Goal: Task Accomplishment & Management: Manage account settings

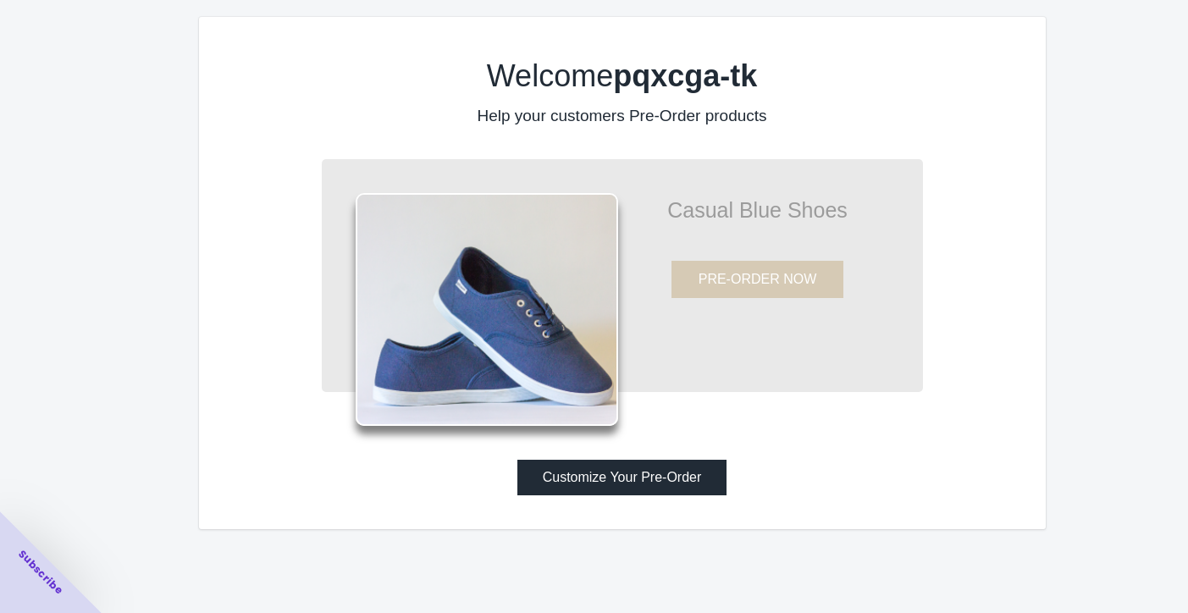
click at [612, 495] on button "Customize Your Pre-Order" at bounding box center [622, 478] width 210 height 36
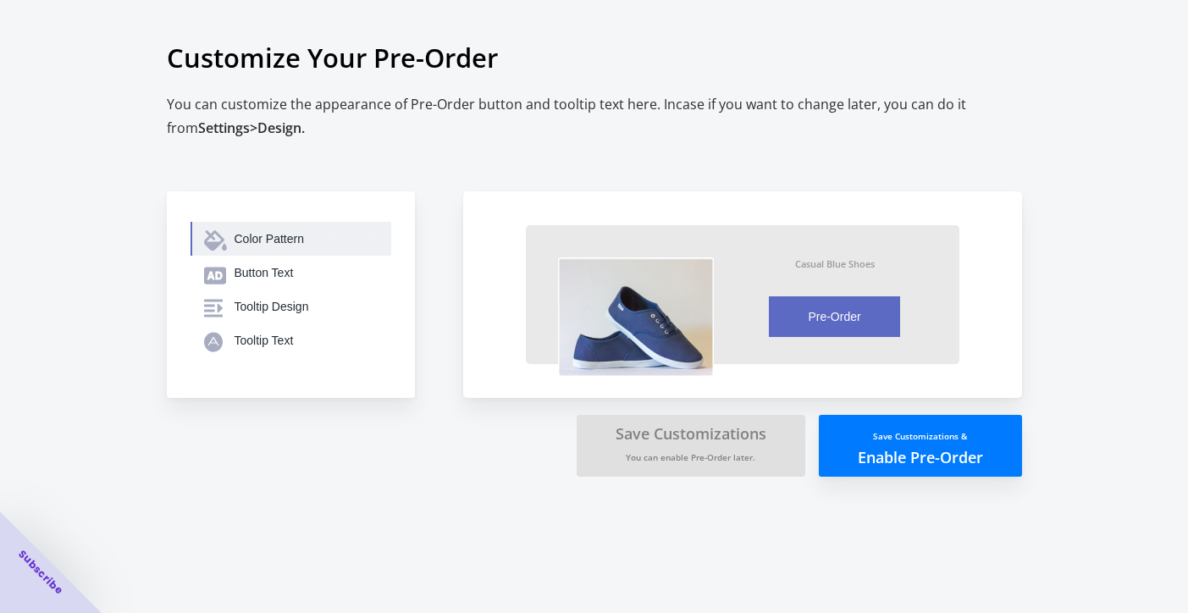
click at [273, 247] on div "Color Pattern" at bounding box center [306, 238] width 143 height 17
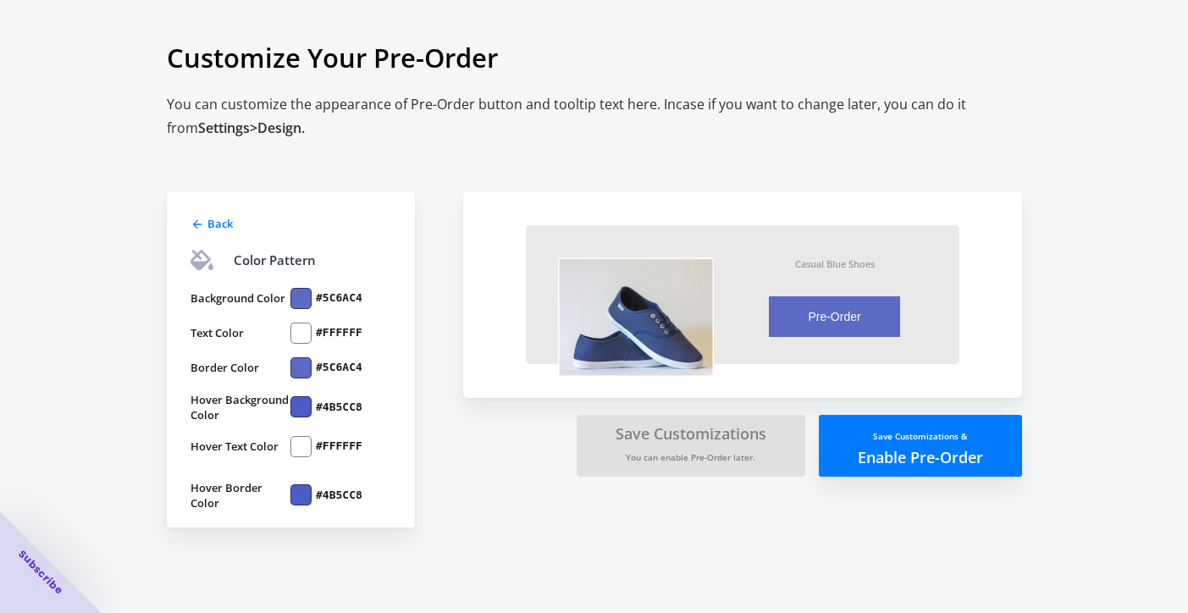
click at [299, 309] on div at bounding box center [300, 298] width 21 height 21
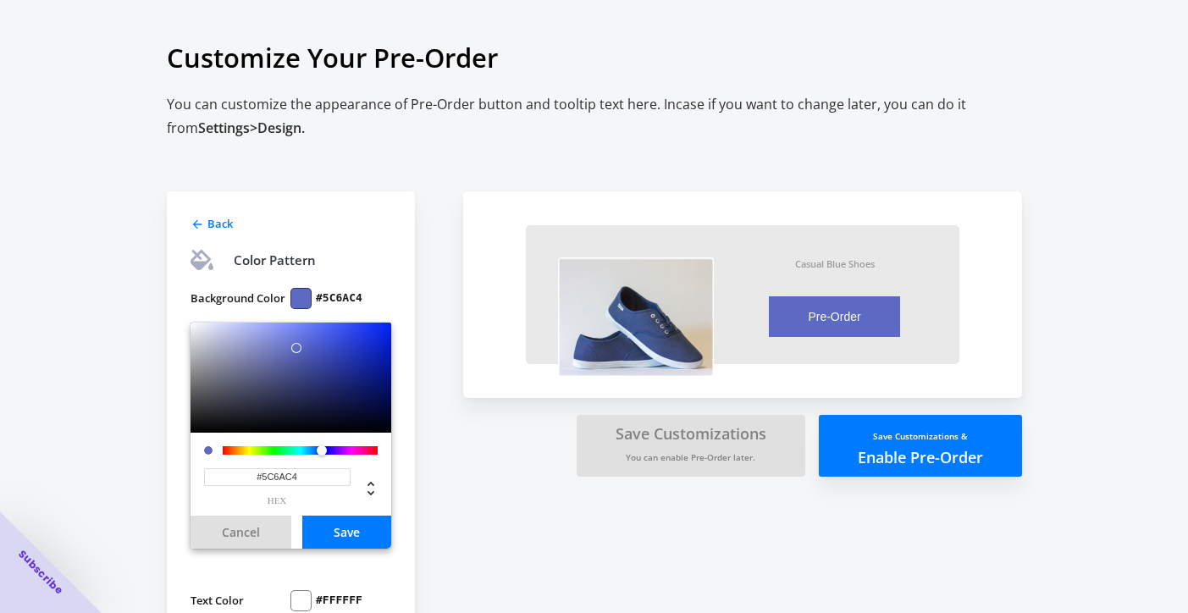
click at [299, 309] on div at bounding box center [300, 298] width 21 height 21
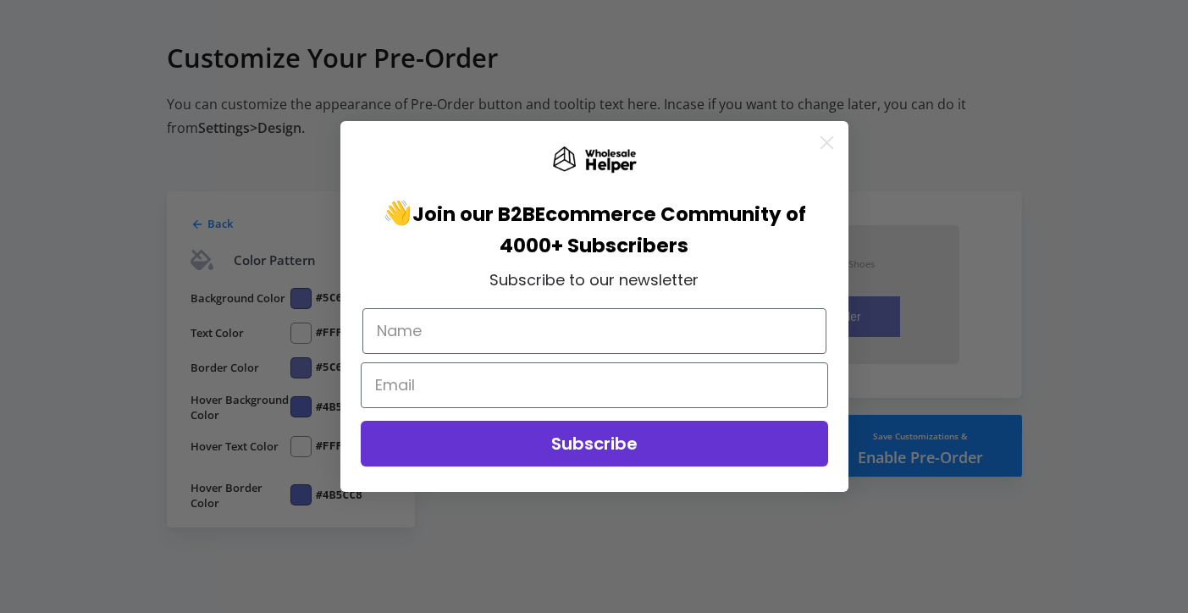
click at [818, 145] on circle "Close dialog" at bounding box center [826, 143] width 28 height 28
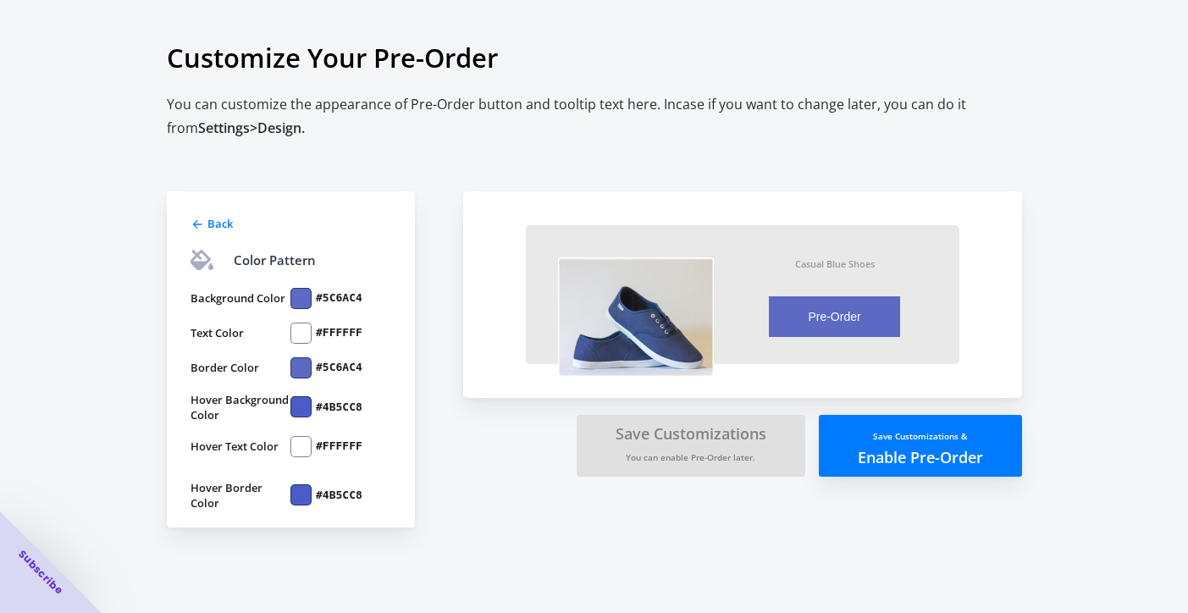
click at [322, 306] on label "#5C6AC4" at bounding box center [339, 297] width 47 height 15
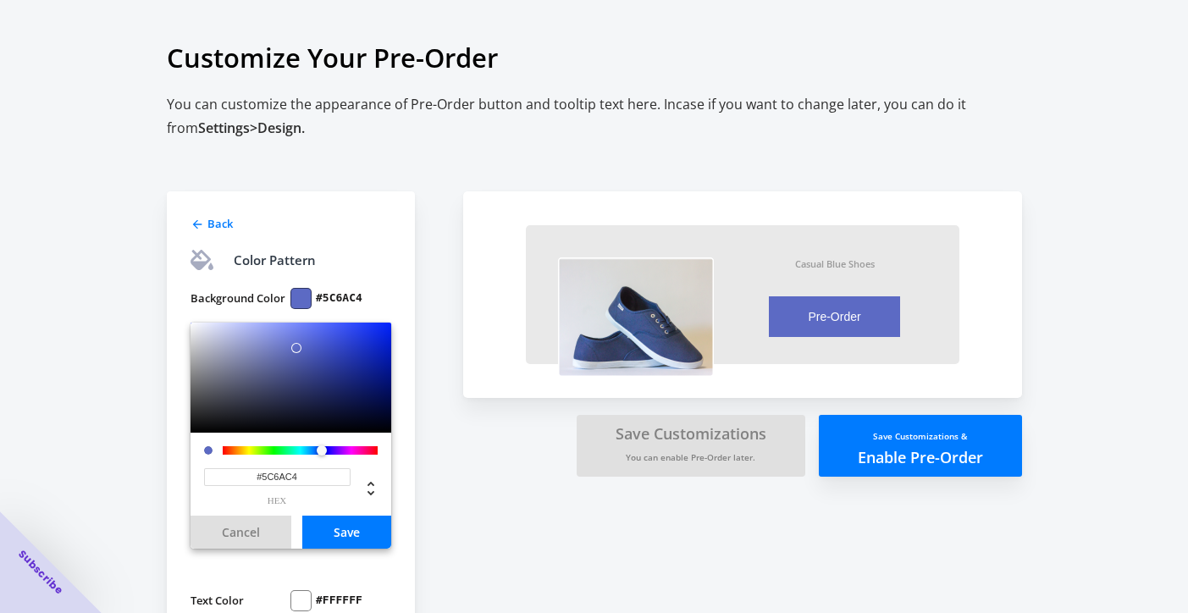
drag, startPoint x: 320, startPoint y: 504, endPoint x: 208, endPoint y: 491, distance: 112.5
click at [208, 491] on div "#5C6AC4 hex" at bounding box center [277, 486] width 147 height 37
paste input "134869"
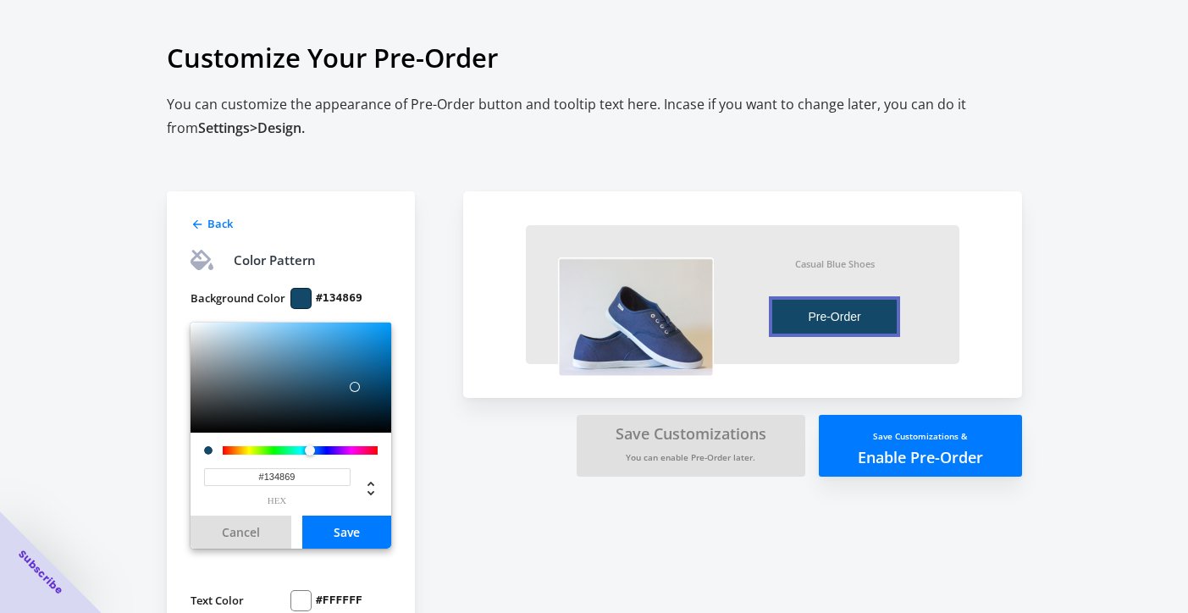
type input "#134869"
click at [357, 549] on button "Save" at bounding box center [346, 532] width 89 height 33
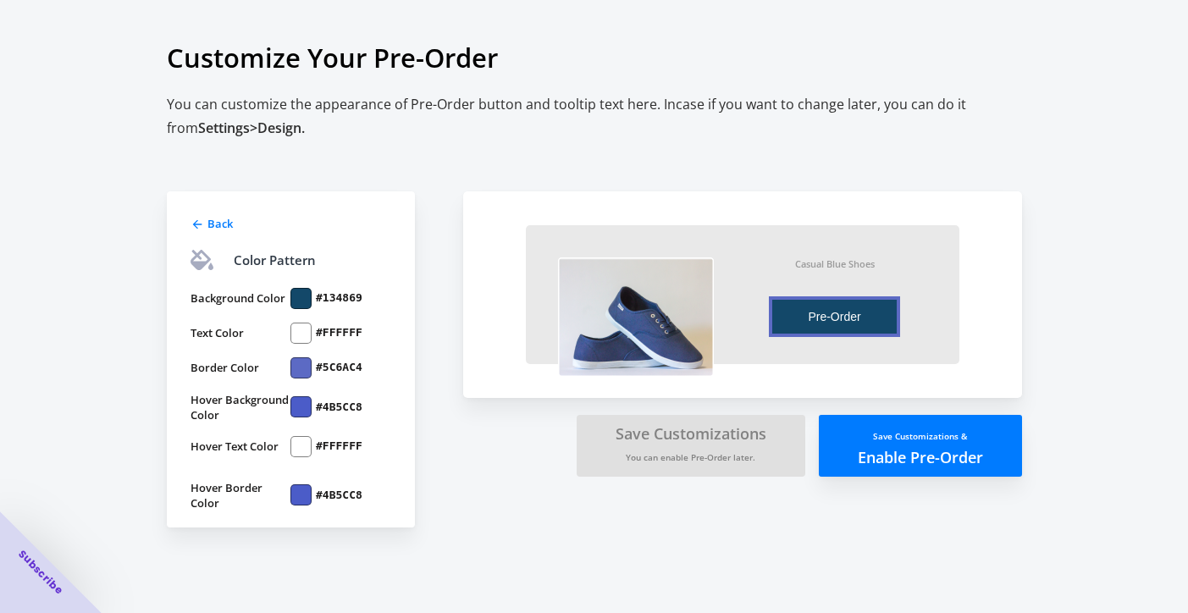
click at [330, 375] on label "#5C6AC4" at bounding box center [339, 367] width 47 height 15
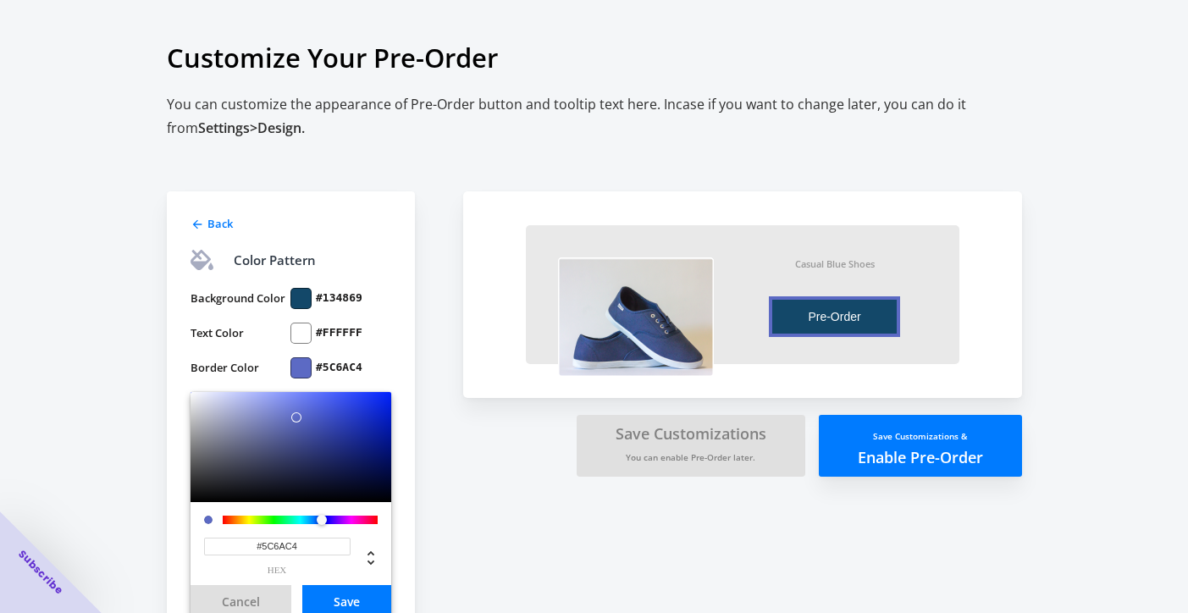
drag, startPoint x: 318, startPoint y: 574, endPoint x: 167, endPoint y: 574, distance: 151.6
click at [167, 574] on div "Back Color Pattern Background Color #134869 Text Color #FFFFFF Border Color #5C…" at bounding box center [291, 493] width 248 height 604
paste input "134869"
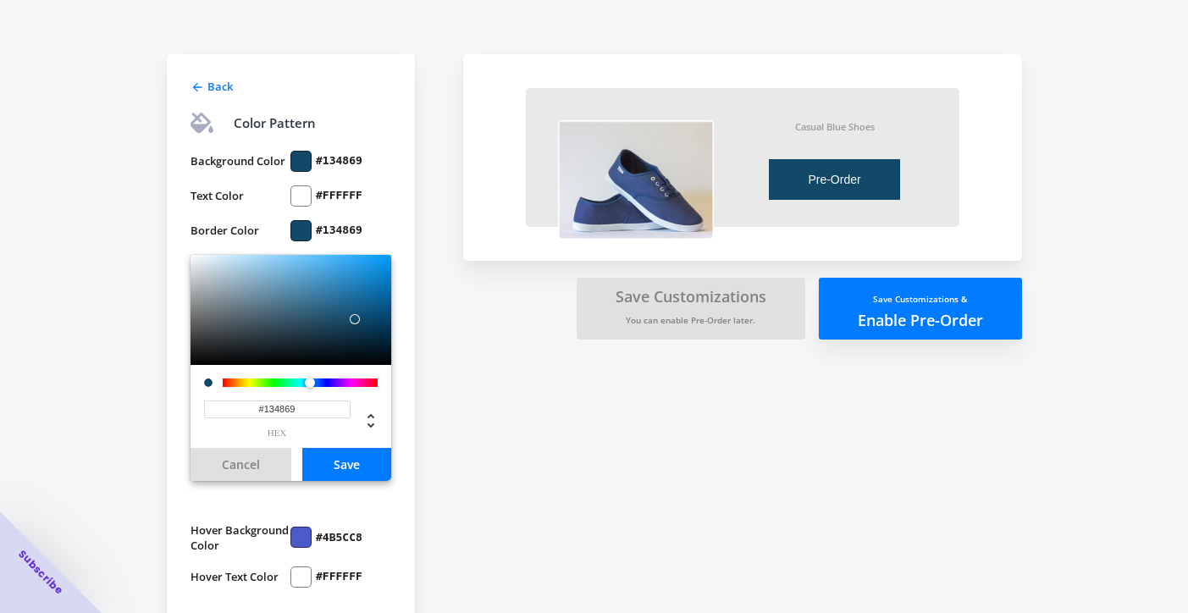
scroll to position [140, 0]
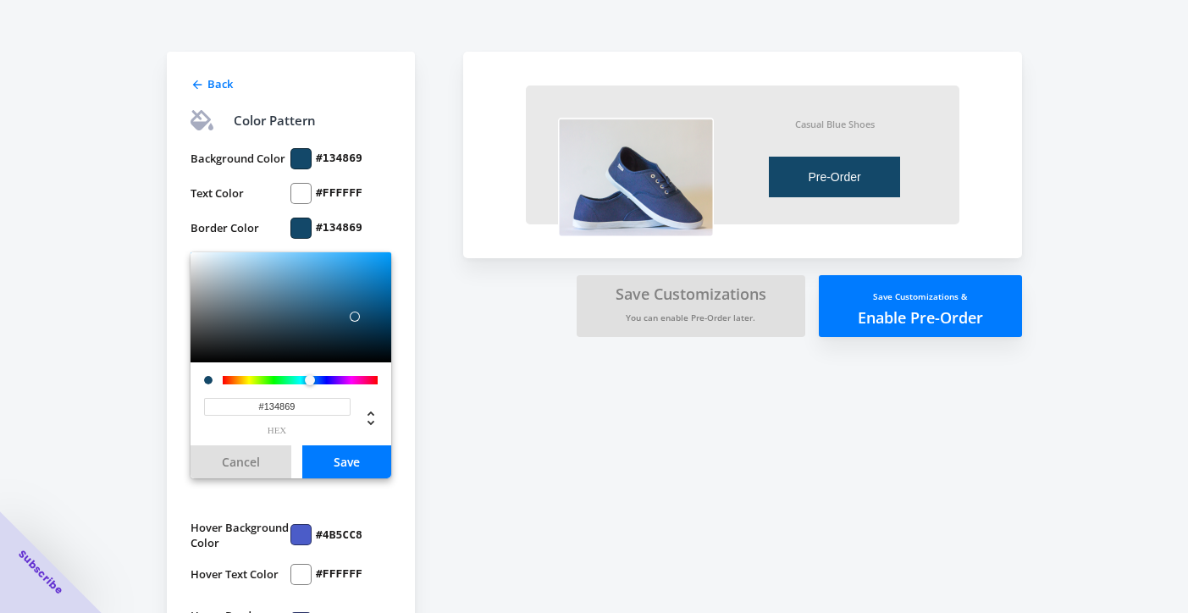
type input "#134869"
click at [354, 479] on button "Save" at bounding box center [346, 461] width 89 height 33
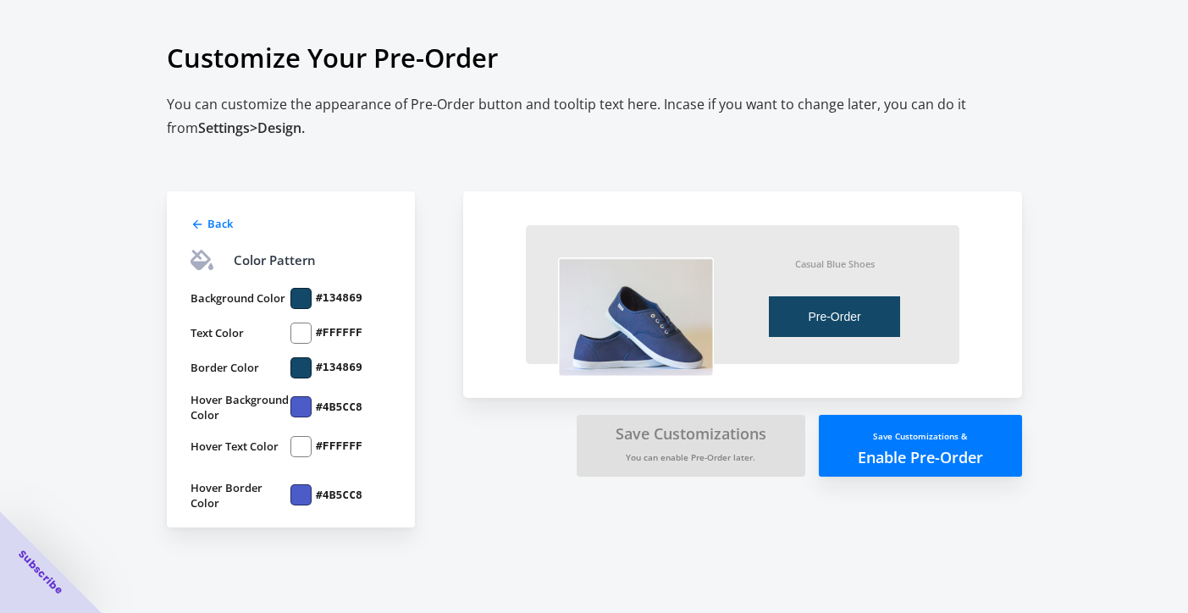
scroll to position [0, 0]
click at [336, 415] on label "#4B5CC8" at bounding box center [339, 407] width 47 height 15
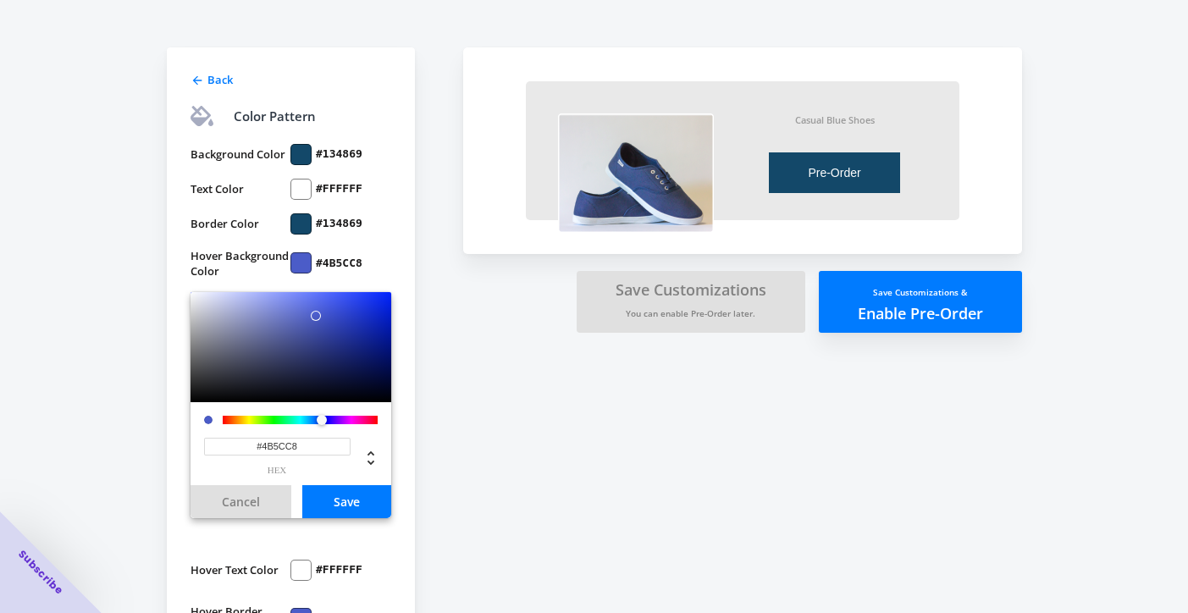
scroll to position [153, 0]
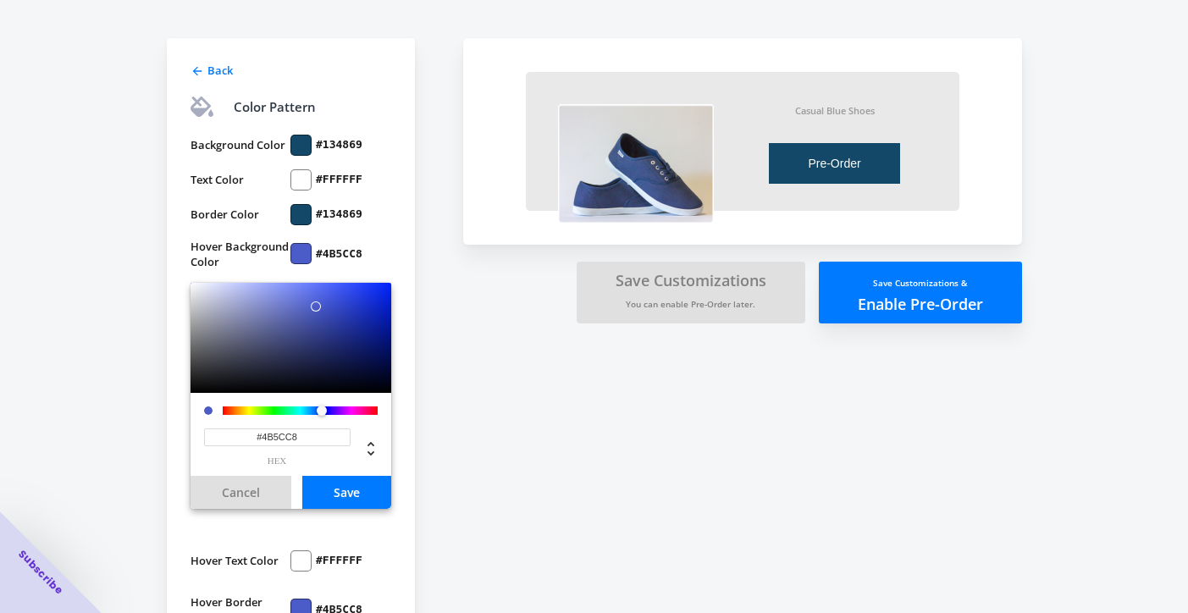
drag, startPoint x: 313, startPoint y: 477, endPoint x: 146, endPoint y: 475, distance: 167.7
click at [150, 475] on div "Back Color Pattern Background Color #134869 Text Color #FFFFFF Border Color #13…" at bounding box center [586, 306] width 872 height 672
paste input "a3c4e9"
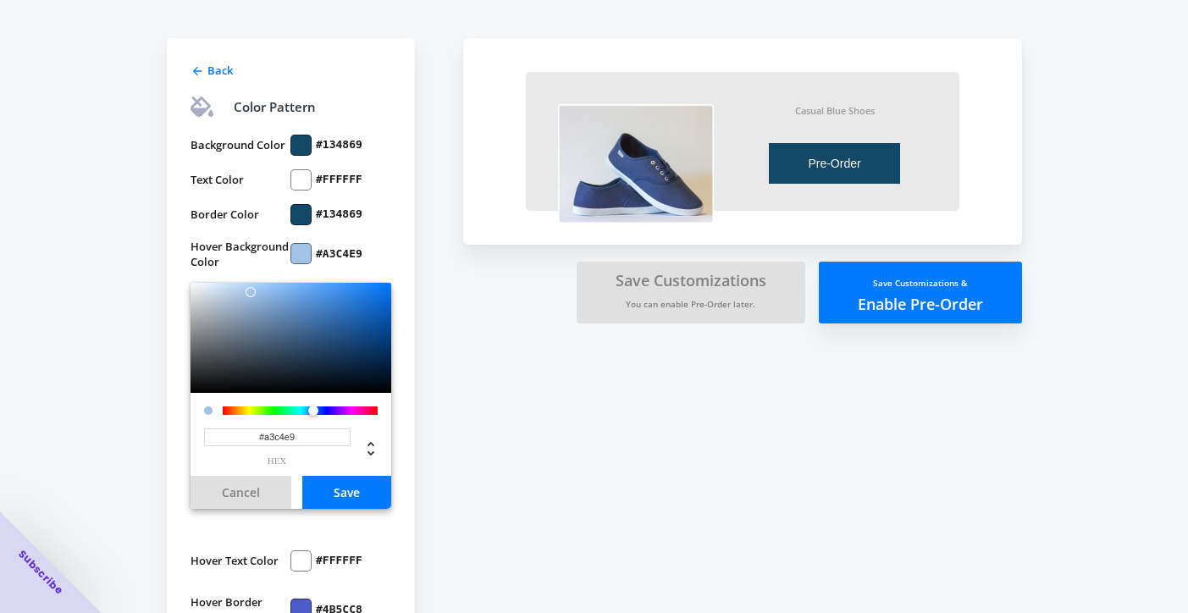
type input "#A3C4E9"
click at [343, 509] on button "Save" at bounding box center [346, 492] width 89 height 33
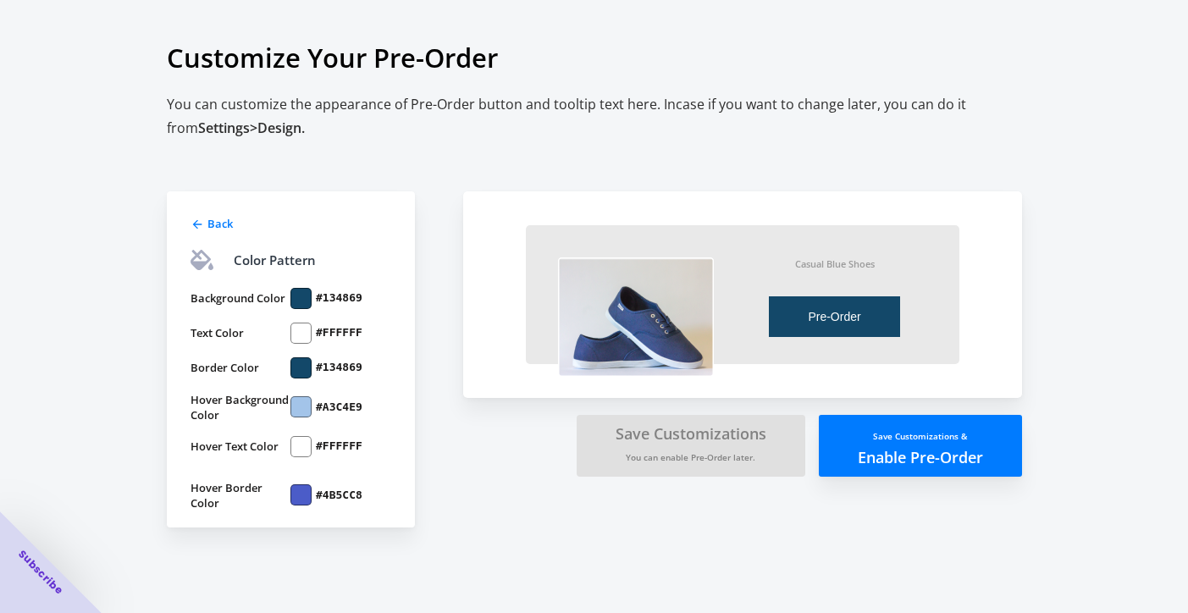
click at [342, 503] on label "#4B5CC8" at bounding box center [339, 495] width 47 height 15
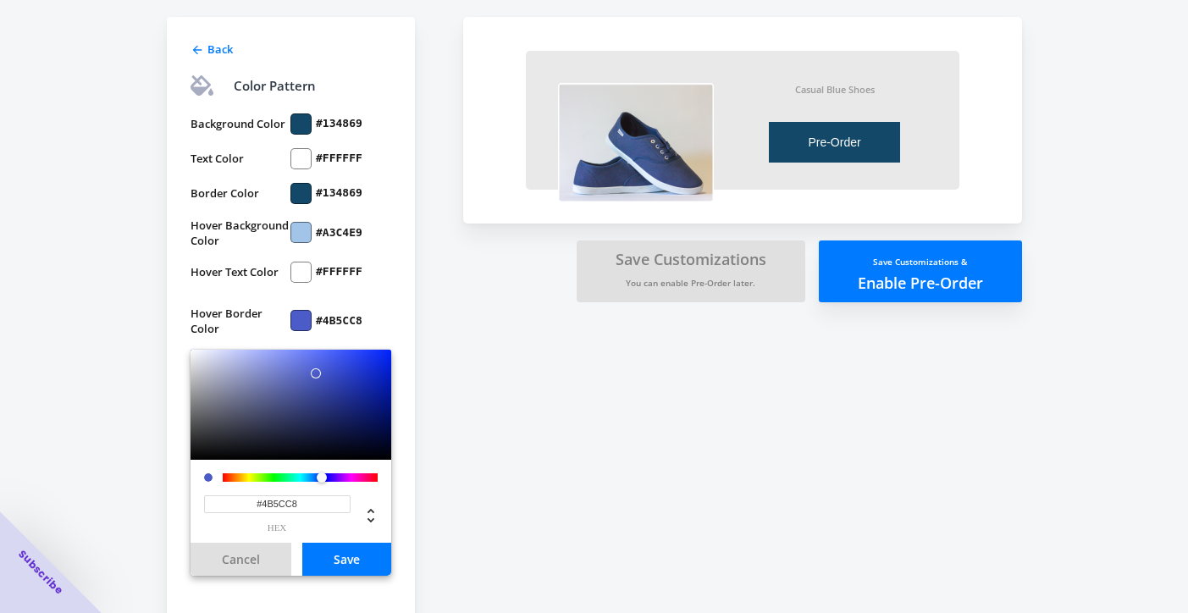
scroll to position [223, 0]
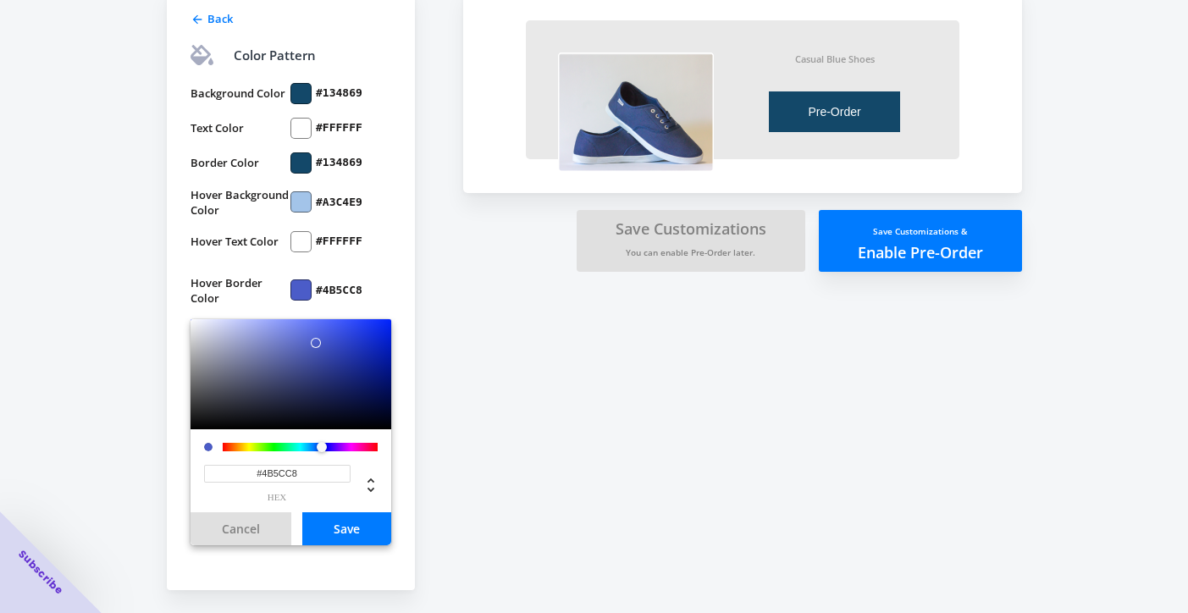
drag, startPoint x: 323, startPoint y: 493, endPoint x: 214, endPoint y: 493, distance: 108.4
click at [214, 483] on input "#4B5CC8" at bounding box center [277, 474] width 147 height 18
drag, startPoint x: 314, startPoint y: 500, endPoint x: 163, endPoint y: 501, distance: 151.6
click at [162, 500] on div "Back Color Pattern Background Color #134869 Text Color #FFFFFF Border Color #13…" at bounding box center [586, 255] width 872 height 672
paste input "a3c4e9"
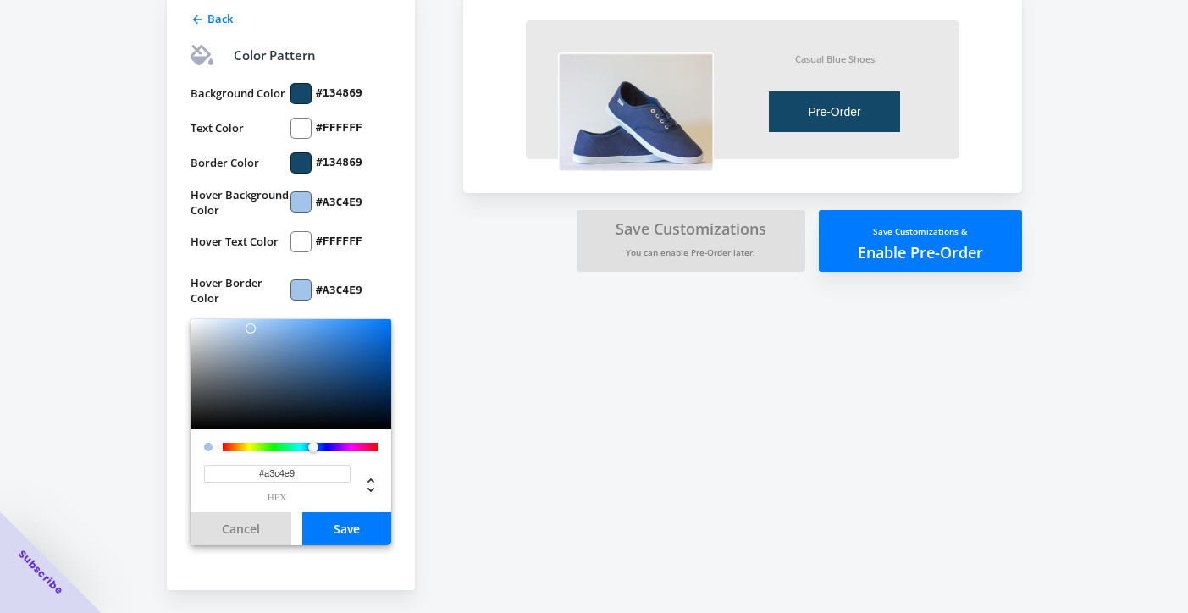
type input "#A3C4E9"
click at [347, 545] on button "Save" at bounding box center [346, 528] width 89 height 33
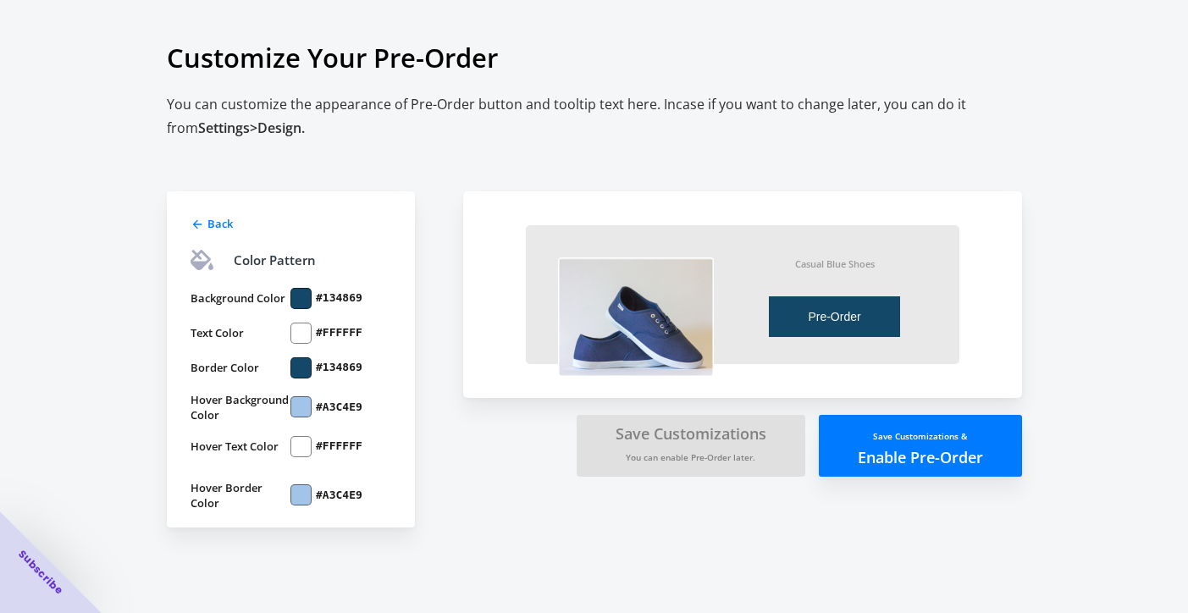
click at [893, 472] on button "Save Customizations & Enable Pre-Order" at bounding box center [920, 446] width 203 height 62
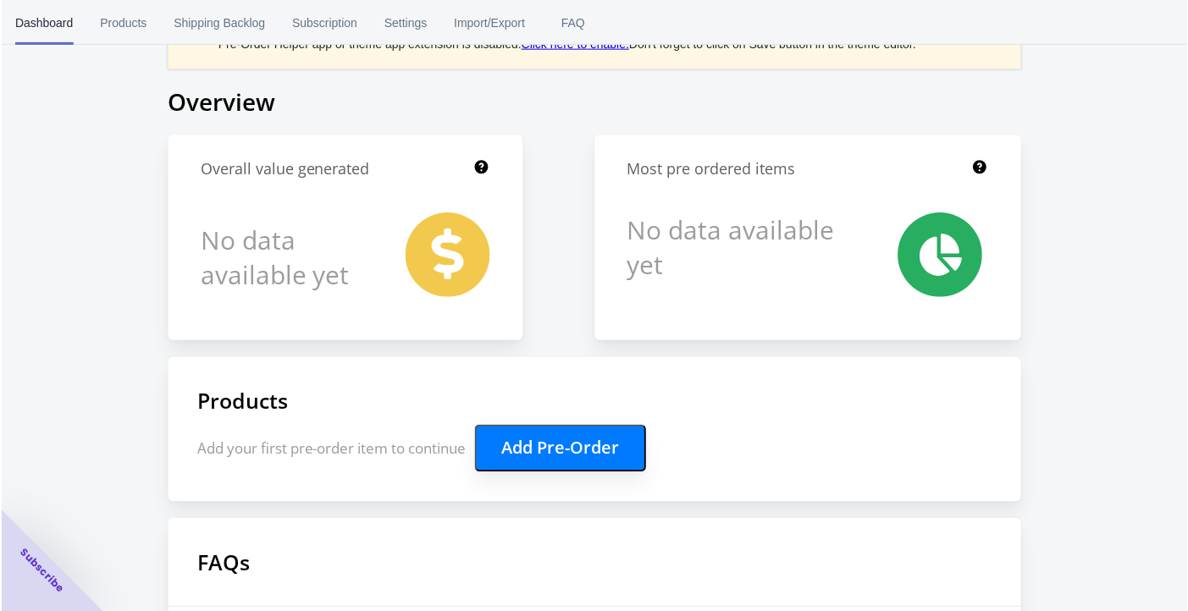
scroll to position [82, 0]
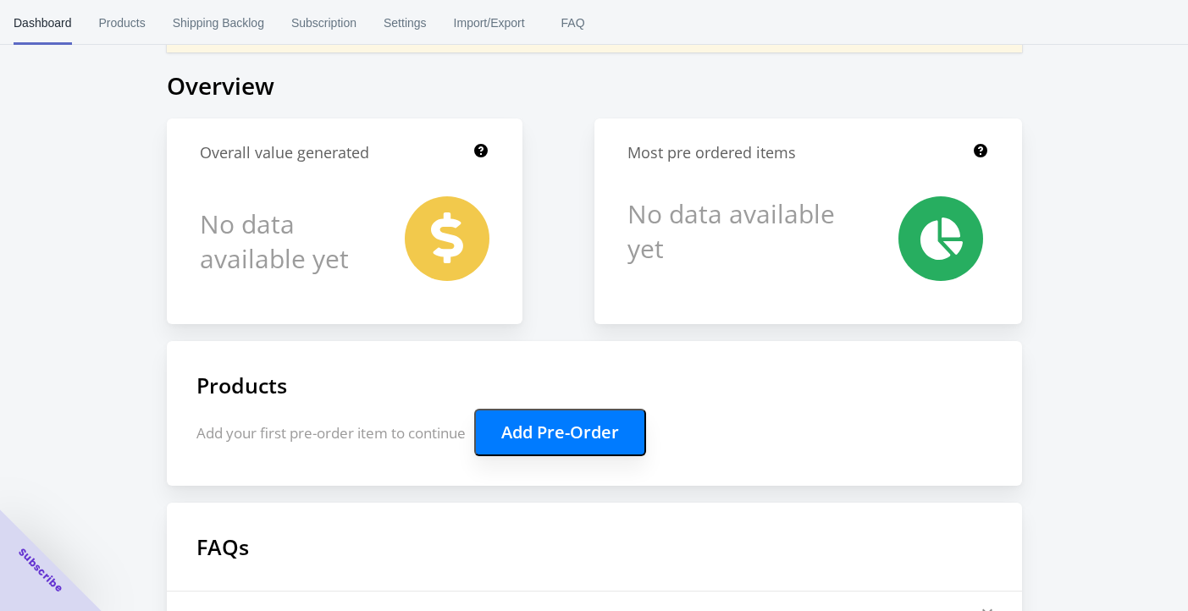
click at [523, 456] on button "Add Pre-Order" at bounding box center [560, 432] width 172 height 47
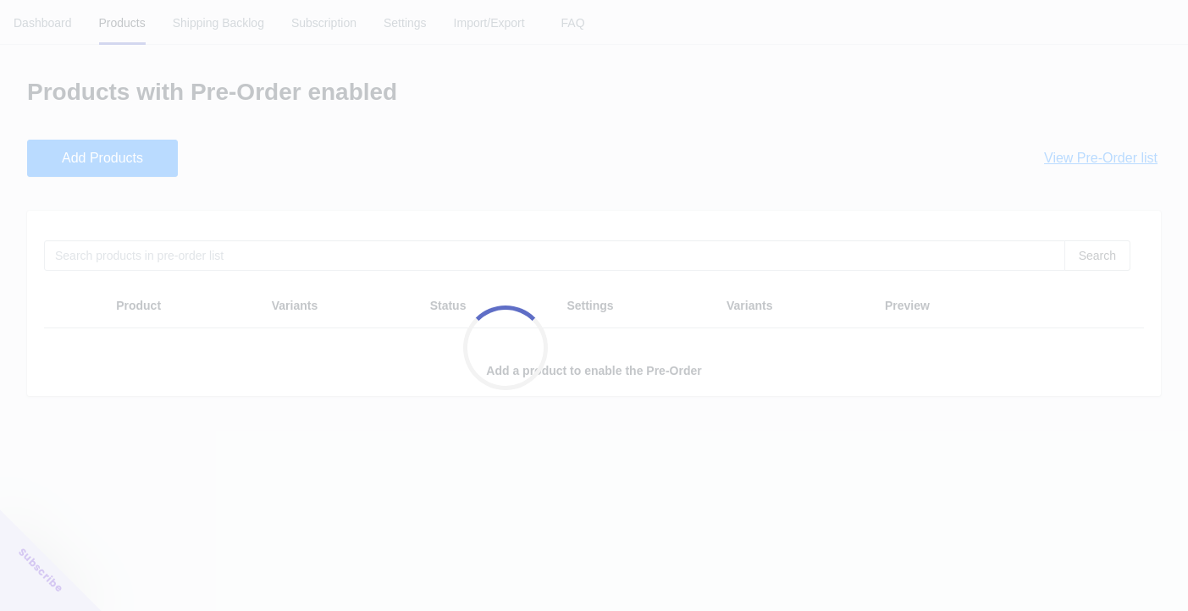
scroll to position [0, 0]
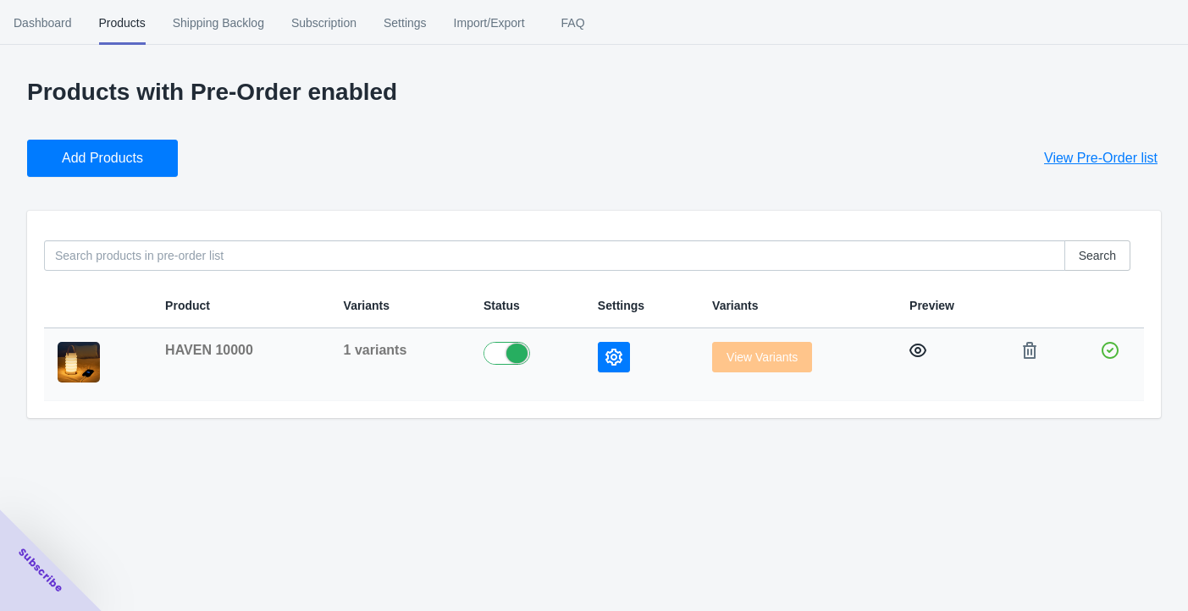
click at [910, 359] on icon "button" at bounding box center [918, 350] width 17 height 17
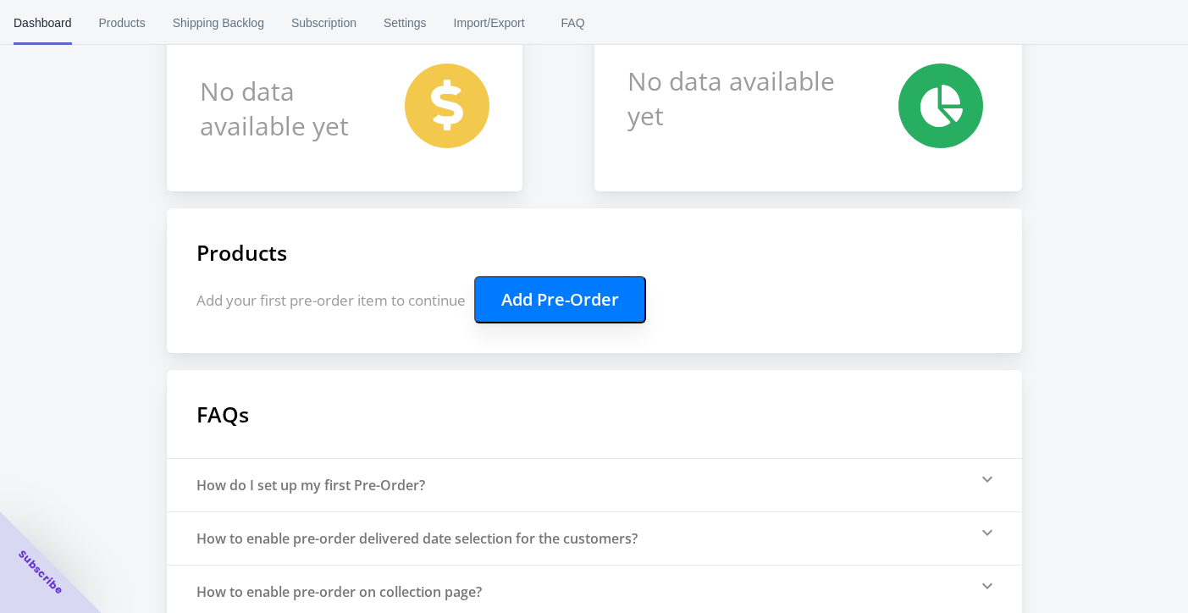
scroll to position [227, 0]
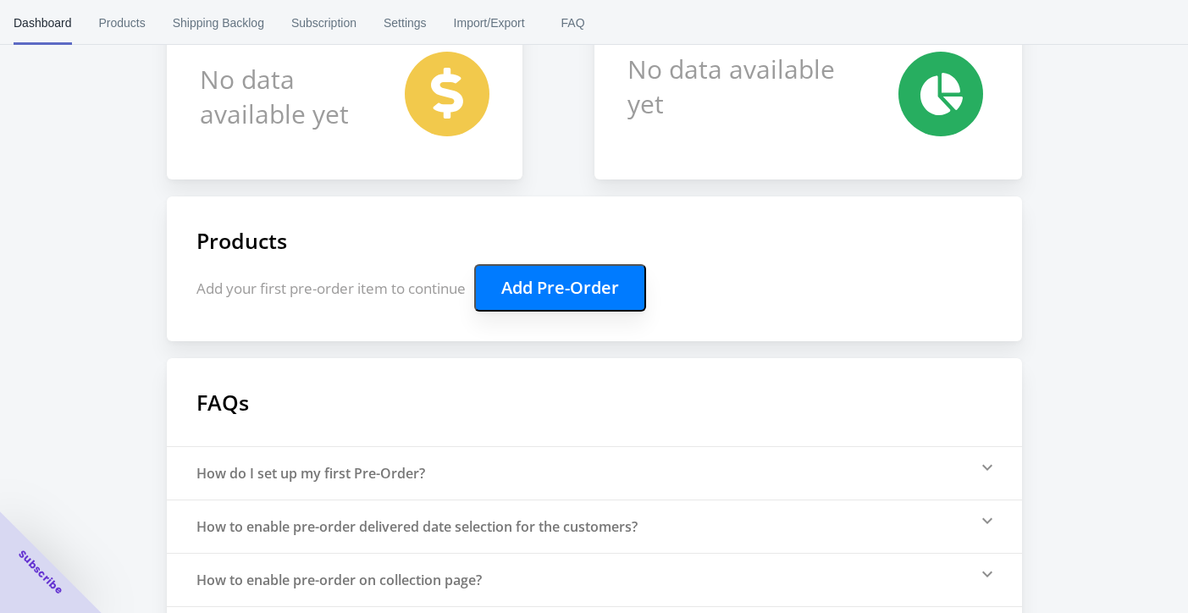
click at [566, 312] on button "Add Pre-Order" at bounding box center [560, 287] width 172 height 47
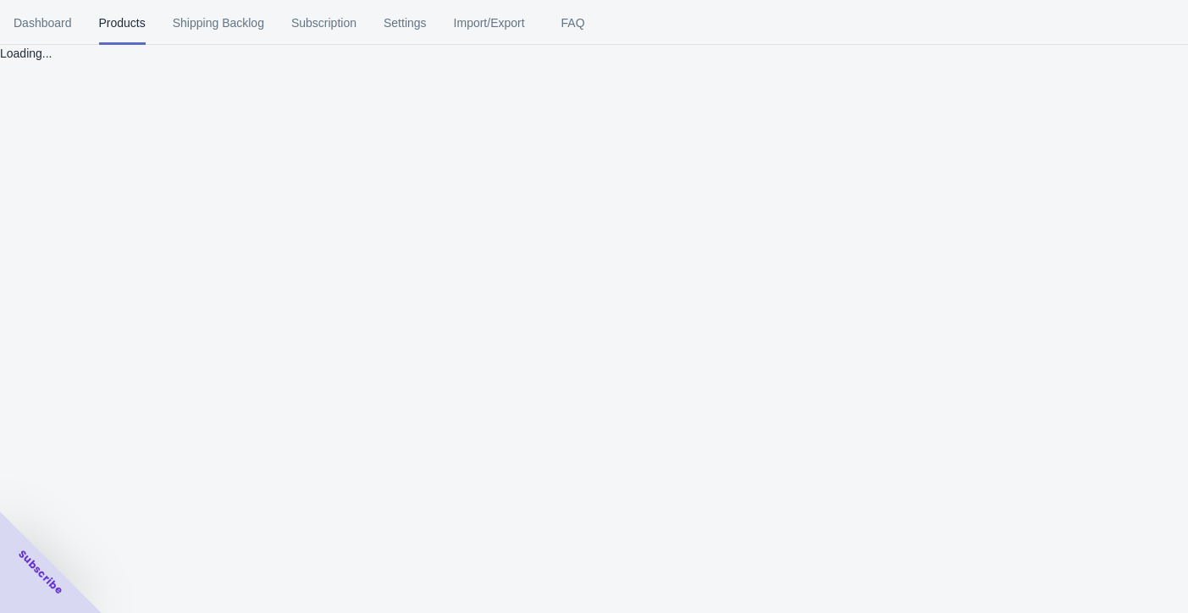
scroll to position [0, 0]
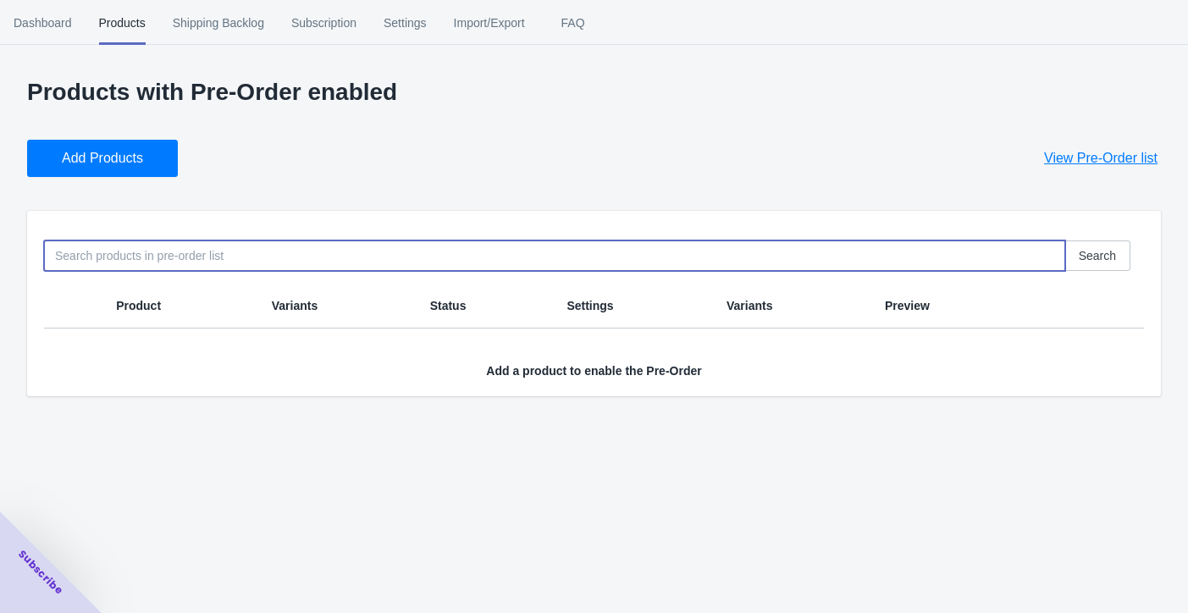
click at [235, 271] on input at bounding box center [554, 256] width 1021 height 30
type input "Haven 10000"
click at [1079, 263] on span "Search" at bounding box center [1097, 256] width 37 height 14
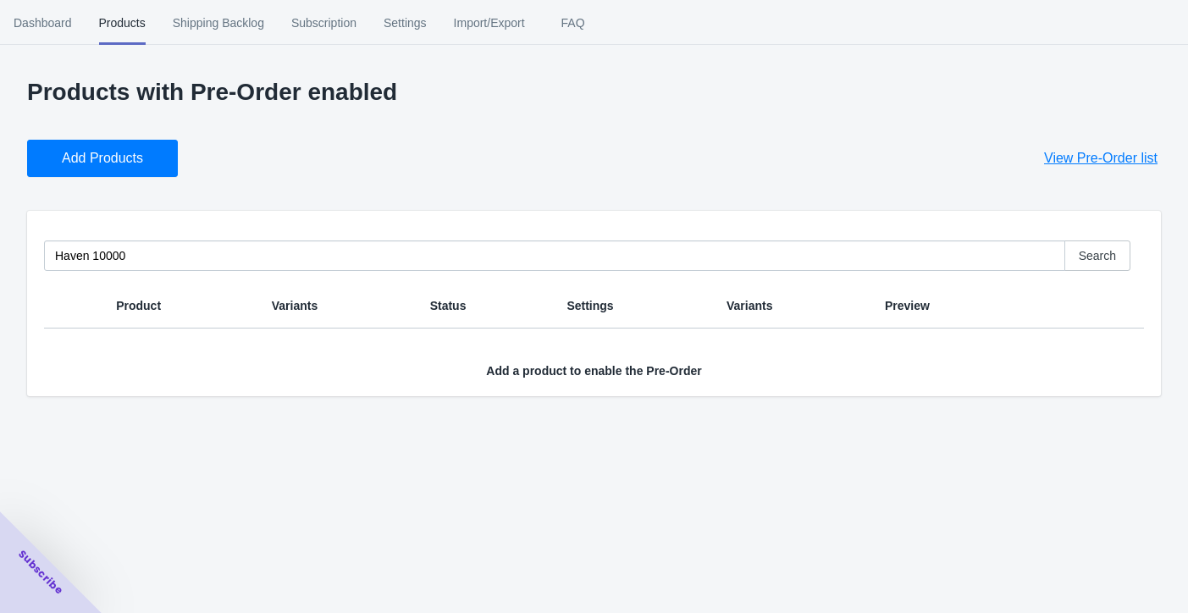
click at [1081, 167] on span "View Pre-Order list" at bounding box center [1100, 158] width 113 height 17
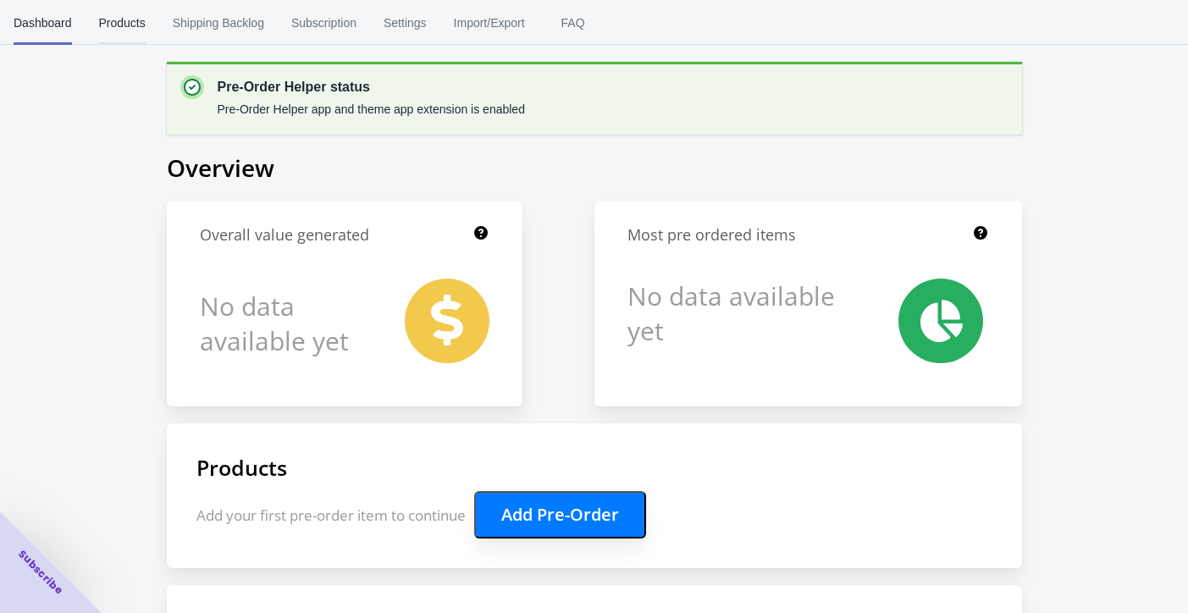
click at [146, 30] on span "Products" at bounding box center [122, 23] width 47 height 44
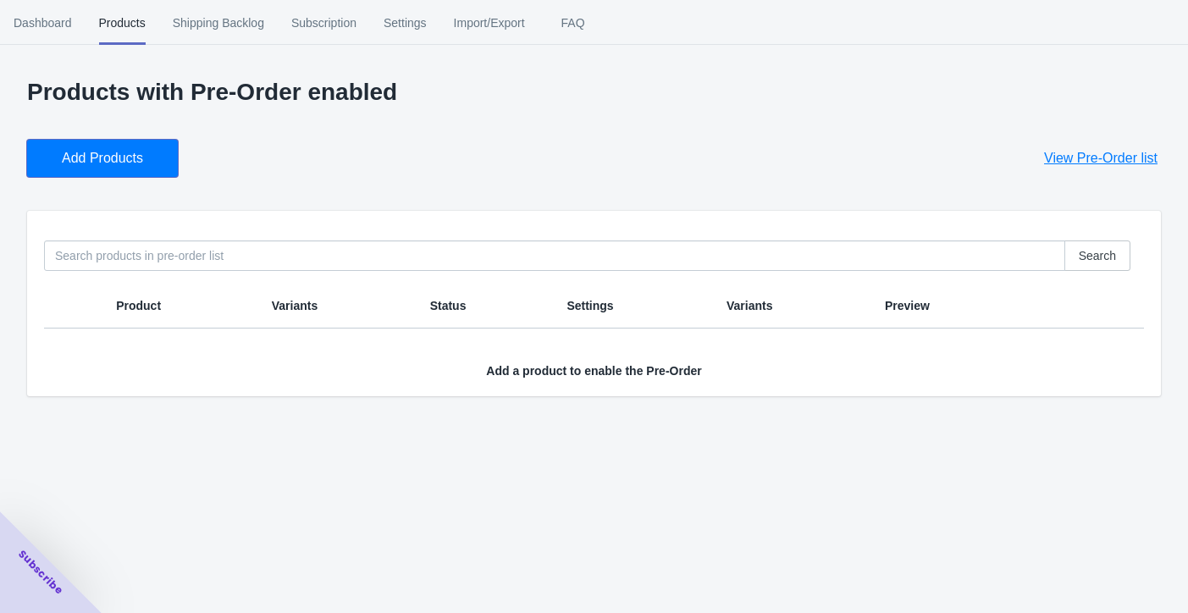
click at [140, 167] on span "Add Products" at bounding box center [102, 158] width 81 height 17
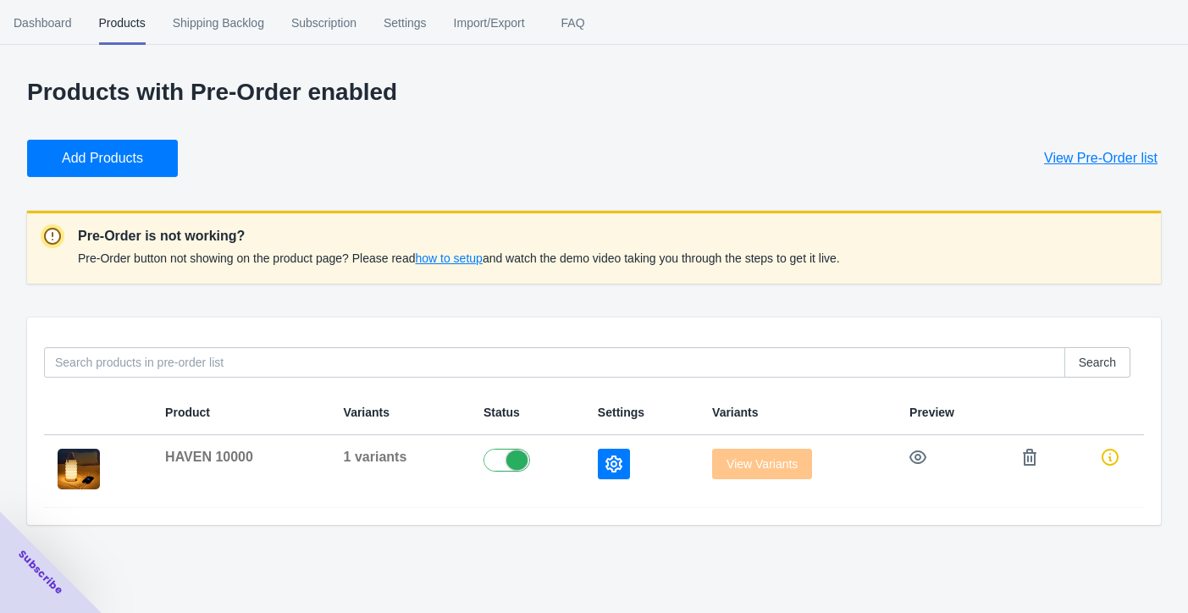
scroll to position [42, 0]
click at [606, 473] on icon "button" at bounding box center [614, 464] width 17 height 17
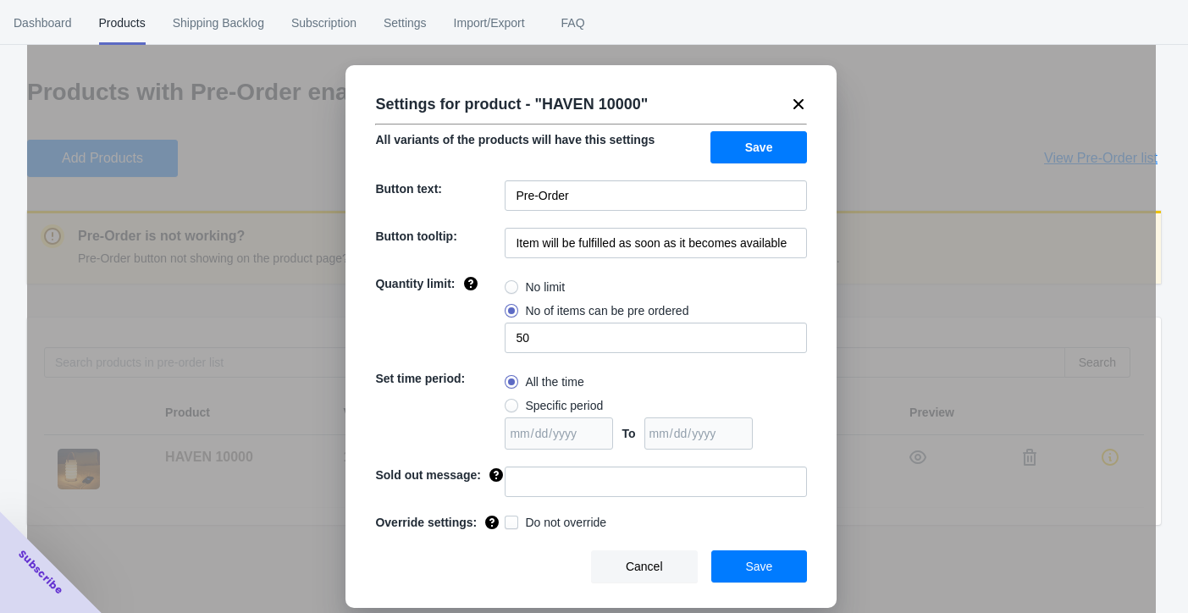
scroll to position [137, 0]
drag, startPoint x: 558, startPoint y: 305, endPoint x: 513, endPoint y: 305, distance: 44.9
click at [513, 305] on div "Quantity limit: No limit No of items can be pre ordered 50" at bounding box center [591, 314] width 432 height 78
type input "5"
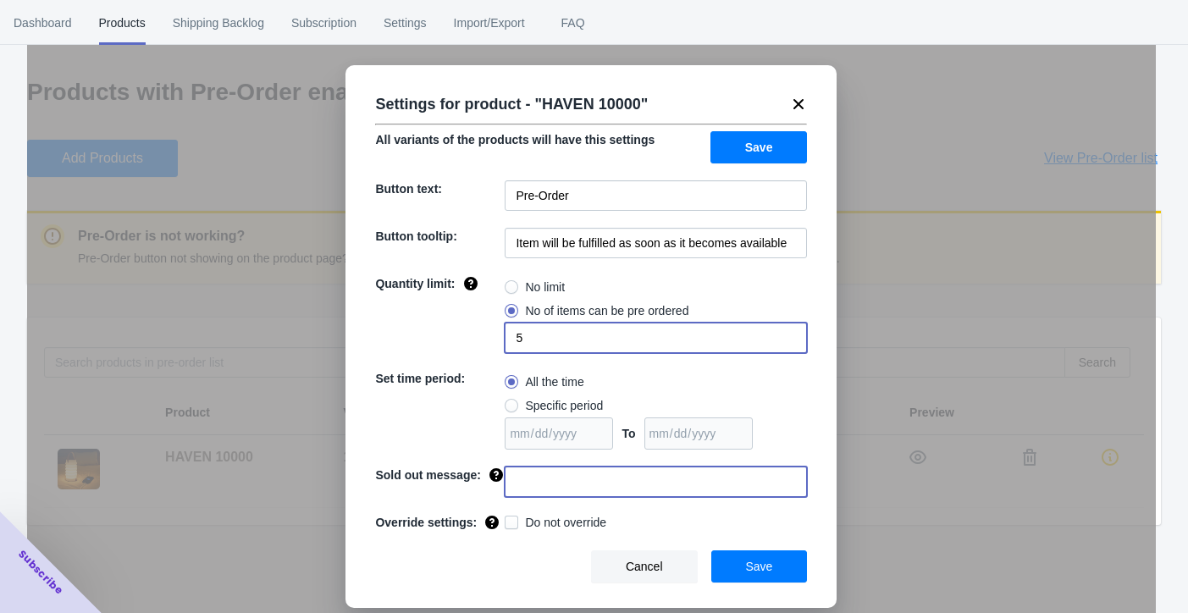
click at [557, 492] on input at bounding box center [656, 482] width 302 height 30
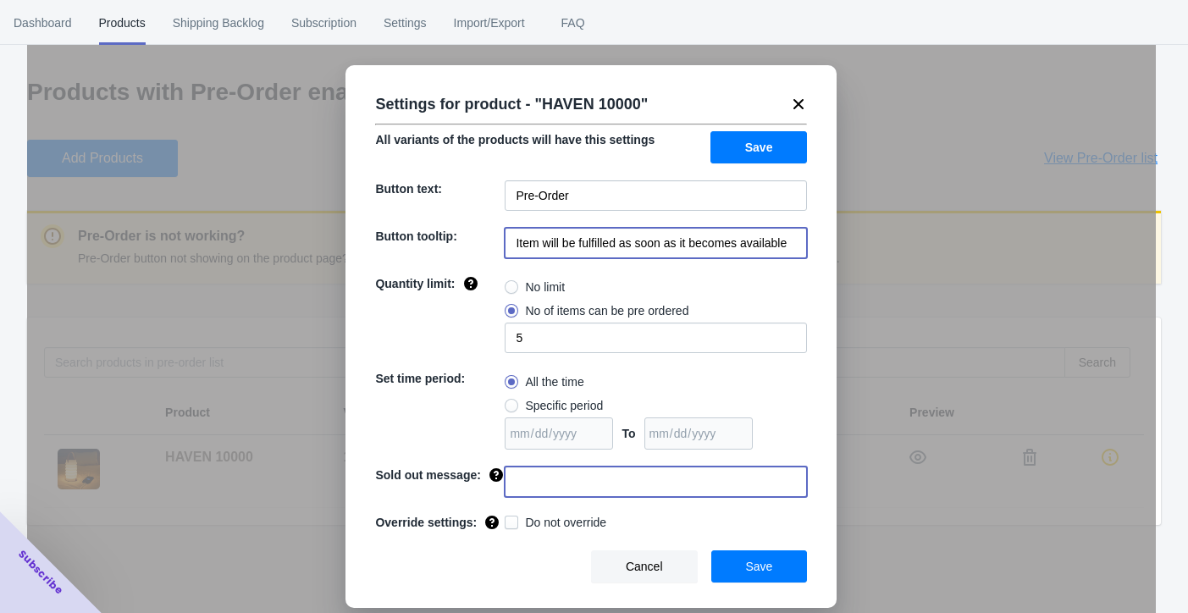
click at [689, 228] on input "Item will be fulfilled as soon as it becomes available" at bounding box center [656, 243] width 302 height 30
type input "HAVEN will be fulfilled as soon as it becomes available"
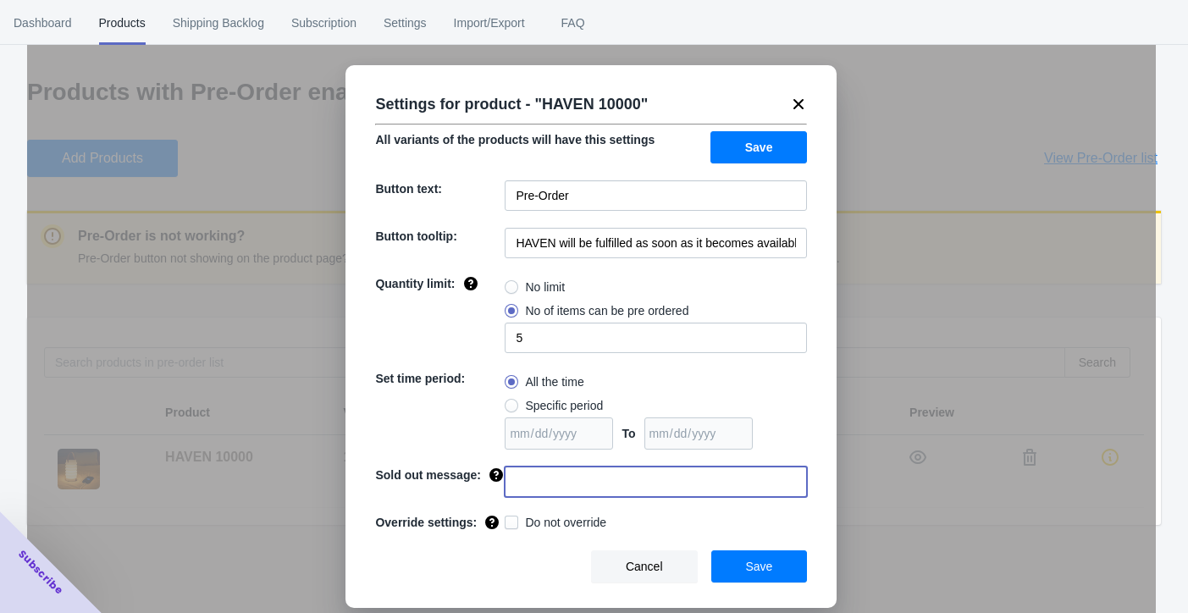
click at [596, 490] on input at bounding box center [656, 482] width 302 height 30
type input "Pre-orders SOLD OUT! More HAVEN on the way. Sign up to stay in the know!"
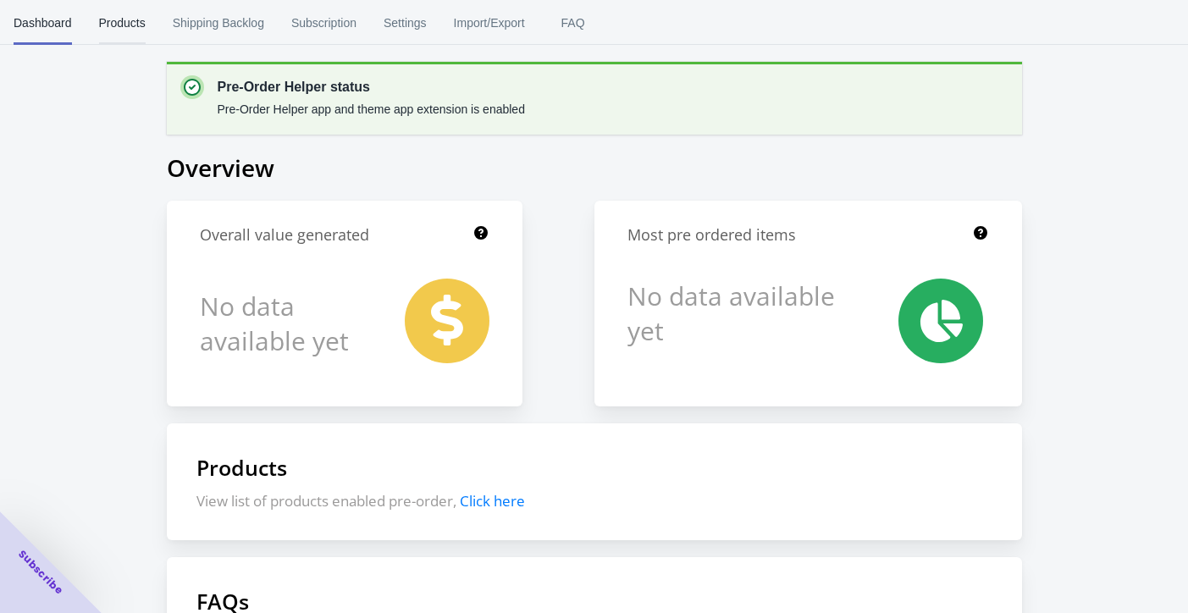
click at [128, 27] on span "Products" at bounding box center [122, 23] width 47 height 44
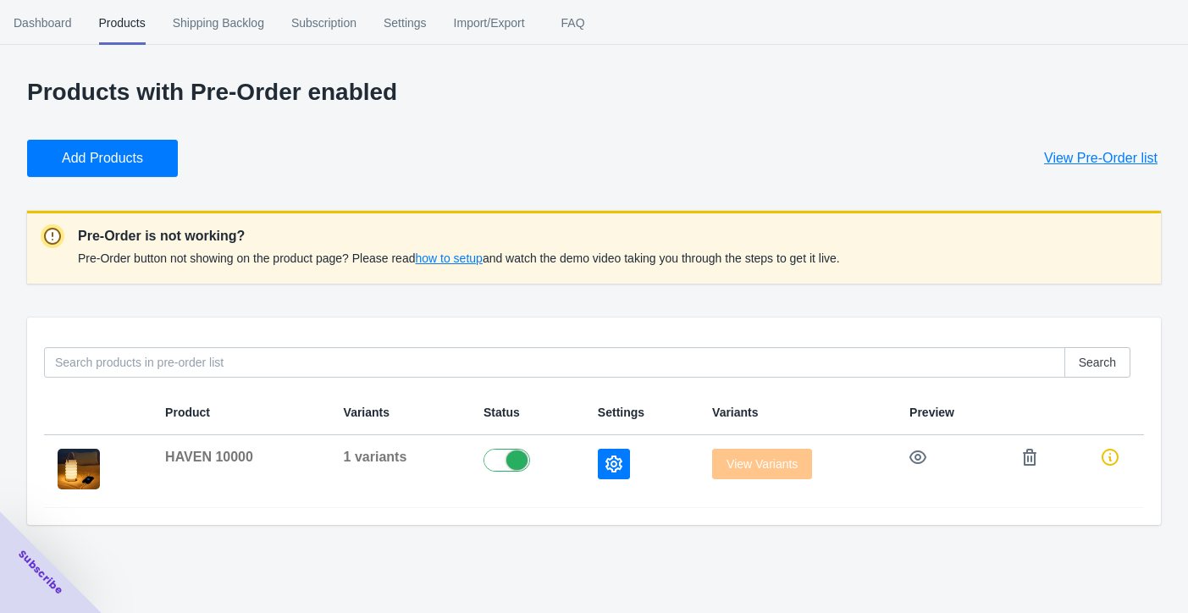
scroll to position [42, 0]
click at [598, 479] on button "button" at bounding box center [614, 464] width 32 height 30
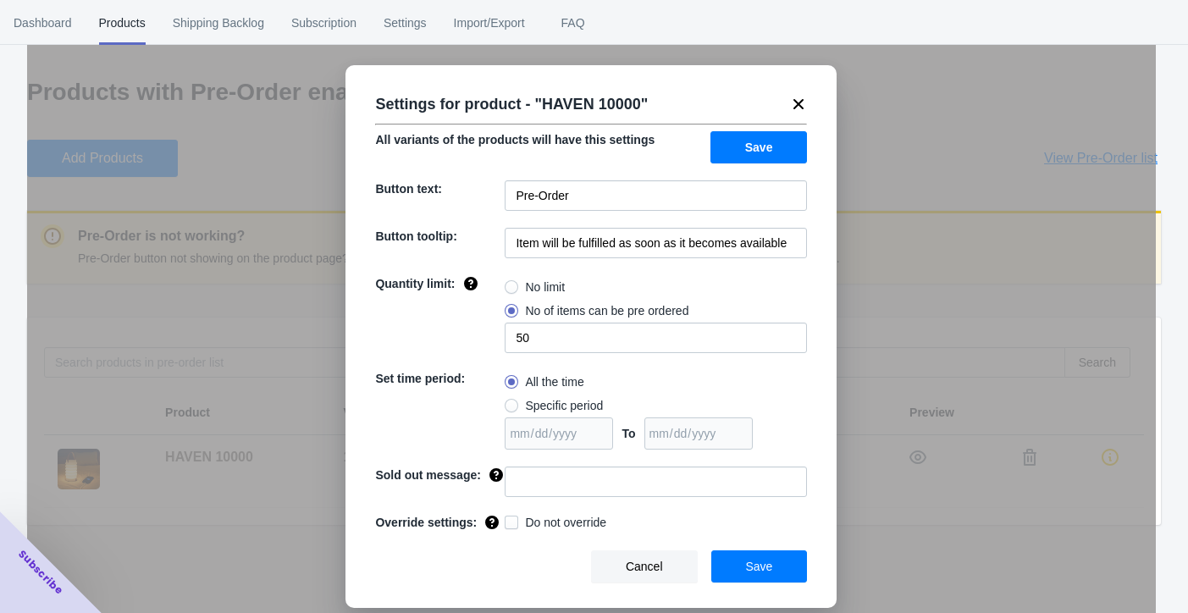
scroll to position [187, 0]
drag, startPoint x: 556, startPoint y: 268, endPoint x: 481, endPoint y: 265, distance: 75.4
click at [481, 275] on div "Quantity limit: No limit No of items can be pre ordered 50" at bounding box center [591, 314] width 432 height 78
type input "5"
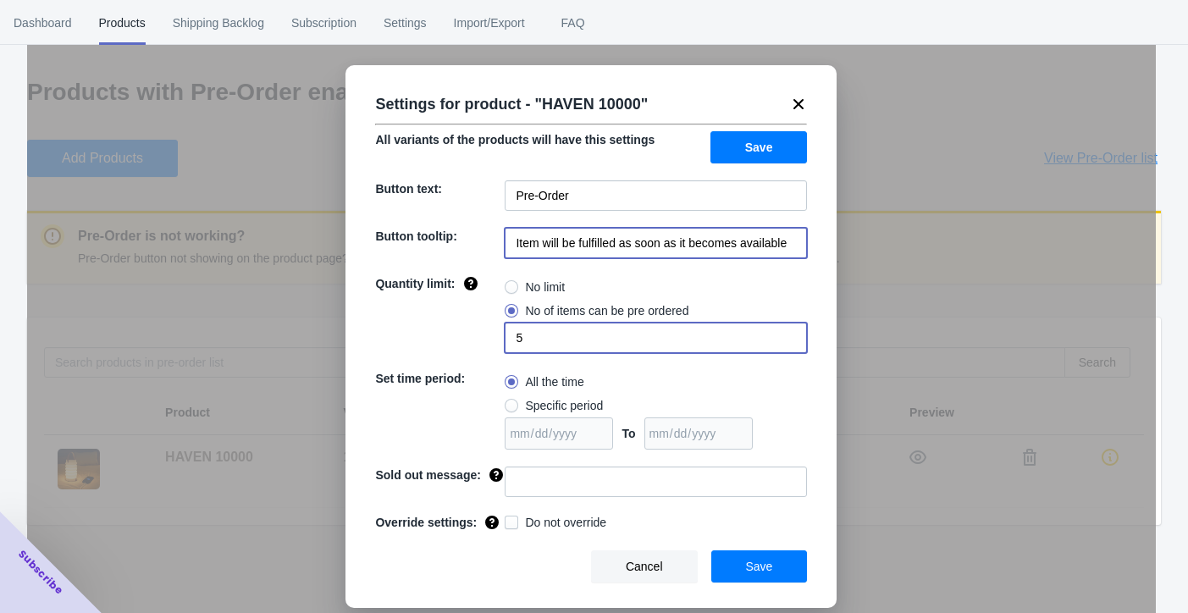
click at [545, 228] on input "Item will be fulfilled as soon as it becomes available" at bounding box center [656, 243] width 302 height 30
drag, startPoint x: 557, startPoint y: 136, endPoint x: 465, endPoint y: 136, distance: 92.3
click at [465, 228] on div "Button tooltip: Item will be fulfilled as soon as it becomes available" at bounding box center [591, 243] width 432 height 30
type input "HAVEN will be fulfilled as soon as it becomes available"
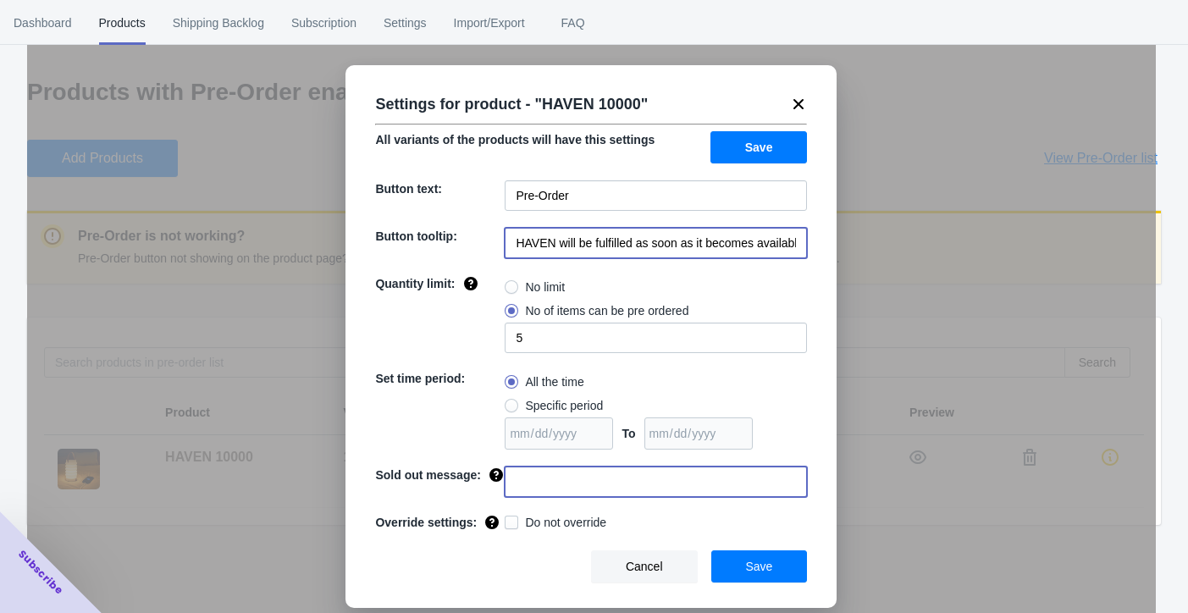
click at [581, 467] on input at bounding box center [656, 482] width 302 height 30
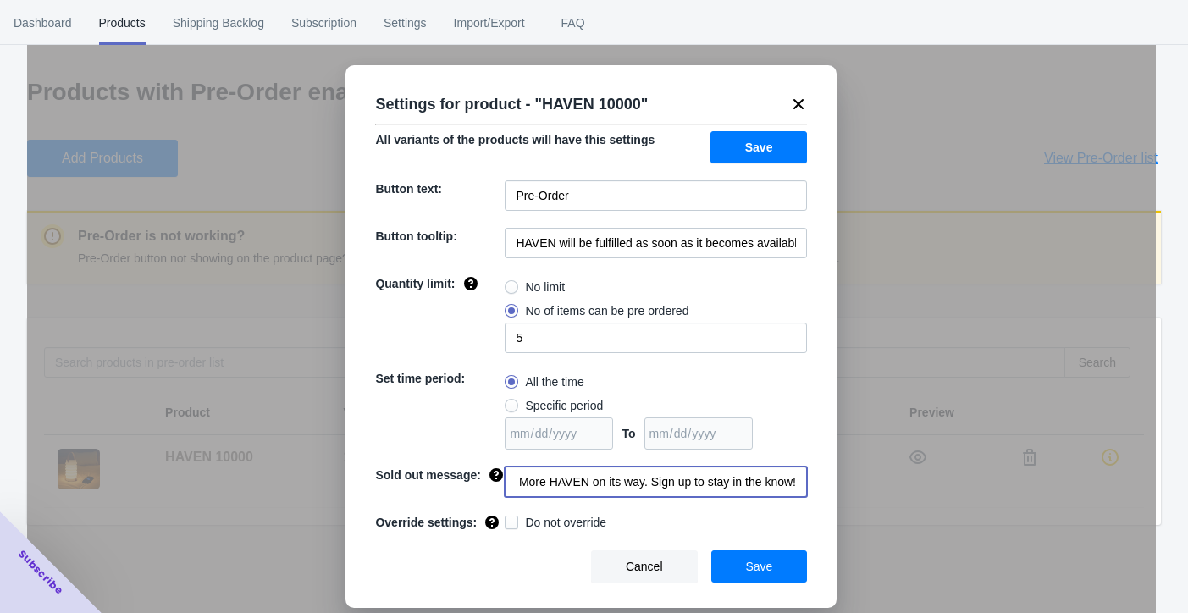
scroll to position [0, 237]
type input "Pre-Orders SOLD OUT! More HAVEN on its way. Sign up to stay in the know!"
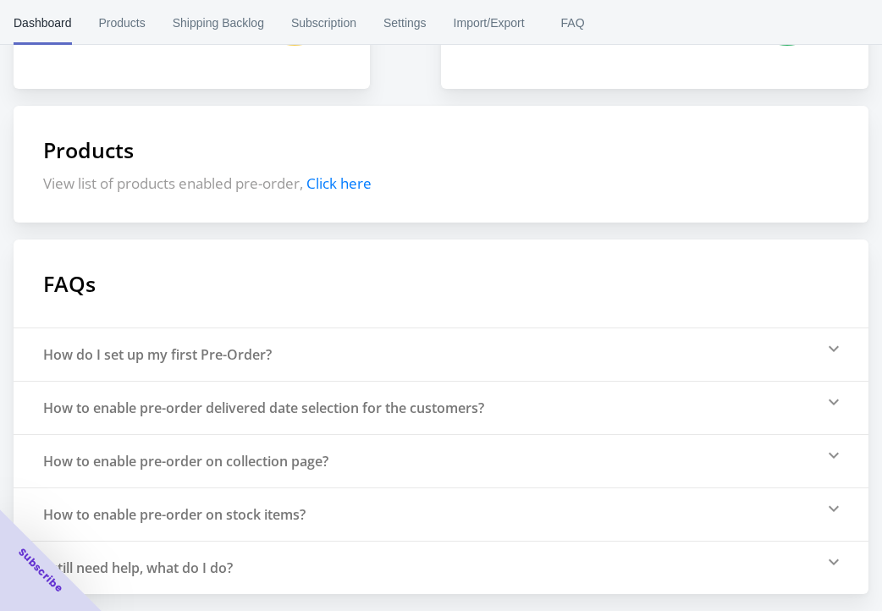
scroll to position [328, 0]
click at [525, 418] on div "How to enable pre-order delivered date selection for the customers?" at bounding box center [441, 407] width 855 height 53
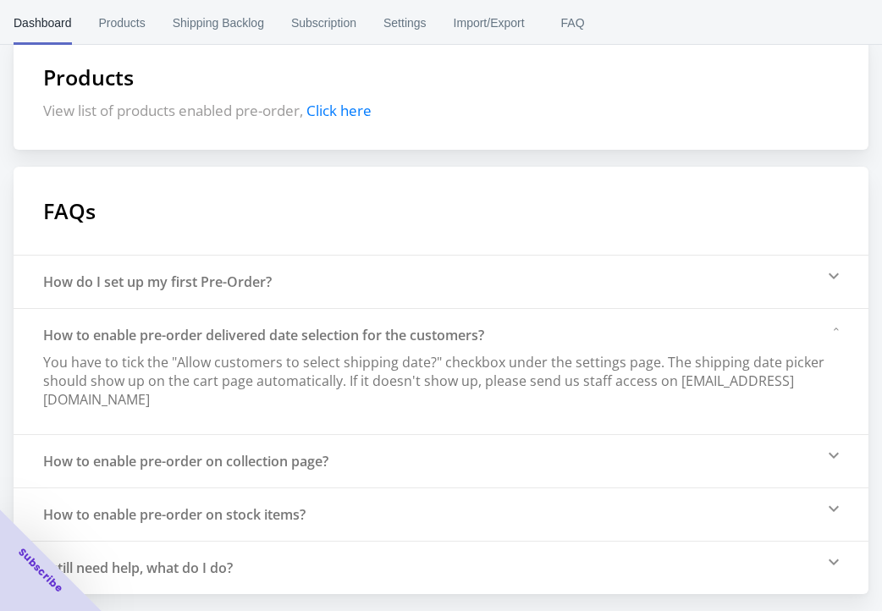
scroll to position [414, 0]
click at [565, 462] on div "How to enable pre-order on collection page?" at bounding box center [441, 460] width 855 height 53
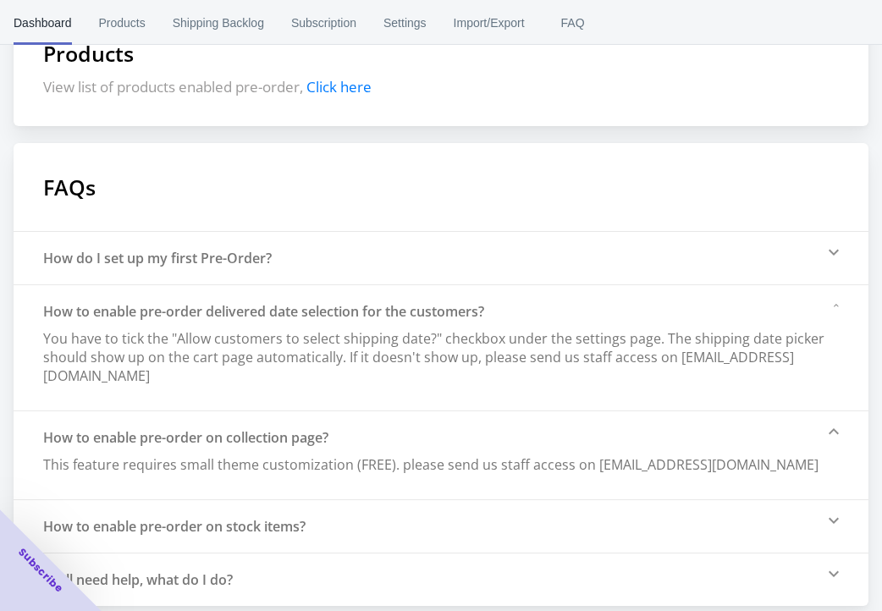
scroll to position [450, 0]
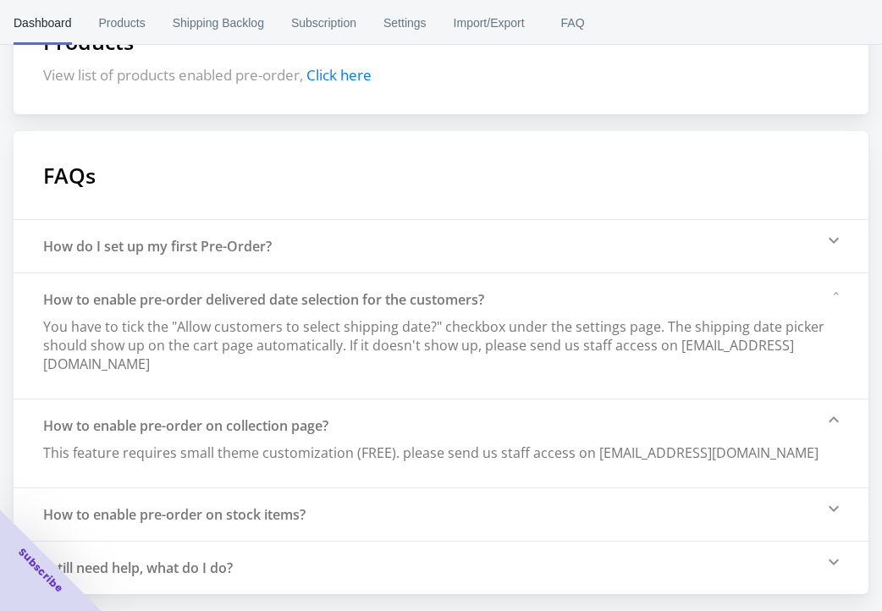
click at [425, 512] on div "How to enable pre-order on stock items?" at bounding box center [441, 514] width 855 height 53
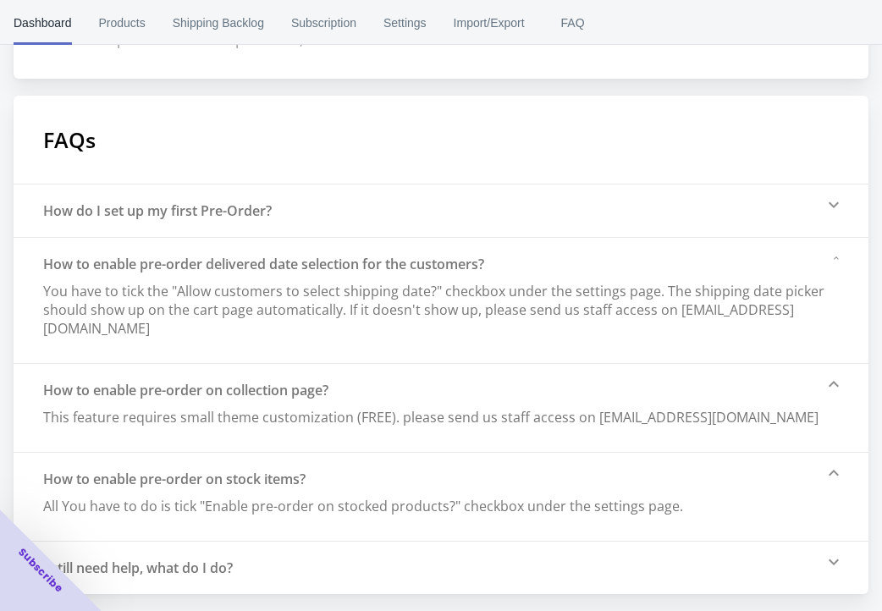
scroll to position [485, 0]
click at [264, 38] on span "Shipping Backlog" at bounding box center [218, 23] width 91 height 44
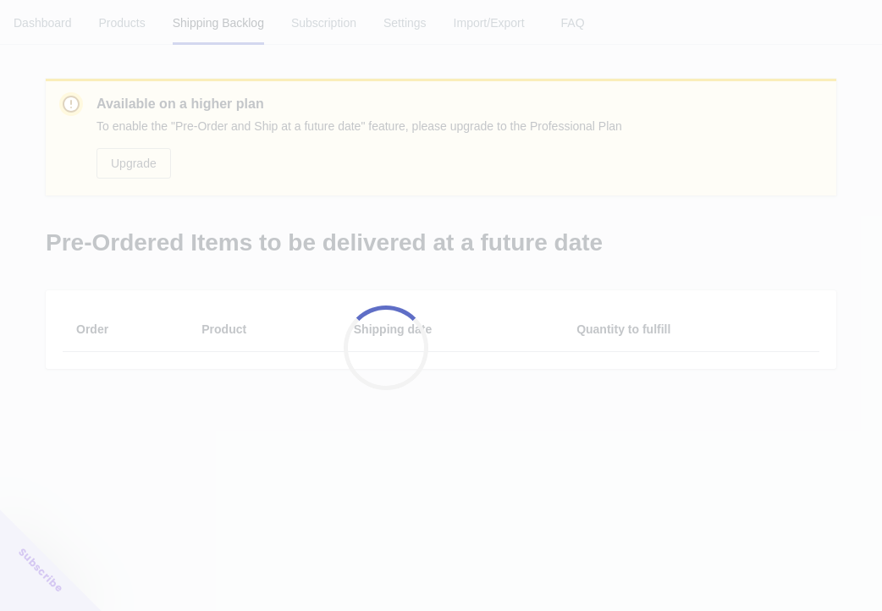
scroll to position [0, 0]
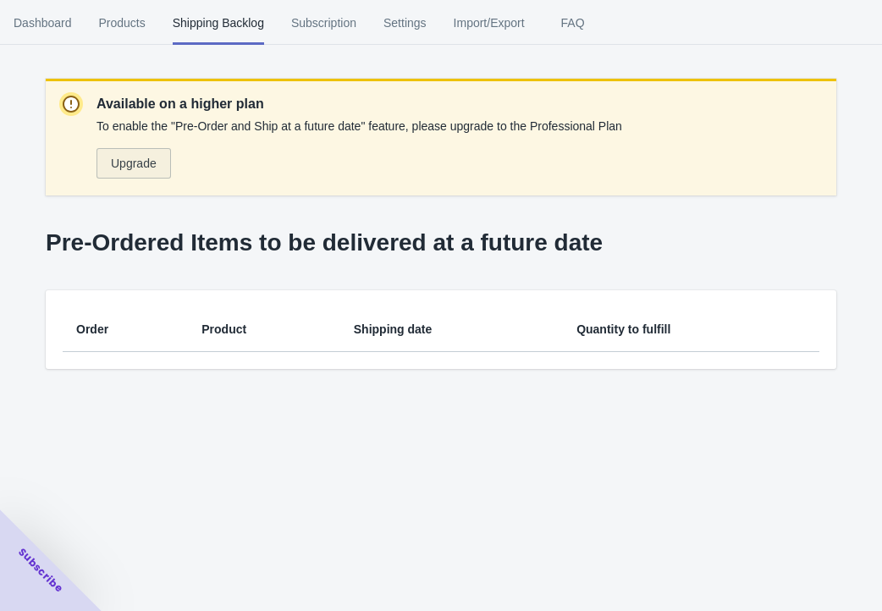
click at [152, 170] on span "Upgrade" at bounding box center [134, 164] width 46 height 14
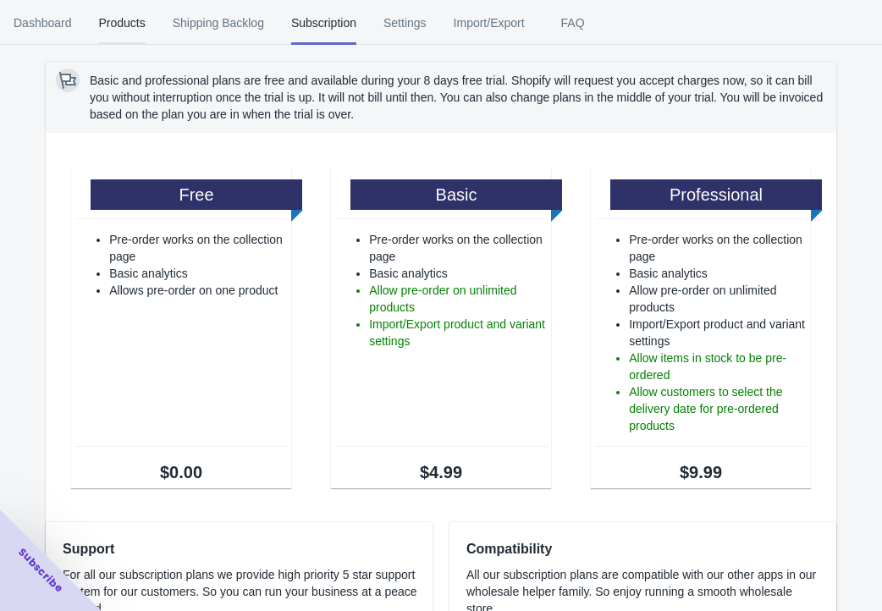
click at [146, 33] on span "Products" at bounding box center [122, 23] width 47 height 44
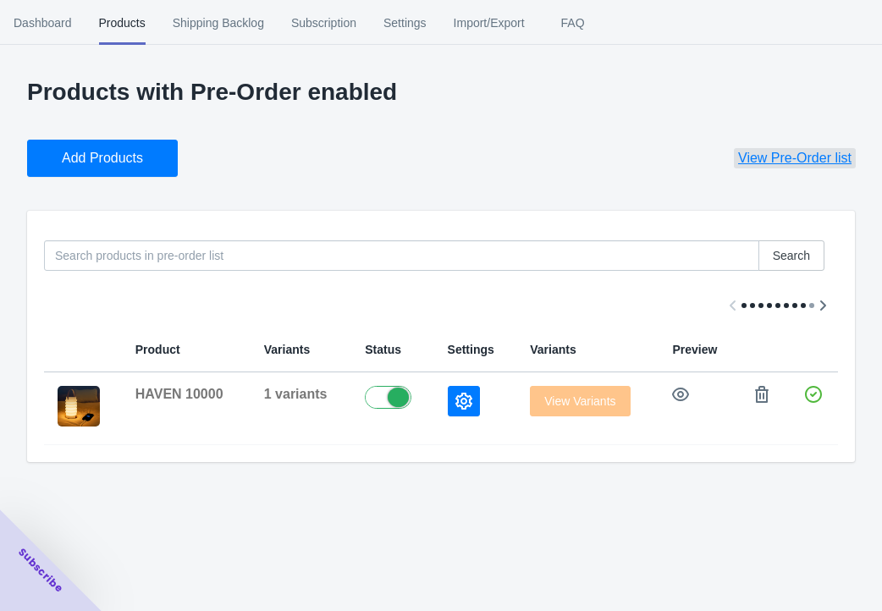
click at [748, 167] on span "View Pre-Order list" at bounding box center [795, 158] width 113 height 17
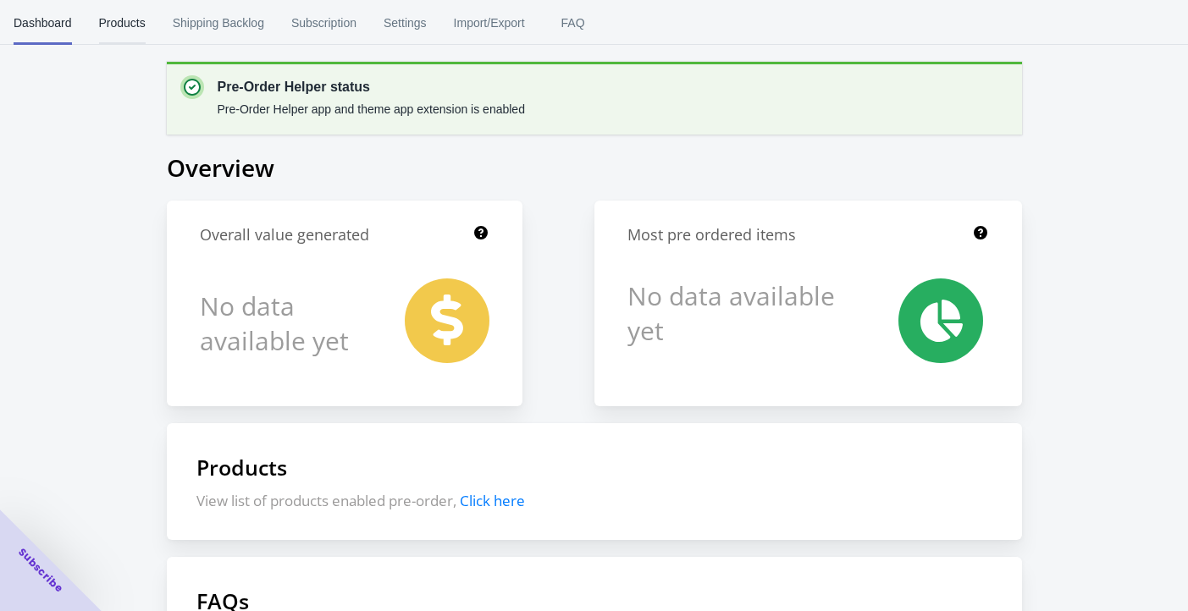
click at [146, 29] on span "Products" at bounding box center [122, 23] width 47 height 44
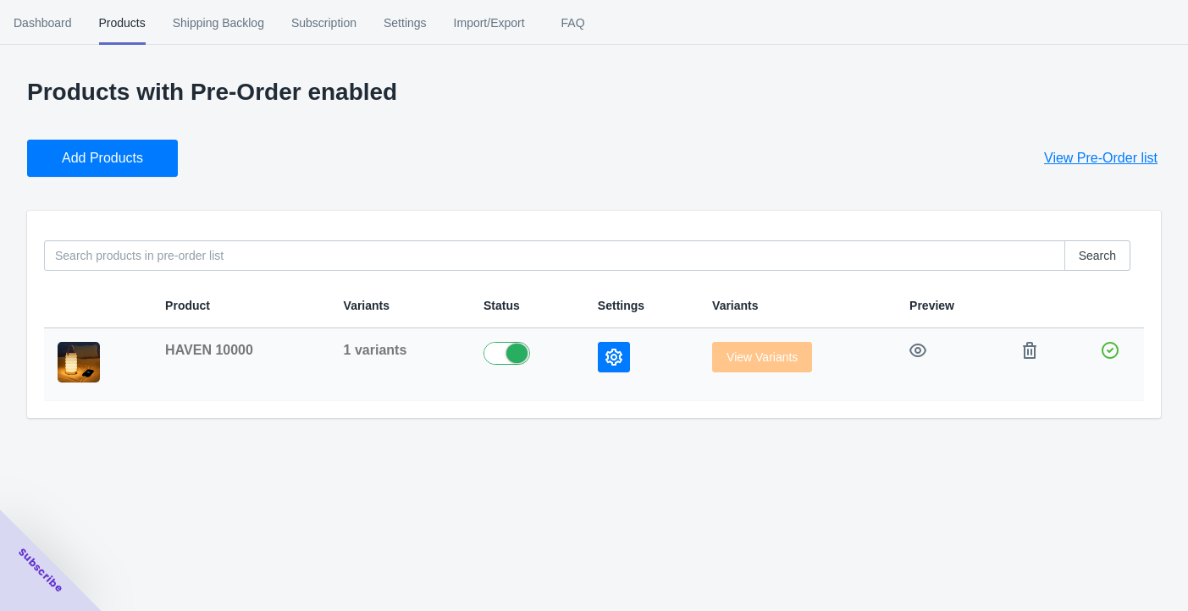
click at [606, 366] on icon "button" at bounding box center [614, 357] width 17 height 17
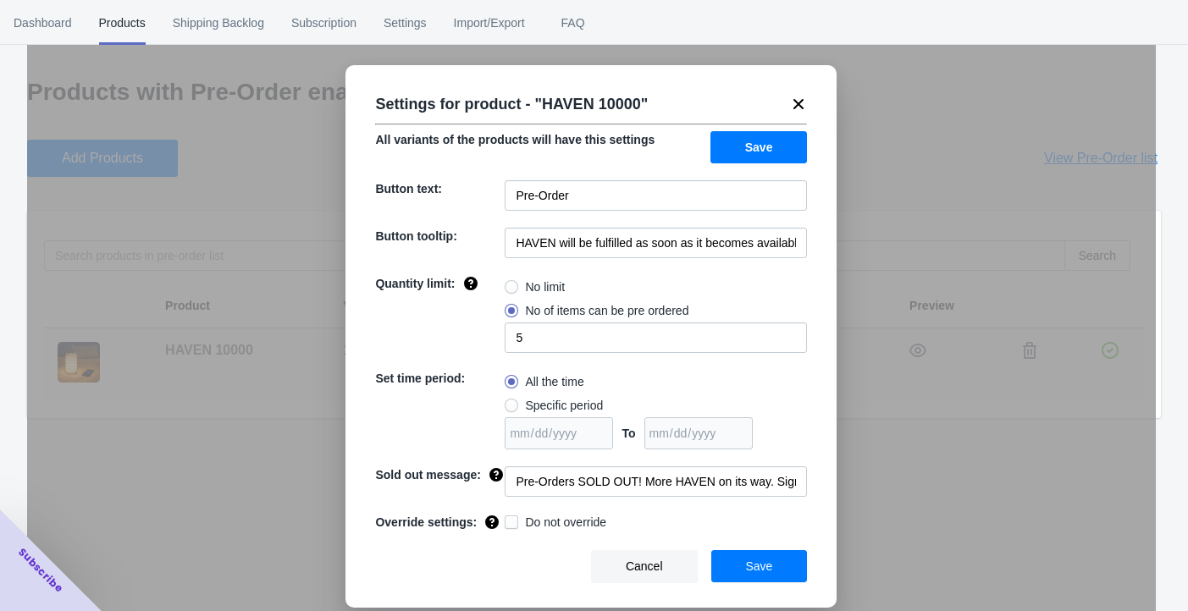
scroll to position [113, 0]
click at [518, 412] on span at bounding box center [512, 406] width 14 height 14
click at [510, 402] on input "Specific period" at bounding box center [509, 401] width 1 height 1
radio input "true"
click at [613, 450] on input "date" at bounding box center [559, 434] width 108 height 32
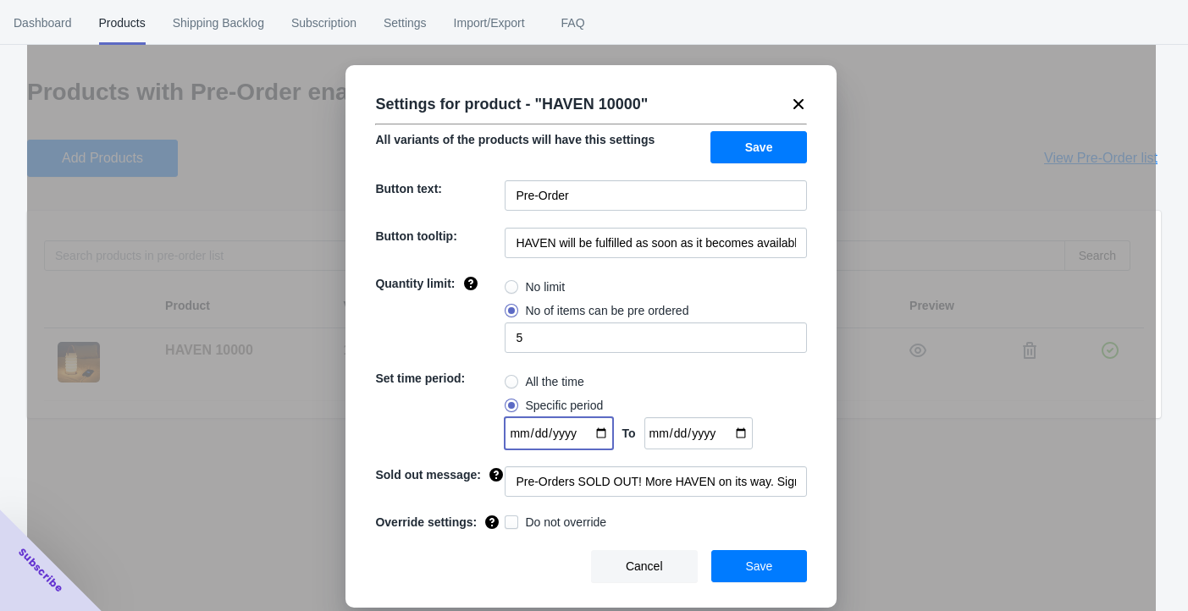
type input "[DATE]"
click at [753, 448] on input "date" at bounding box center [699, 434] width 108 height 32
click at [753, 450] on input "date" at bounding box center [699, 434] width 108 height 32
type input "[DATE]"
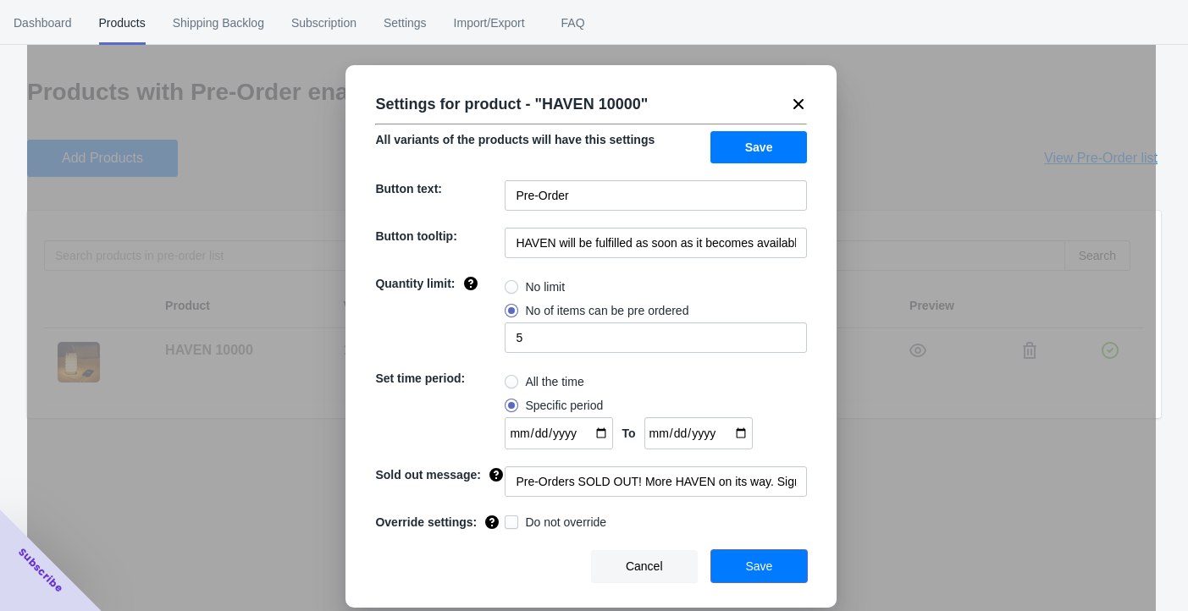
click at [746, 571] on span "Save" at bounding box center [759, 567] width 27 height 14
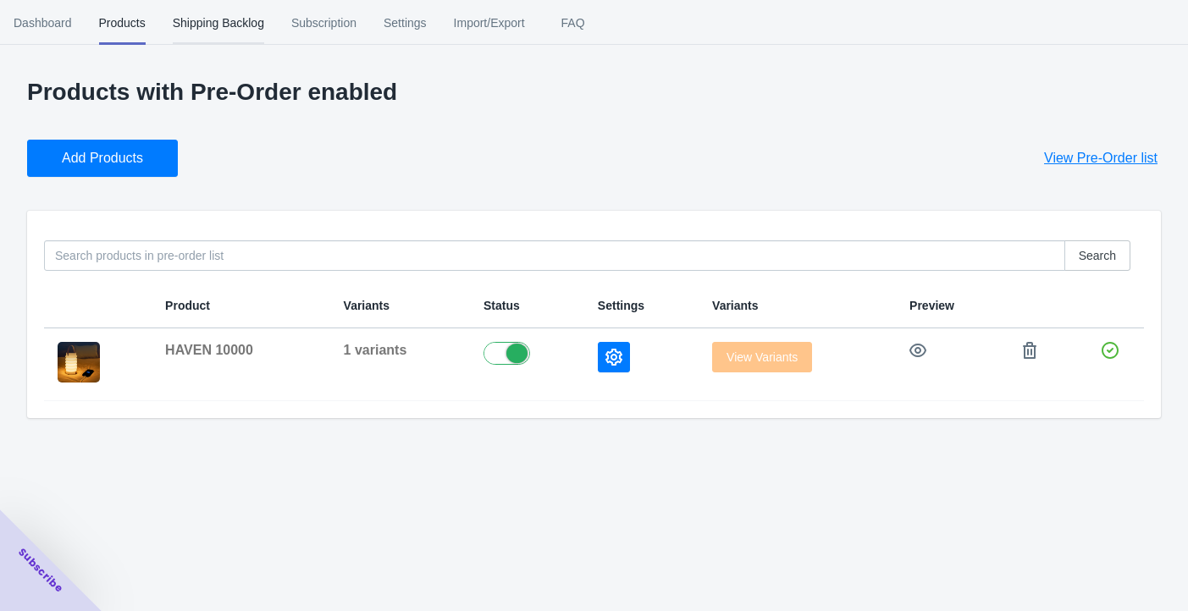
click at [264, 39] on span "Shipping Backlog" at bounding box center [218, 23] width 91 height 44
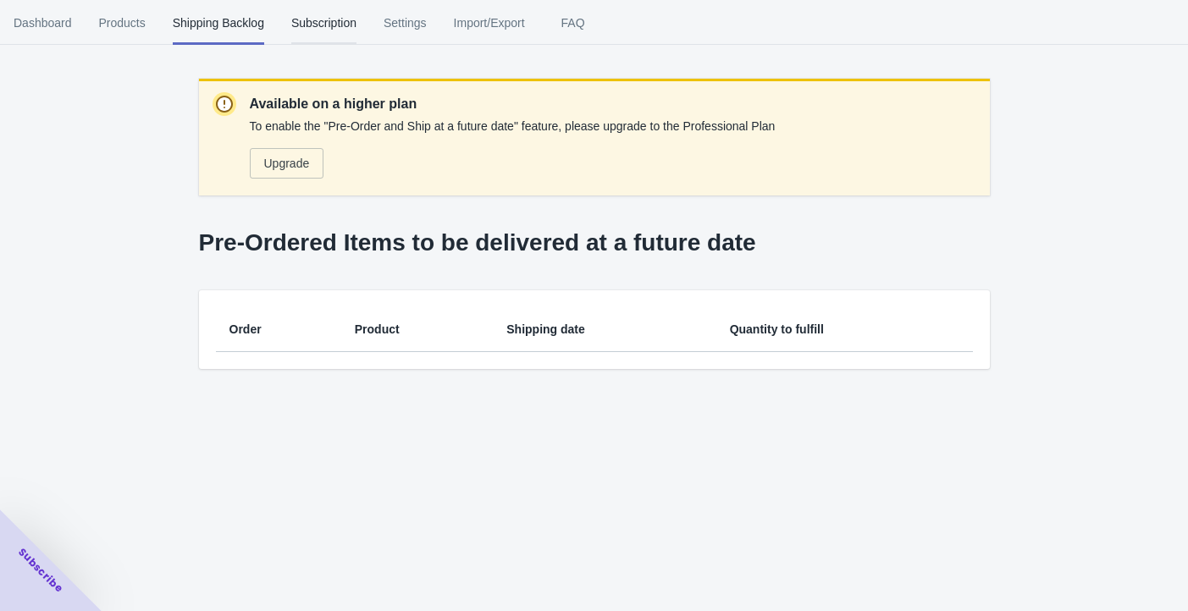
click at [357, 26] on span "Subscription" at bounding box center [323, 23] width 65 height 44
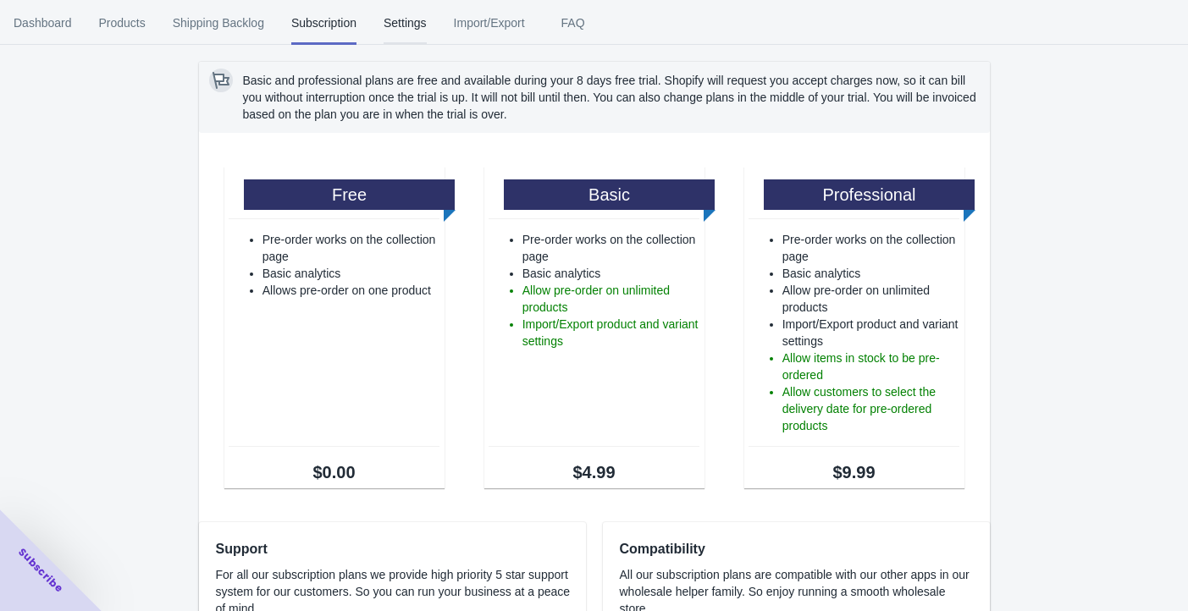
click at [427, 30] on span "Settings" at bounding box center [405, 23] width 43 height 44
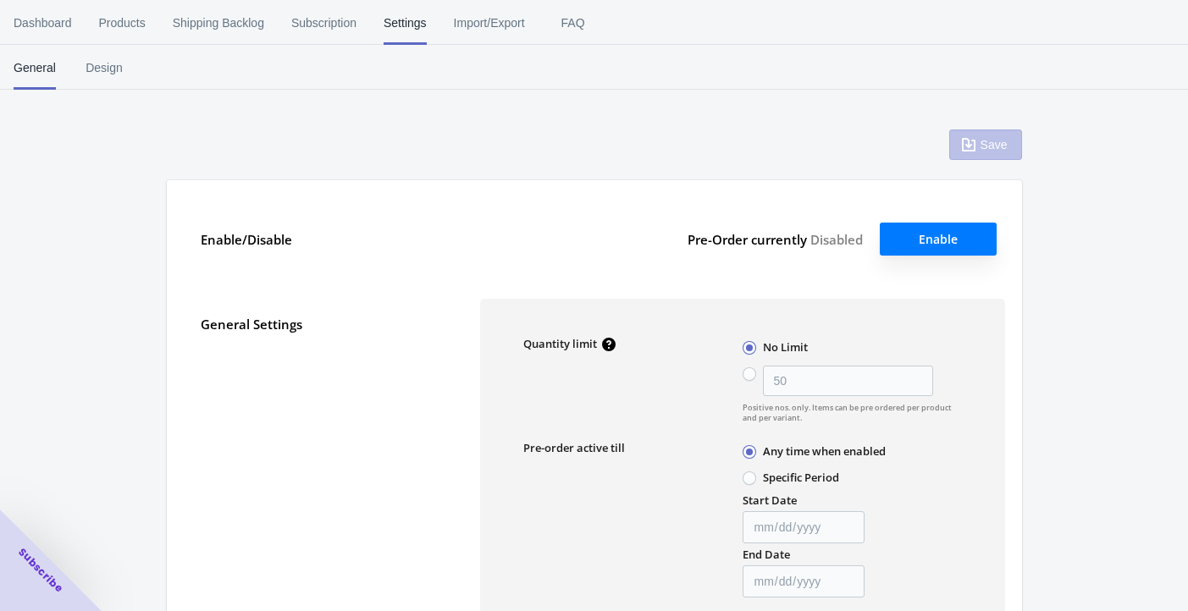
type input "50"
type textarea "Inventory level is <qty>. Some of the items will be pre-ordered."
type textarea "Only <qty> items left in stock."
type textarea "A maximum of <qty> products can be pre ordered."
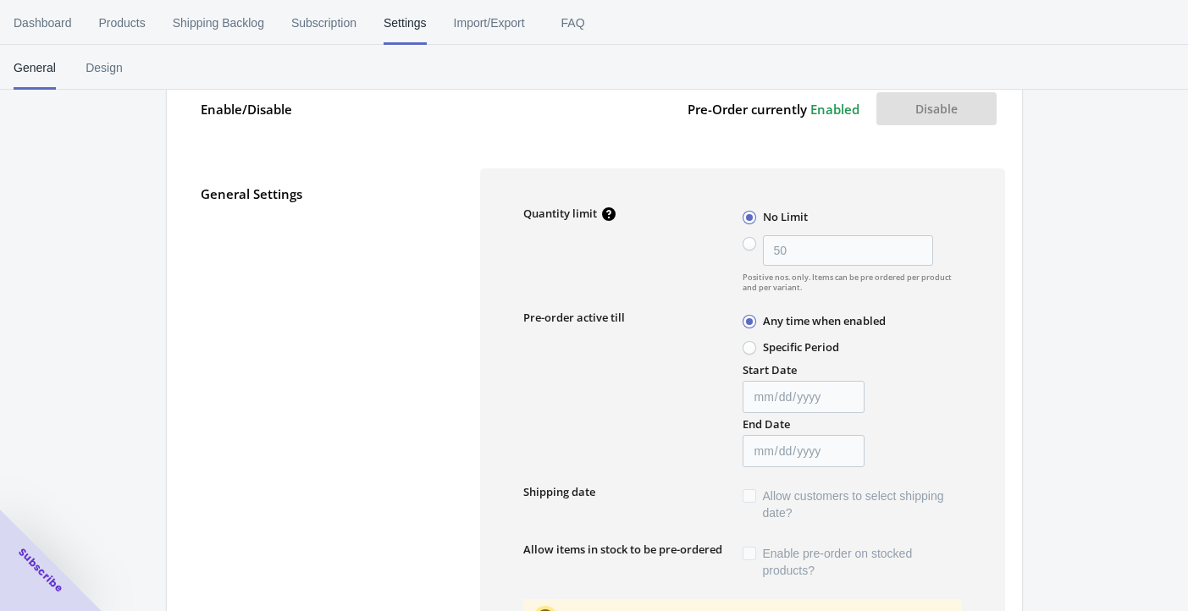
scroll to position [163, 0]
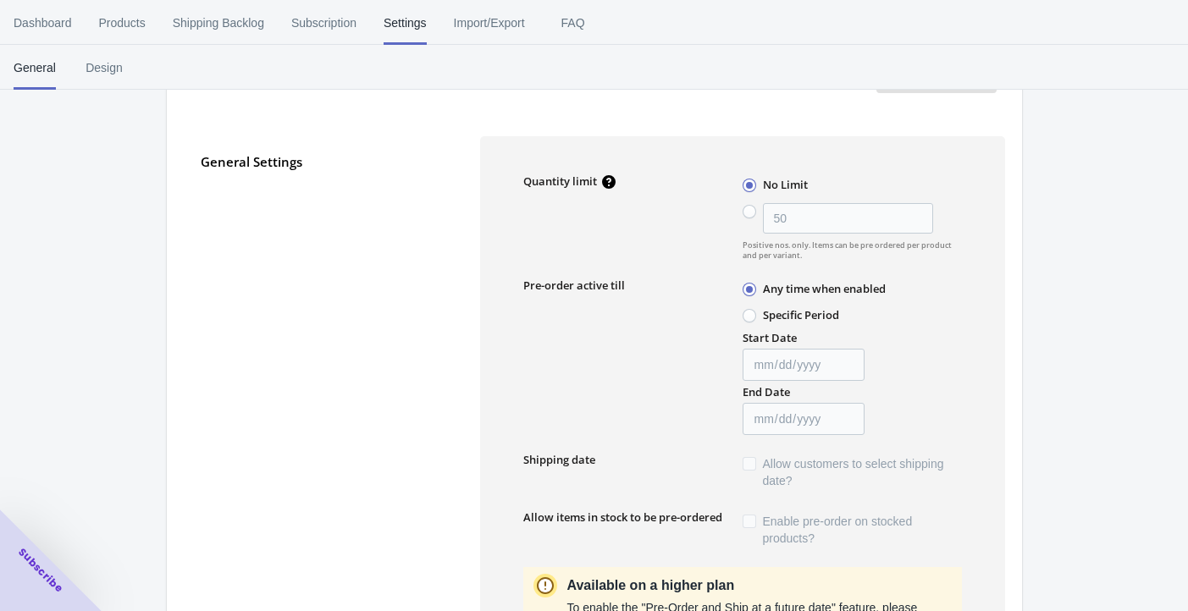
click at [754, 219] on span at bounding box center [750, 212] width 14 height 14
click at [748, 208] on input "50" at bounding box center [747, 207] width 1 height 1
radio input "true"
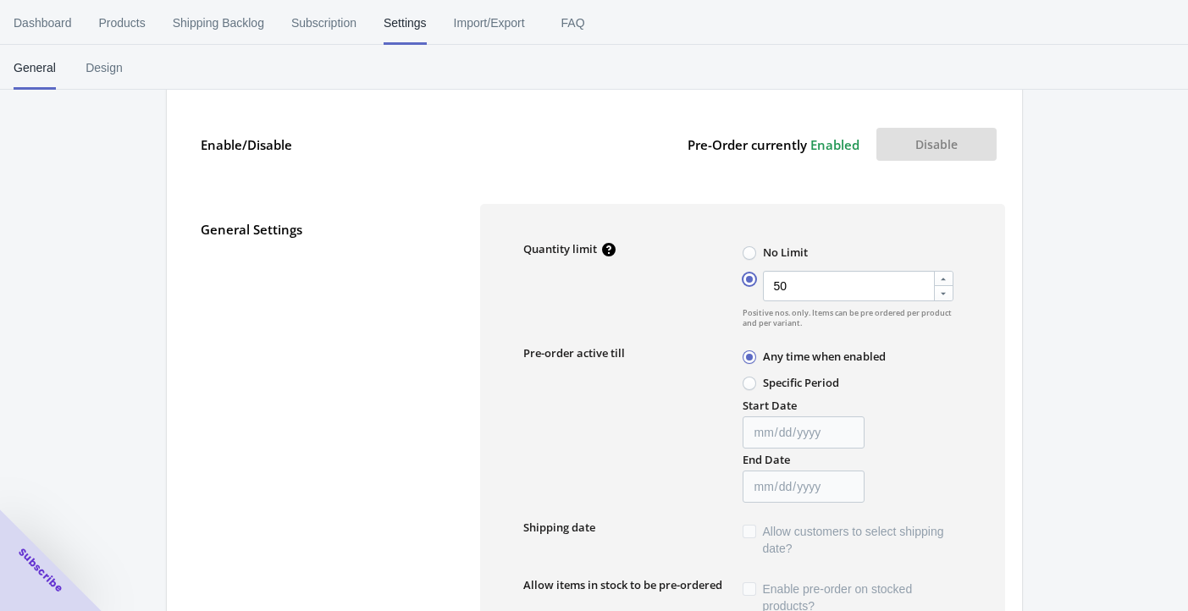
scroll to position [243, 0]
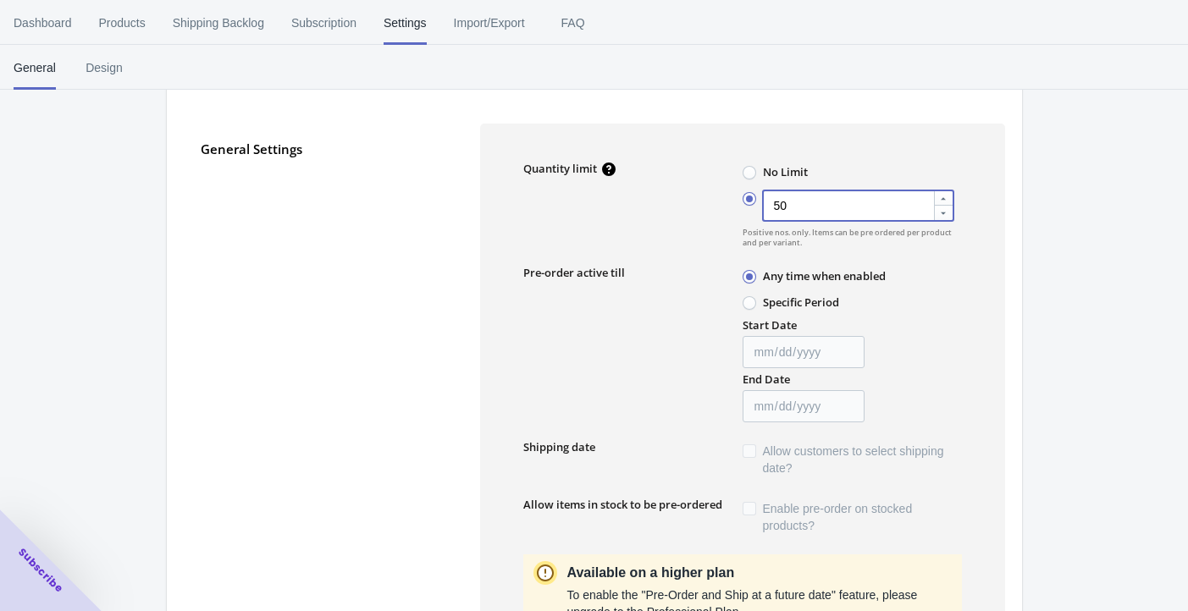
click at [882, 219] on icon at bounding box center [943, 213] width 10 height 10
click at [748, 196] on input "50" at bounding box center [747, 195] width 1 height 1
click at [882, 219] on icon at bounding box center [943, 213] width 10 height 10
click at [748, 196] on input "49" at bounding box center [747, 195] width 1 height 1
click at [882, 219] on icon at bounding box center [943, 213] width 10 height 10
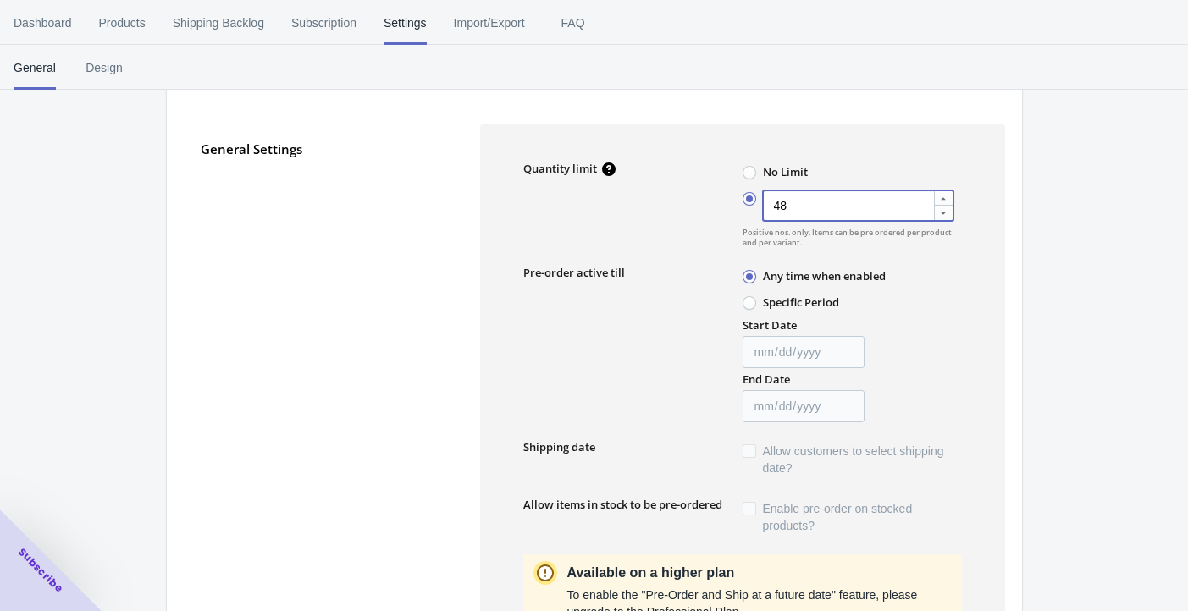
click at [748, 196] on input "48" at bounding box center [747, 195] width 1 height 1
click at [882, 219] on icon at bounding box center [943, 213] width 10 height 10
click at [748, 196] on input "47" at bounding box center [747, 195] width 1 height 1
drag, startPoint x: 831, startPoint y: 269, endPoint x: 668, endPoint y: 268, distance: 162.6
click at [668, 248] on div "Quantity limit No Limit 46 Positive nos. only. Items can be pre ordered per pro…" at bounding box center [742, 204] width 439 height 87
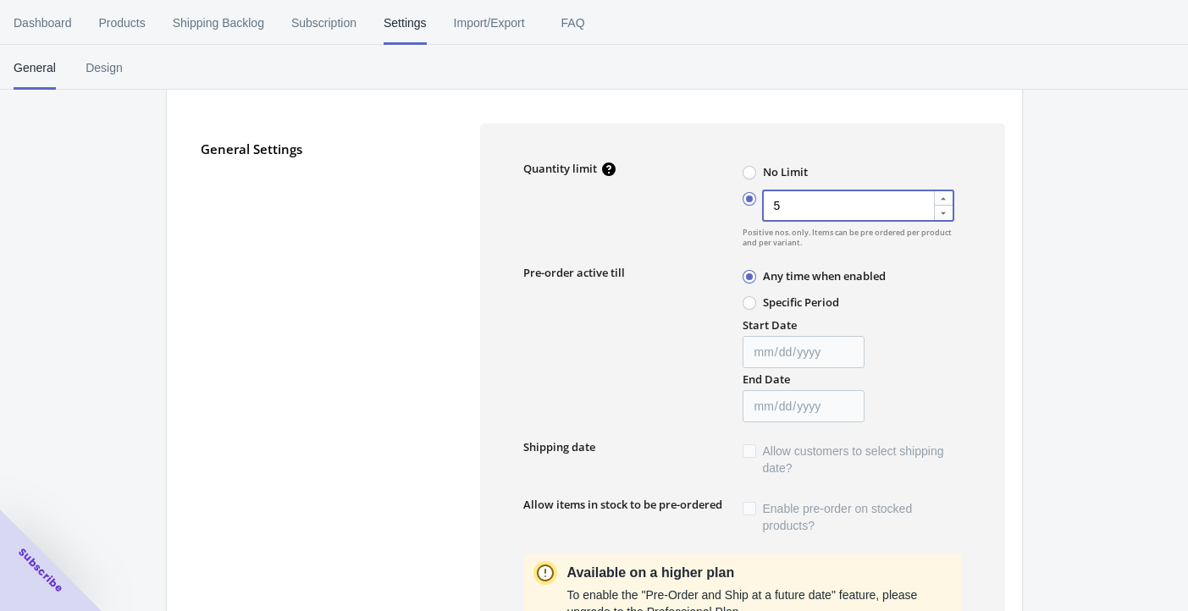
type input "5"
click at [750, 310] on span at bounding box center [750, 303] width 14 height 14
click at [748, 300] on input "Specific Period" at bounding box center [747, 299] width 1 height 1
radio input "true"
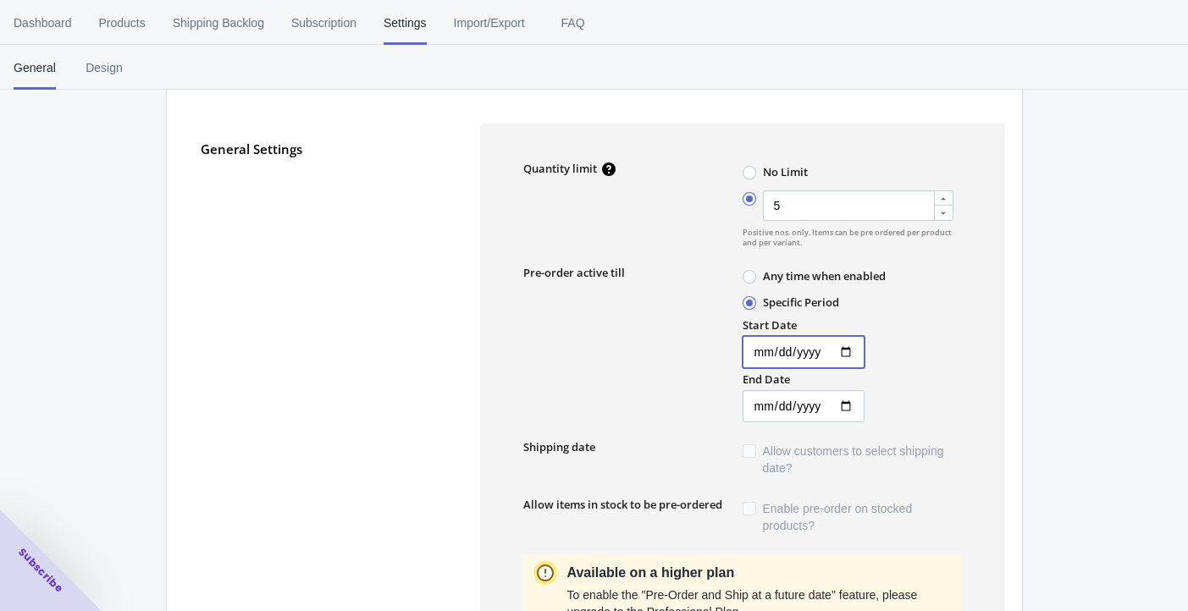
click at [865, 368] on input "Start Date" at bounding box center [804, 352] width 122 height 32
click at [672, 373] on div "Pre-order active till" at bounding box center [632, 344] width 219 height 158
click at [753, 284] on span at bounding box center [750, 277] width 14 height 14
click at [748, 274] on input "Any time when enabled" at bounding box center [747, 273] width 1 height 1
radio input "true"
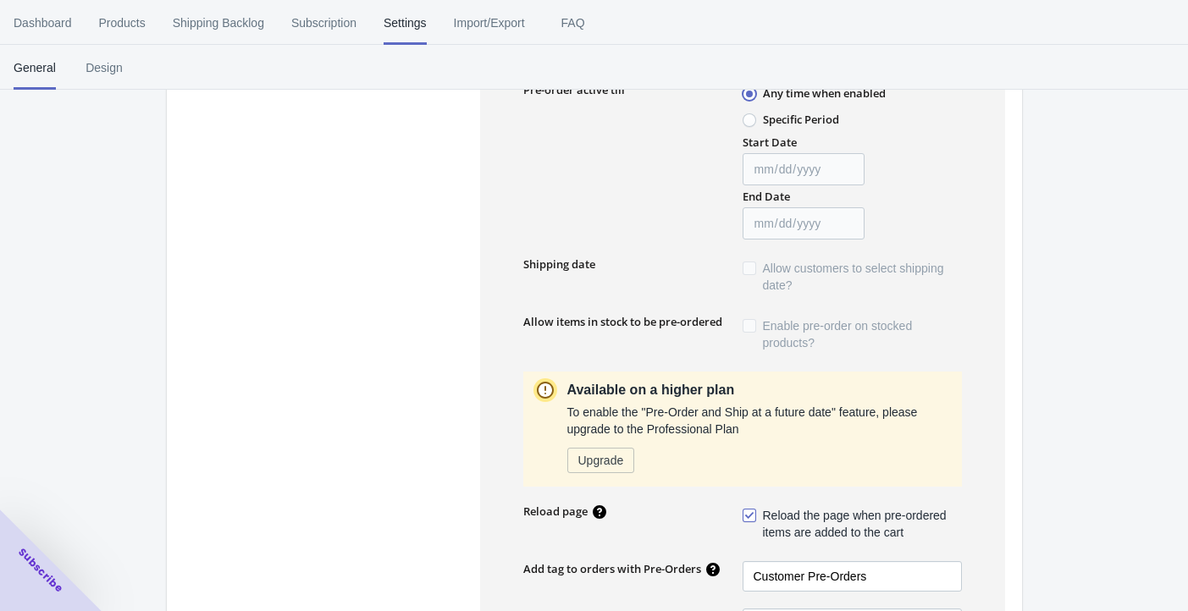
scroll to position [428, 0]
click at [756, 274] on span at bounding box center [750, 267] width 14 height 14
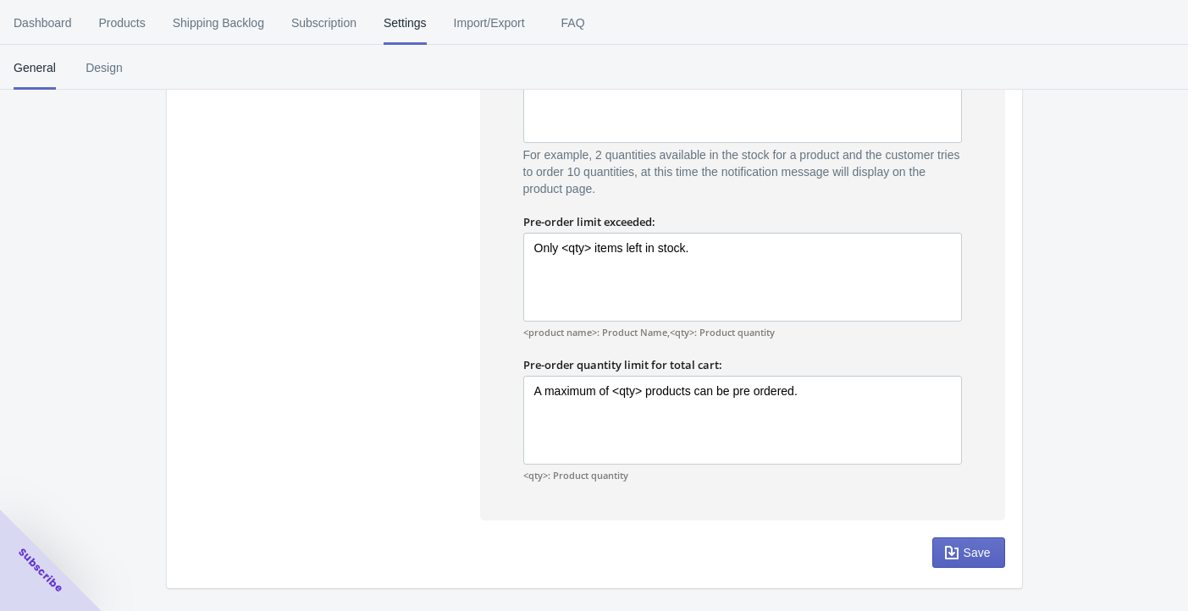
scroll to position [1518, 0]
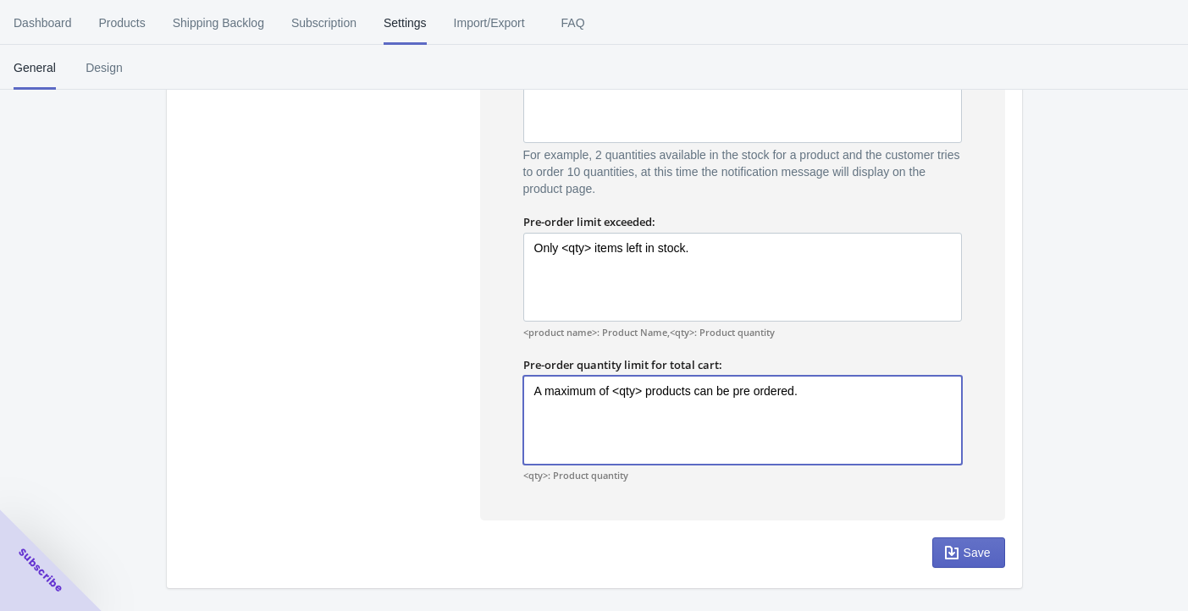
click at [682, 379] on textarea "A maximum of <qty> products can be pre ordered." at bounding box center [742, 420] width 439 height 89
type textarea "A maximum of 5 products can be pre ordered."
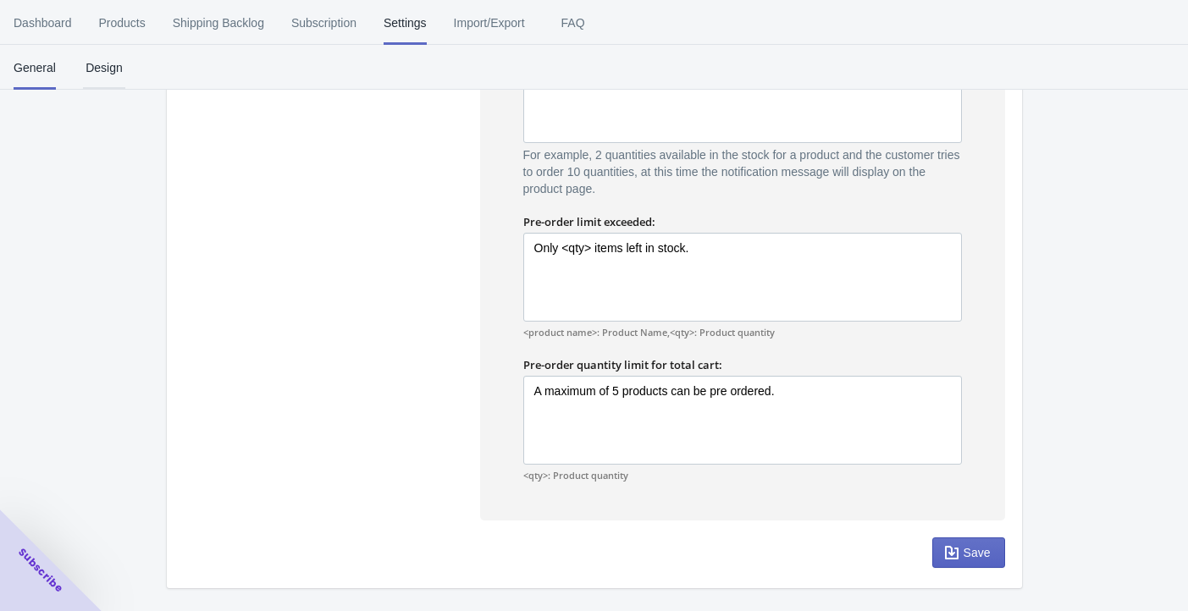
click at [125, 77] on span "Design" at bounding box center [104, 68] width 42 height 44
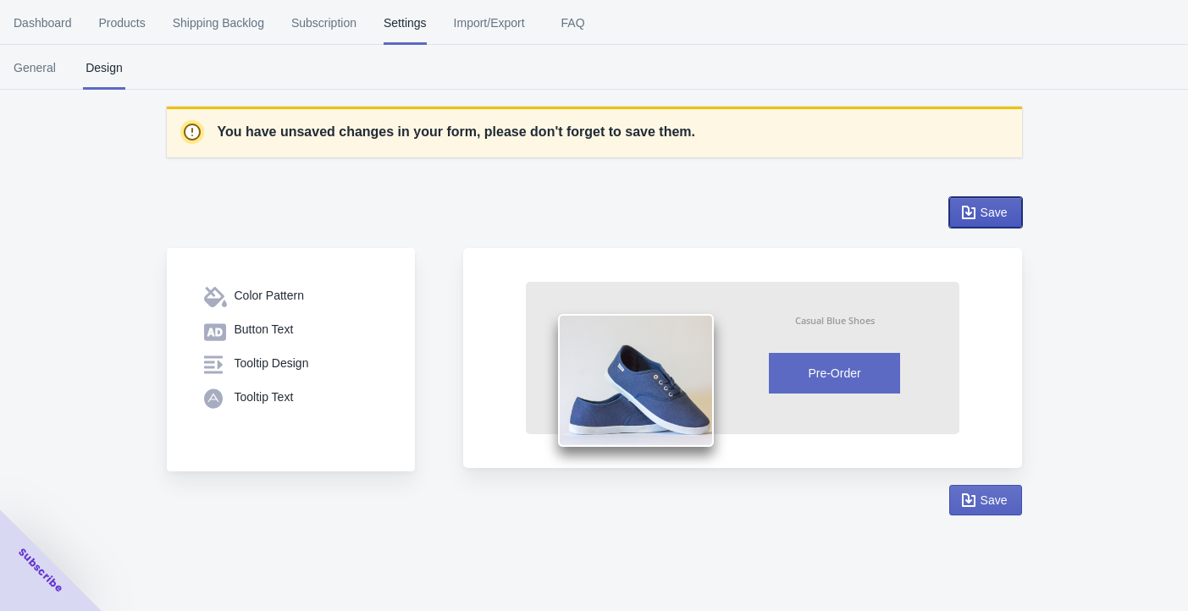
click at [882, 219] on span "Save" at bounding box center [994, 213] width 27 height 14
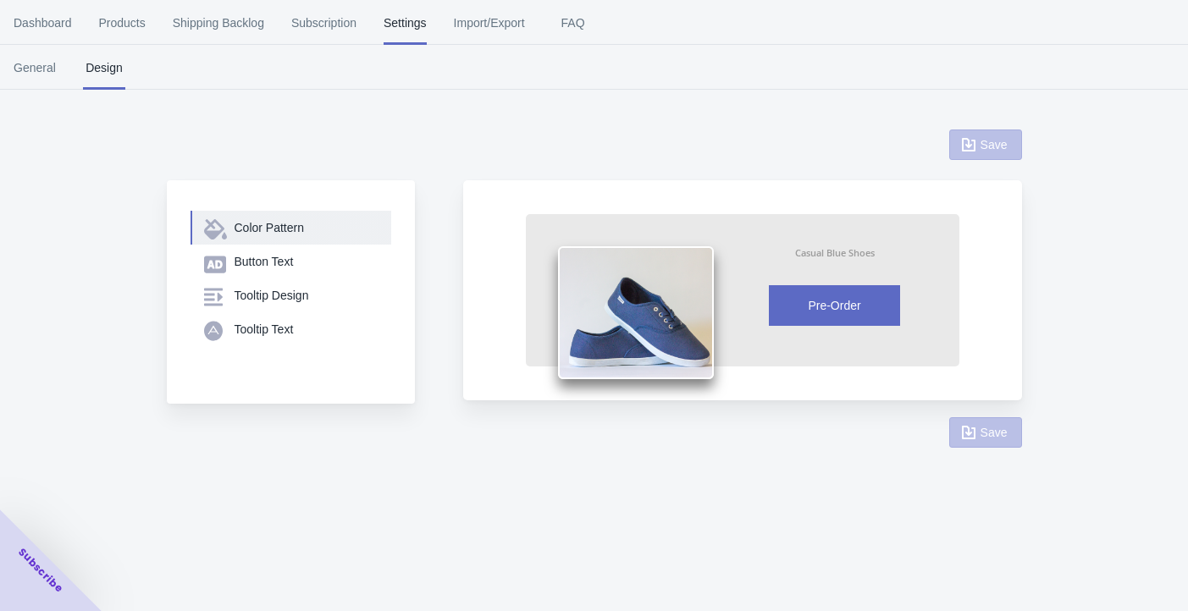
click at [302, 236] on div "Color Pattern" at bounding box center [306, 227] width 143 height 17
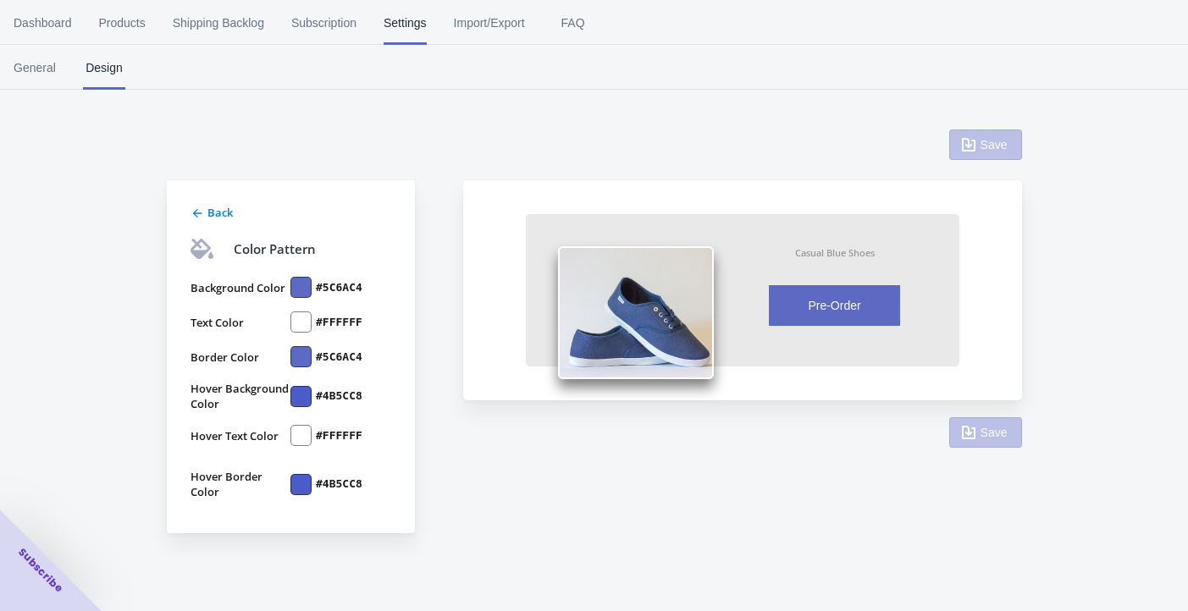
click at [319, 296] on label "#5C6AC4" at bounding box center [339, 287] width 47 height 15
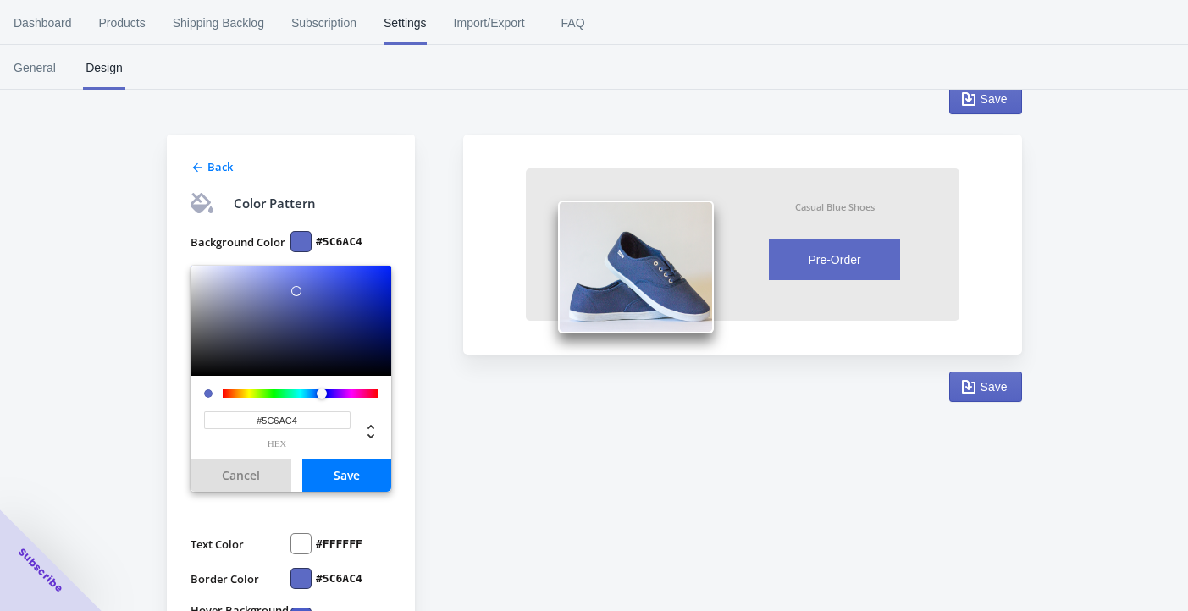
scroll to position [120, 0]
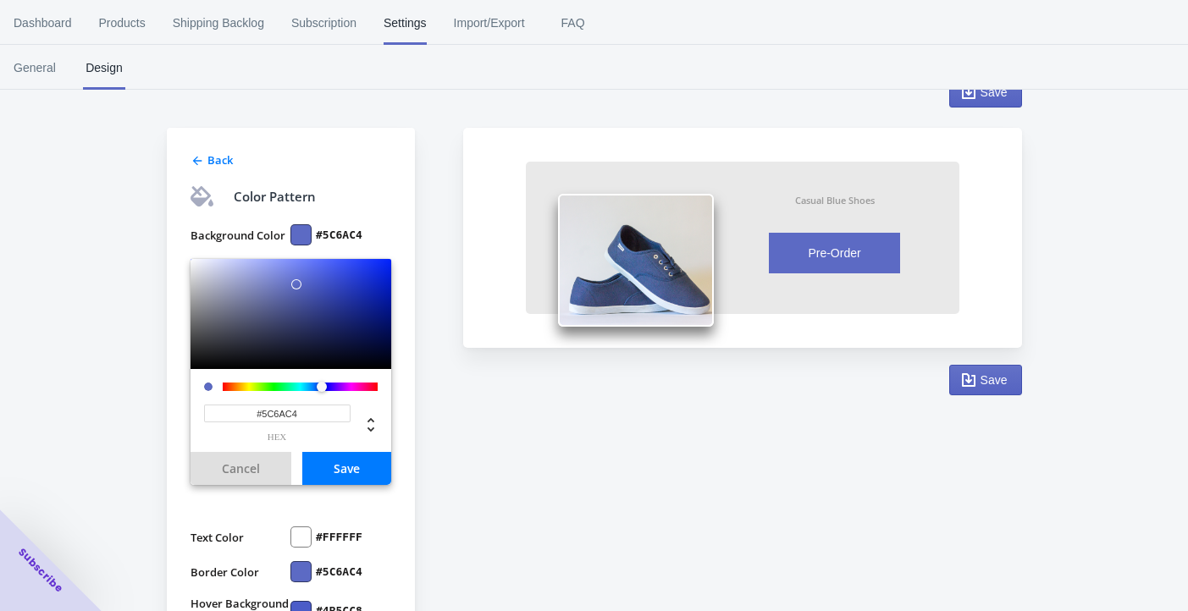
click at [326, 423] on input "#5C6AC4" at bounding box center [277, 414] width 147 height 18
drag, startPoint x: 326, startPoint y: 454, endPoint x: 159, endPoint y: 451, distance: 166.9
click at [157, 453] on div "Back Color Pattern Background Color #5C6AC4 #5C6AC4 hex Cancel Save Text Color …" at bounding box center [586, 404] width 872 height 689
paste input "134869"
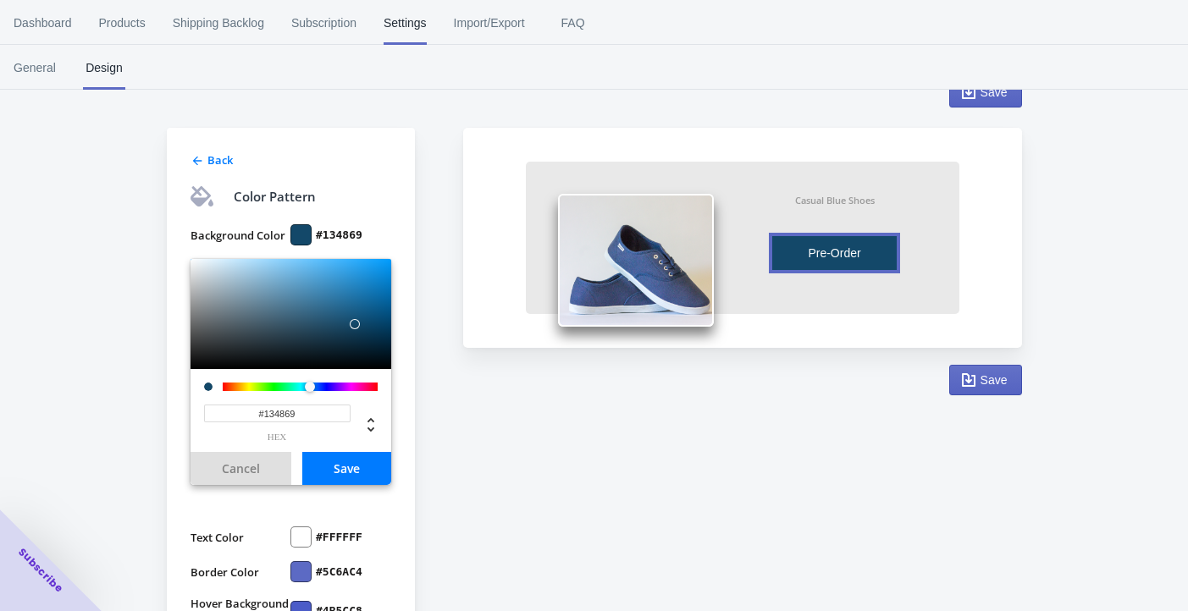
type input "#134869"
click at [356, 485] on button "Save" at bounding box center [346, 468] width 89 height 33
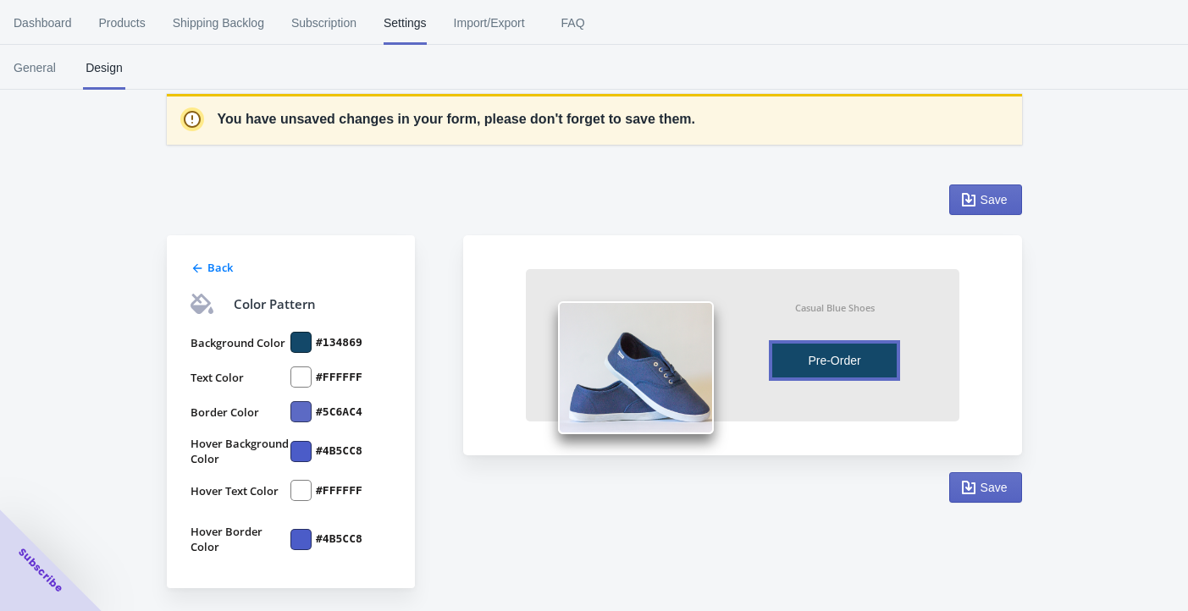
click at [328, 405] on label "#5C6AC4" at bounding box center [339, 412] width 47 height 15
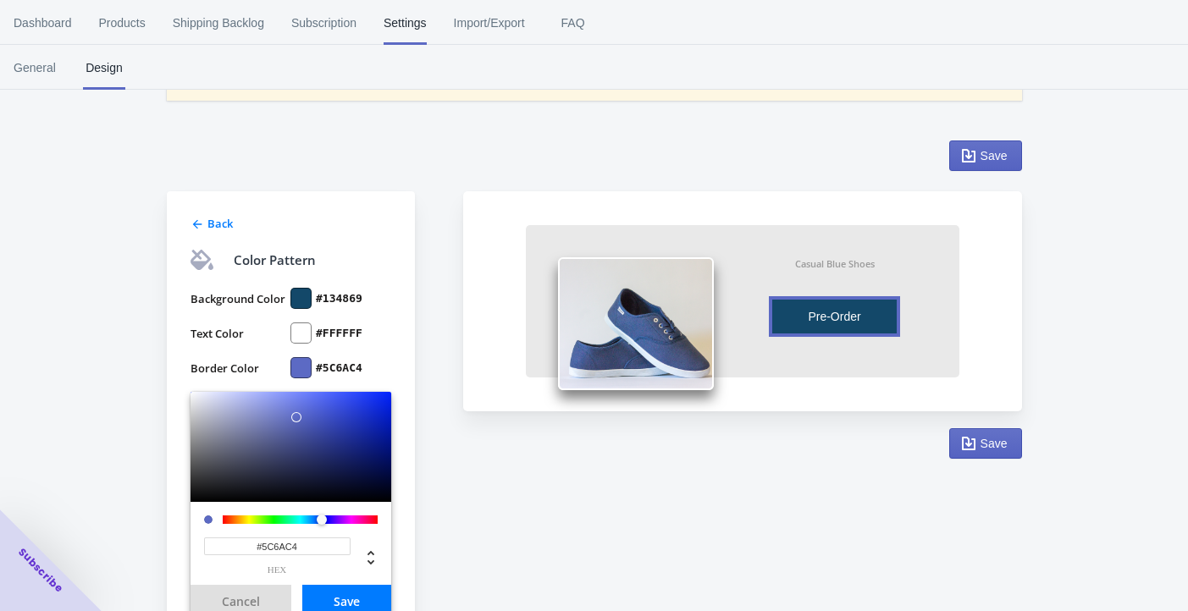
drag, startPoint x: 313, startPoint y: 590, endPoint x: 216, endPoint y: 584, distance: 97.6
click at [216, 556] on input "#5C6AC4" at bounding box center [277, 547] width 147 height 18
paste input "134869"
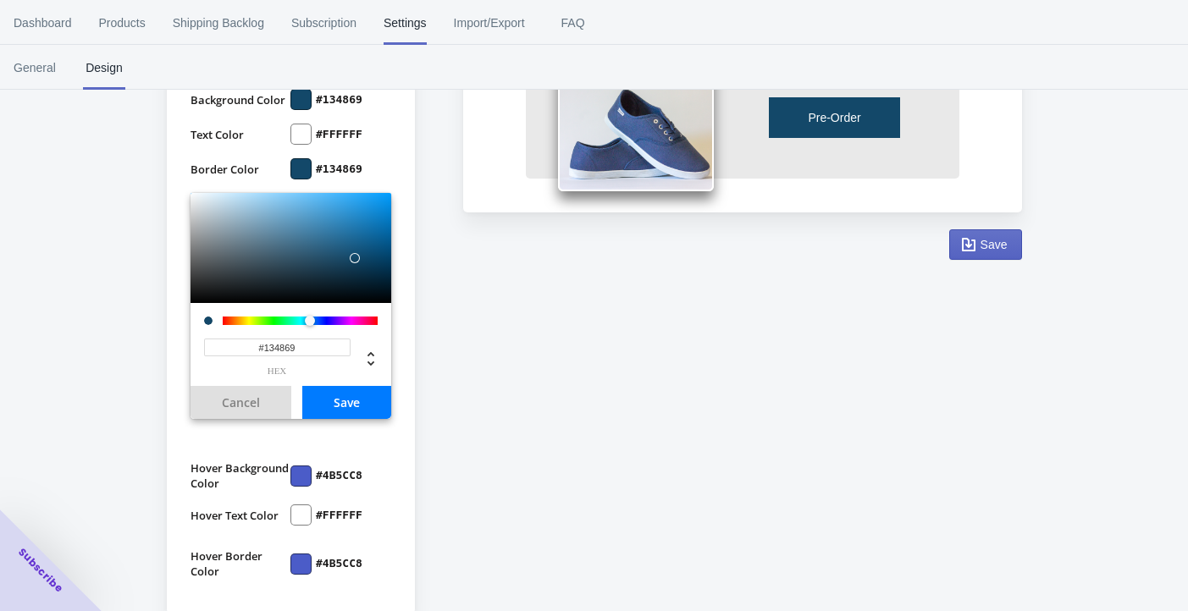
type input "#134869"
click at [344, 419] on button "Save" at bounding box center [346, 402] width 89 height 33
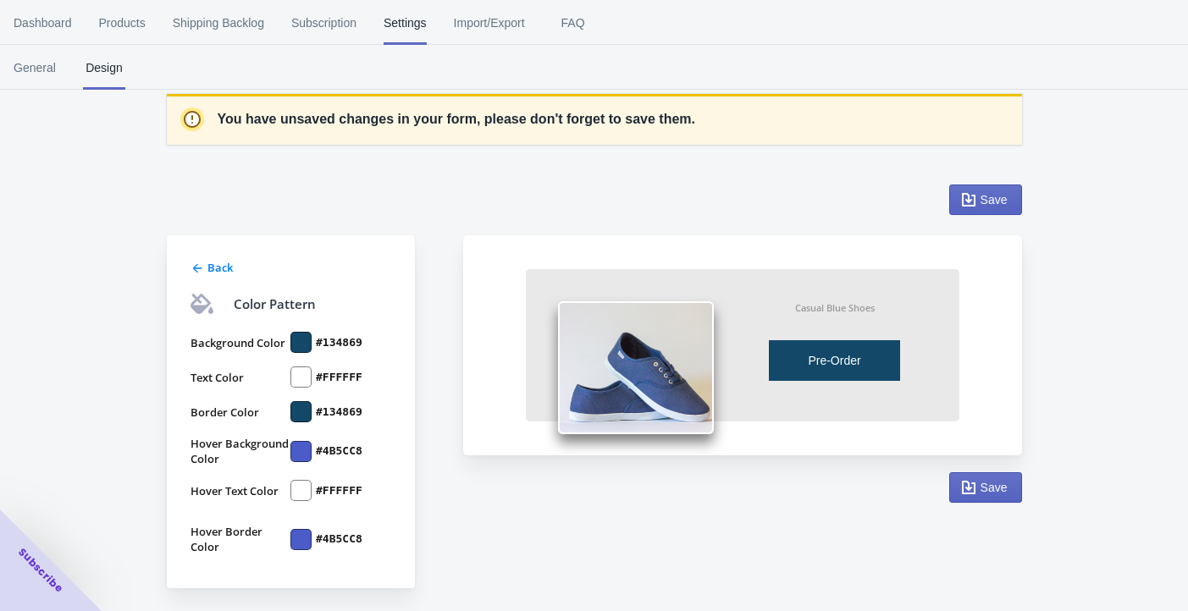
click at [352, 445] on label "#4B5CC8" at bounding box center [339, 451] width 47 height 15
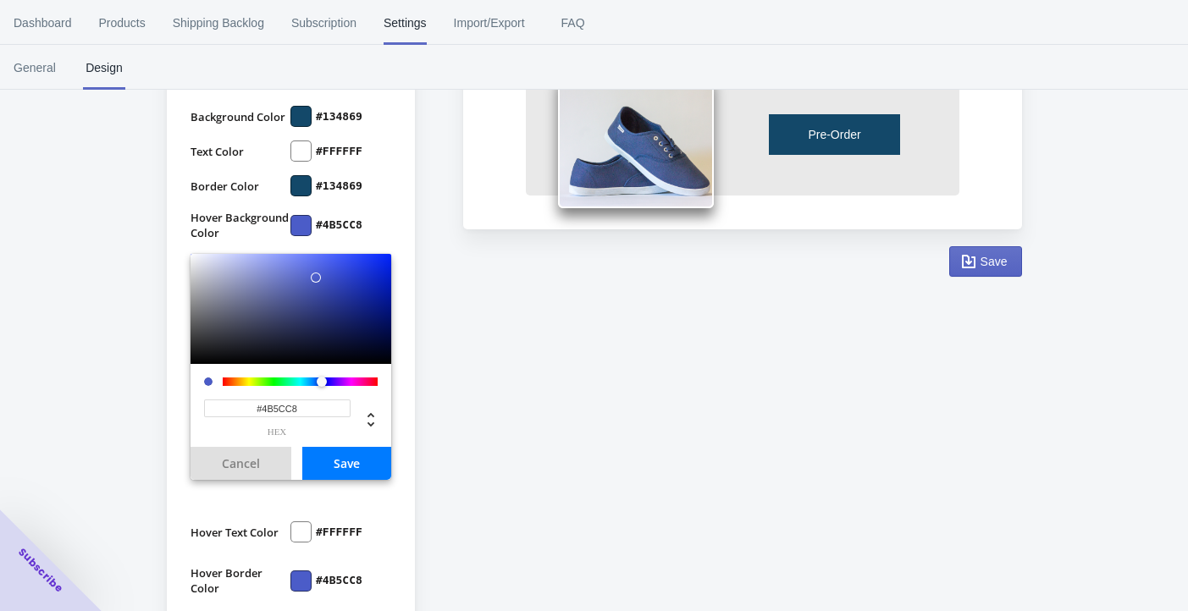
scroll to position [246, 0]
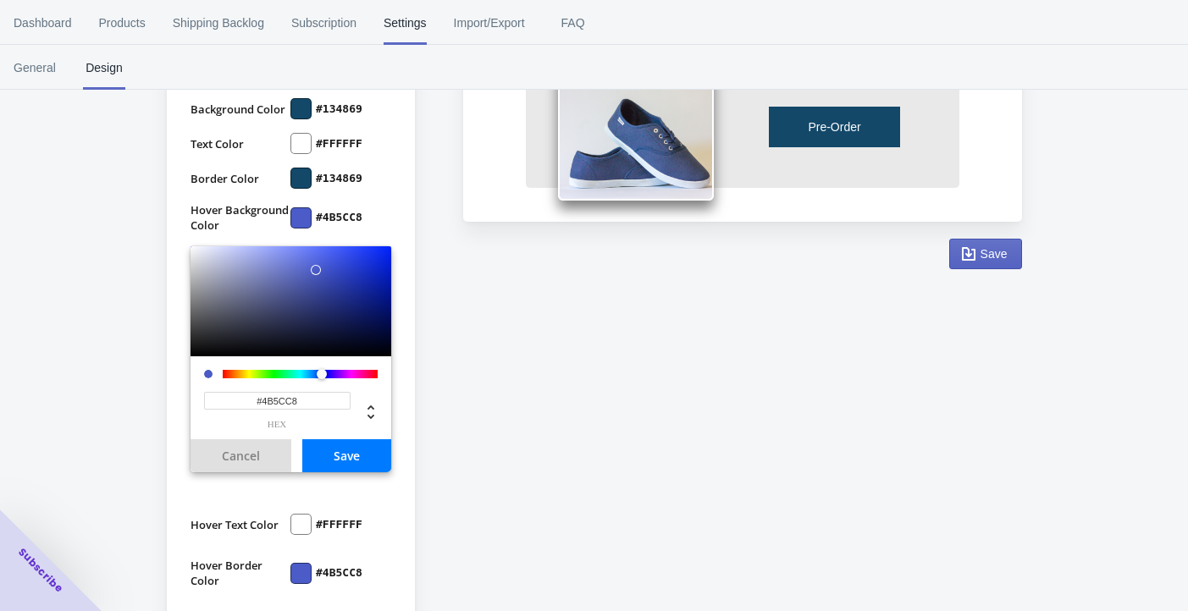
drag, startPoint x: 318, startPoint y: 449, endPoint x: 193, endPoint y: 449, distance: 125.3
click at [193, 440] on div "#4B5CC8 hex" at bounding box center [291, 398] width 201 height 83
paste input "a3c4e9"
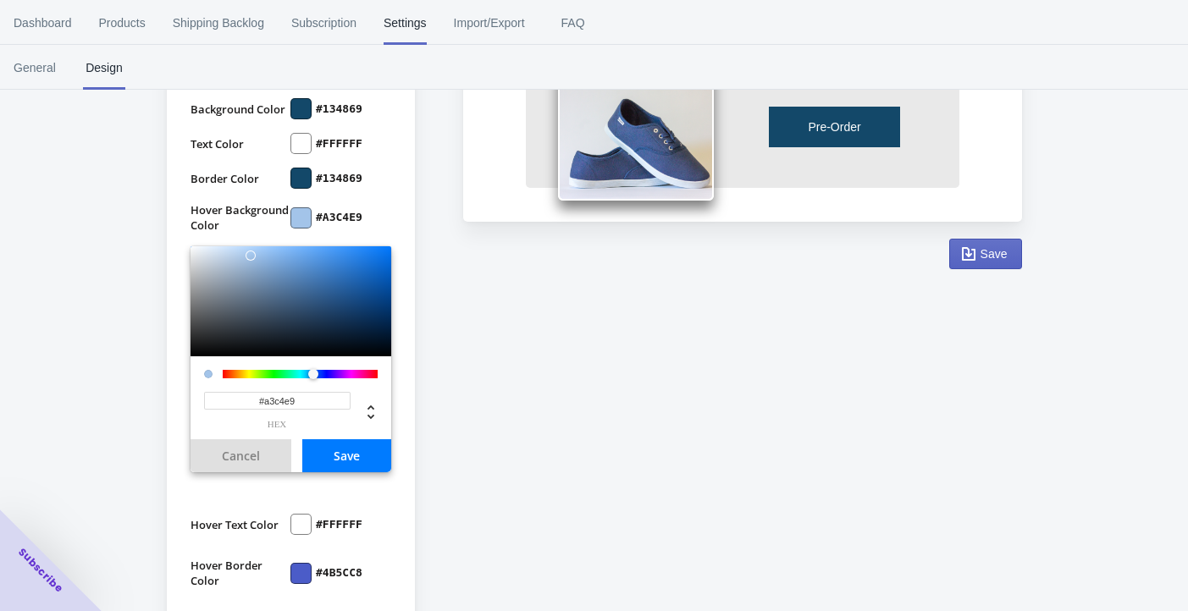
type input "#A3C4E9"
click at [340, 473] on button "Save" at bounding box center [346, 456] width 89 height 33
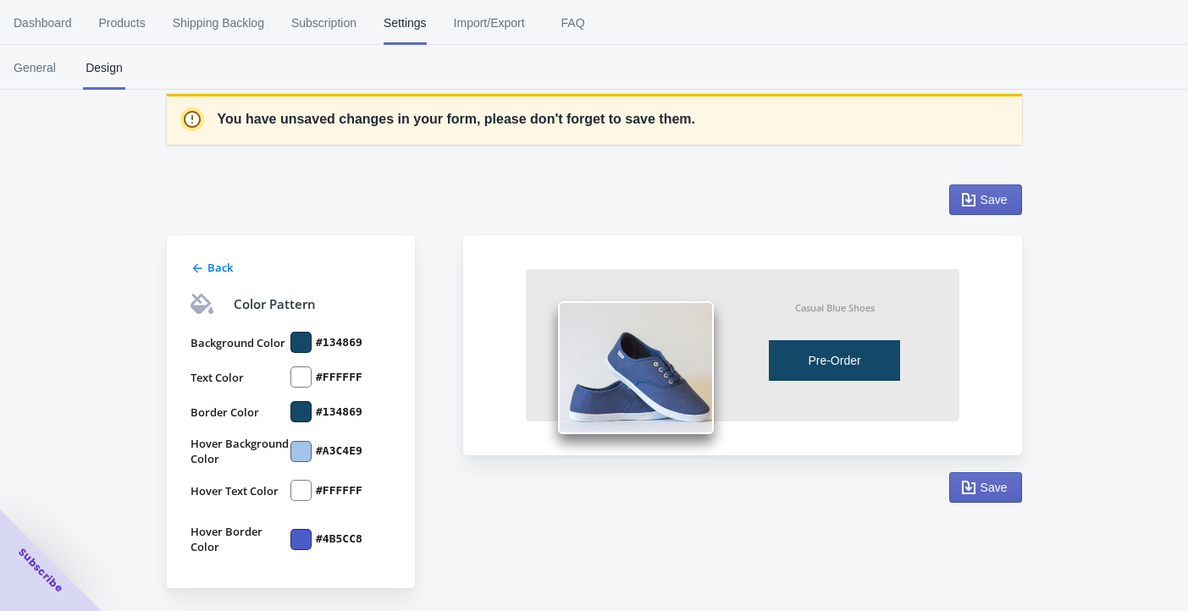
click at [342, 545] on label "#4B5CC8" at bounding box center [339, 539] width 47 height 15
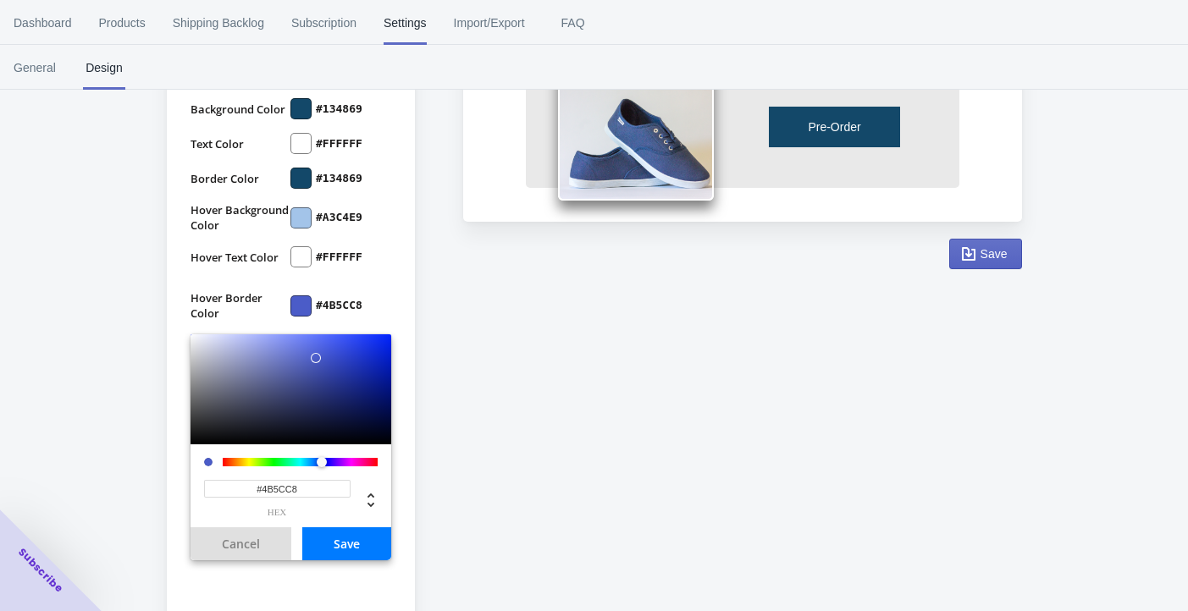
scroll to position [259, 0]
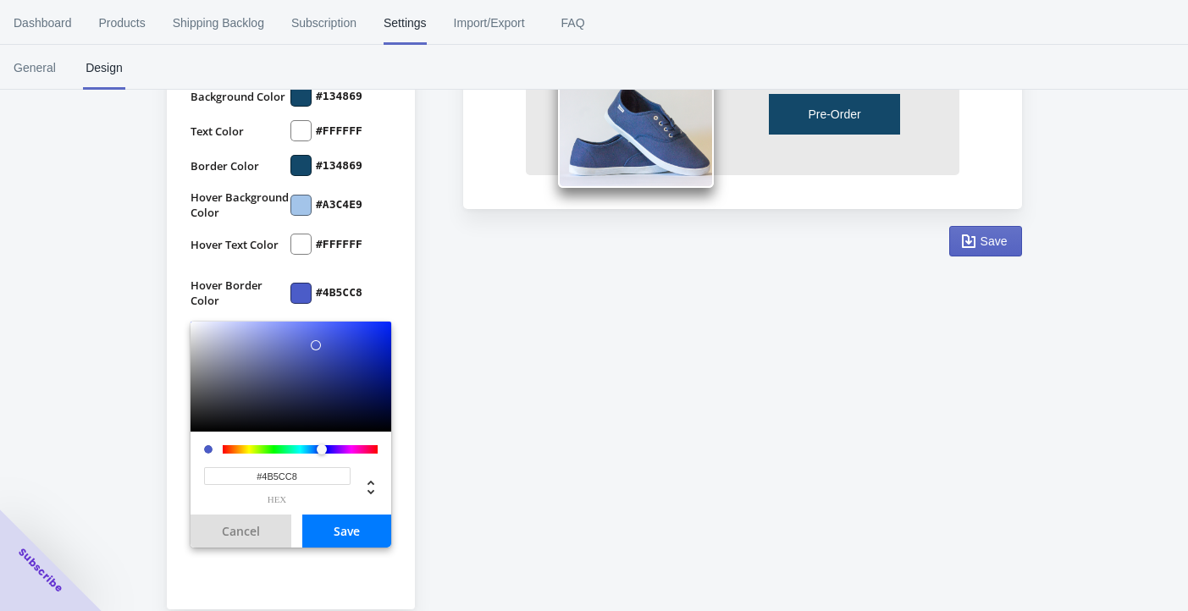
drag, startPoint x: 316, startPoint y: 528, endPoint x: 213, endPoint y: 521, distance: 102.8
click at [213, 505] on div "#4B5CC8 hex" at bounding box center [277, 486] width 147 height 37
paste input "a3c4e9"
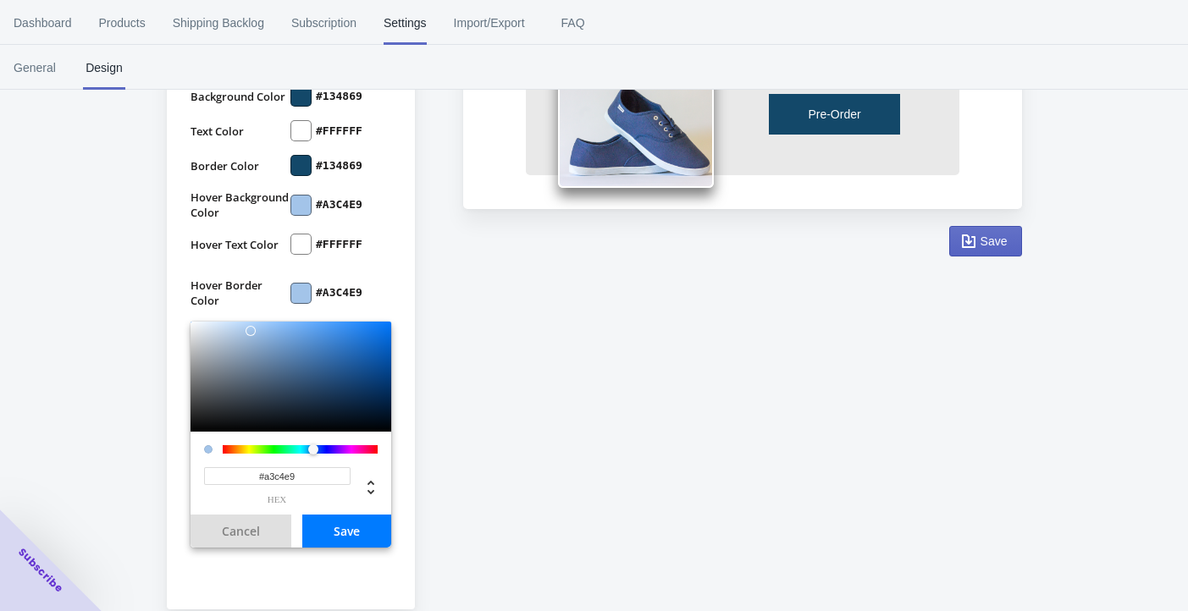
type input "#A3C4E9"
click at [343, 548] on button "Save" at bounding box center [346, 531] width 89 height 33
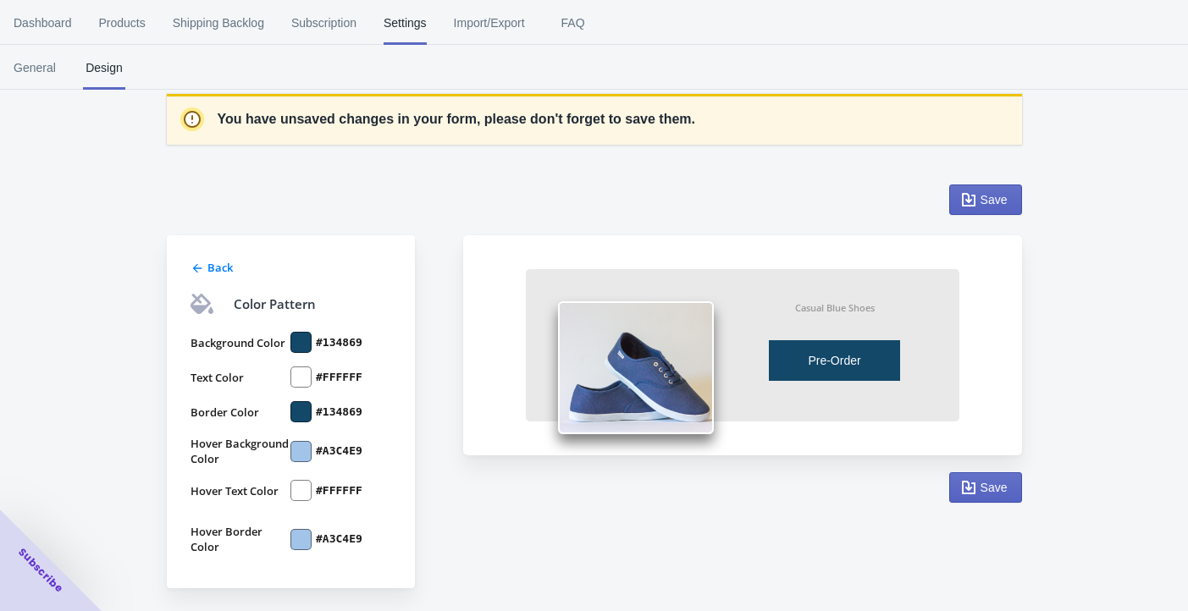
scroll to position [57, 0]
click at [882, 193] on span "Save" at bounding box center [994, 200] width 27 height 14
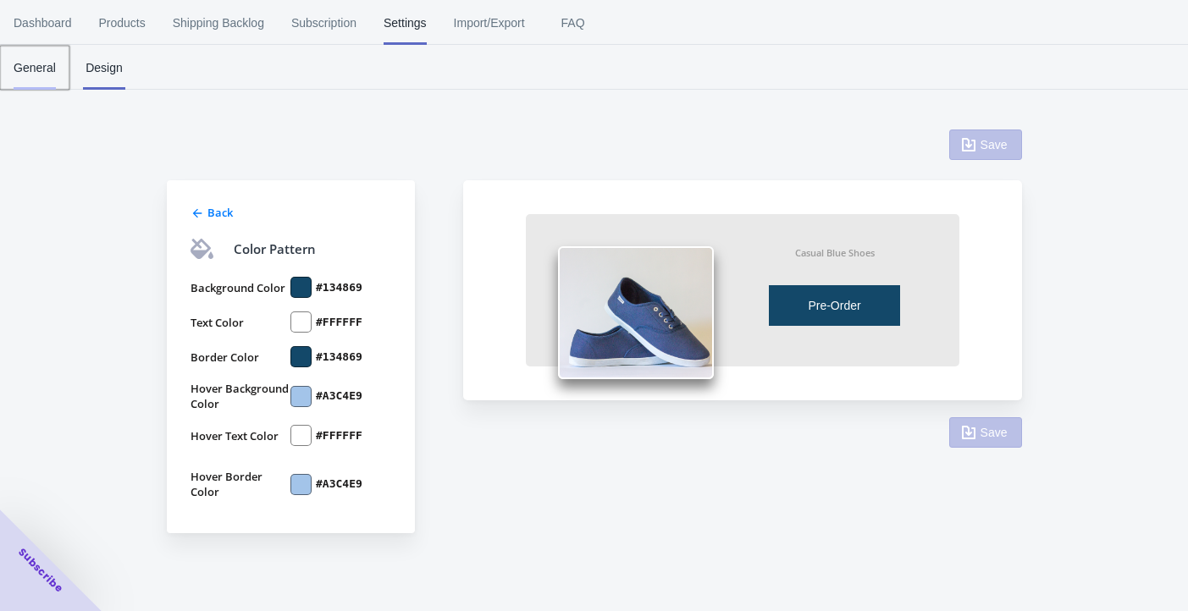
click at [44, 70] on span "General" at bounding box center [35, 68] width 42 height 44
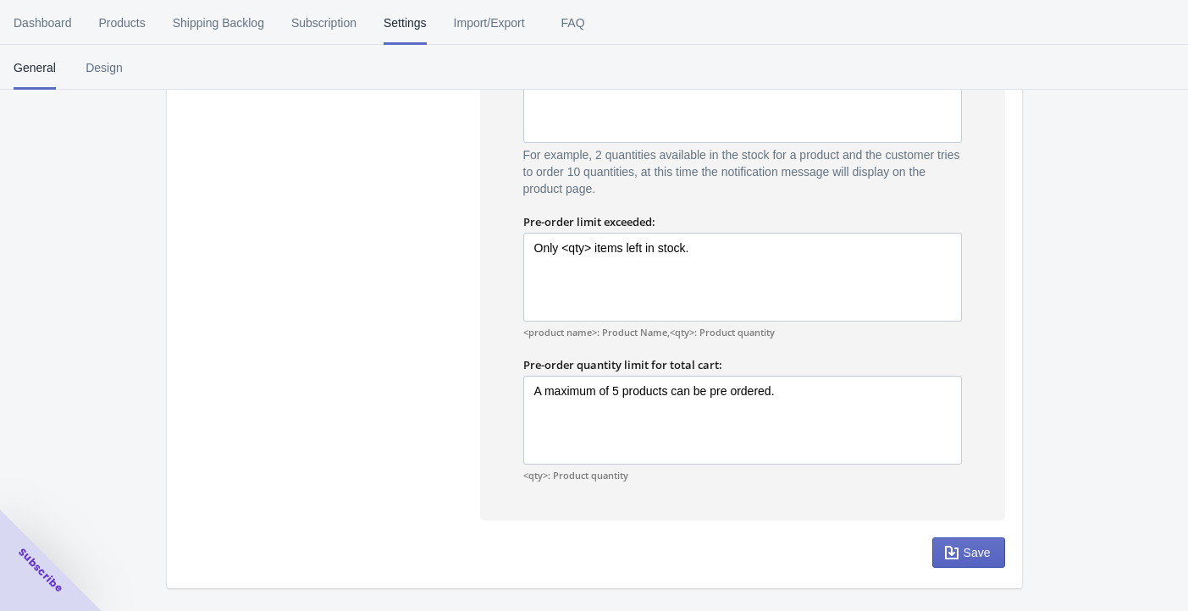
scroll to position [1495, 0]
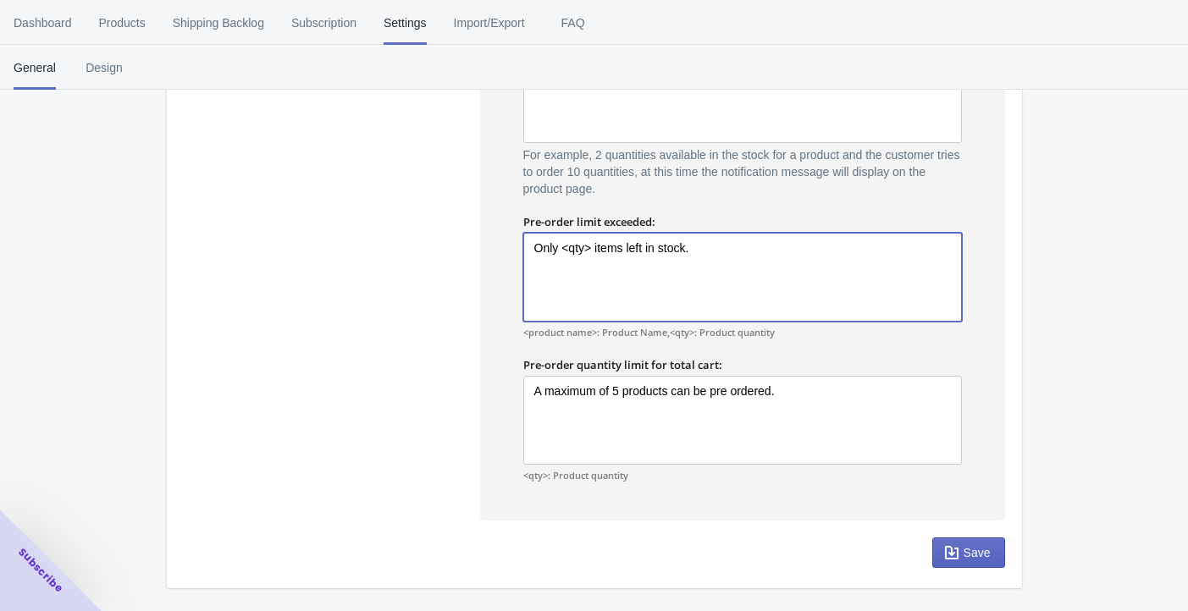
drag, startPoint x: 617, startPoint y: 256, endPoint x: 578, endPoint y: 257, distance: 39.8
click at [578, 257] on textarea "Only <qty> items left in stock." at bounding box center [742, 277] width 439 height 89
type textarea "Only 354 items left in stock."
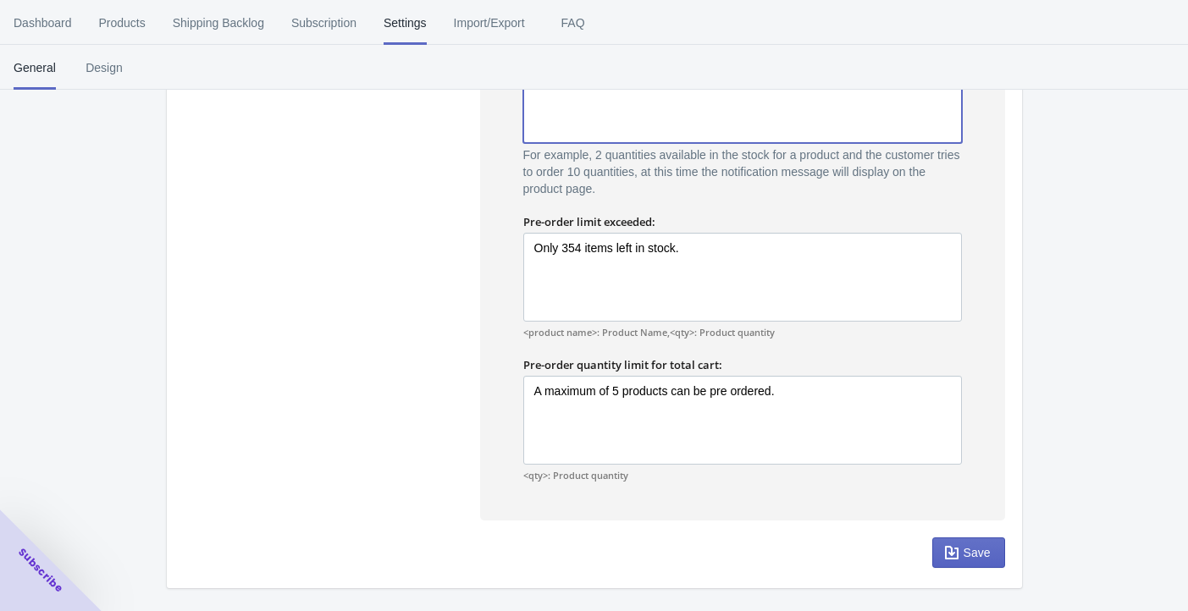
drag, startPoint x: 696, startPoint y: 247, endPoint x: 659, endPoint y: 246, distance: 37.3
click at [659, 143] on textarea "Inventory level is <qty>. Some of the items will be pre-ordered." at bounding box center [742, 98] width 439 height 89
type textarea "Inventory level is 354. Some of the items will be pre-ordered."
click at [882, 546] on span "Save" at bounding box center [977, 553] width 27 height 14
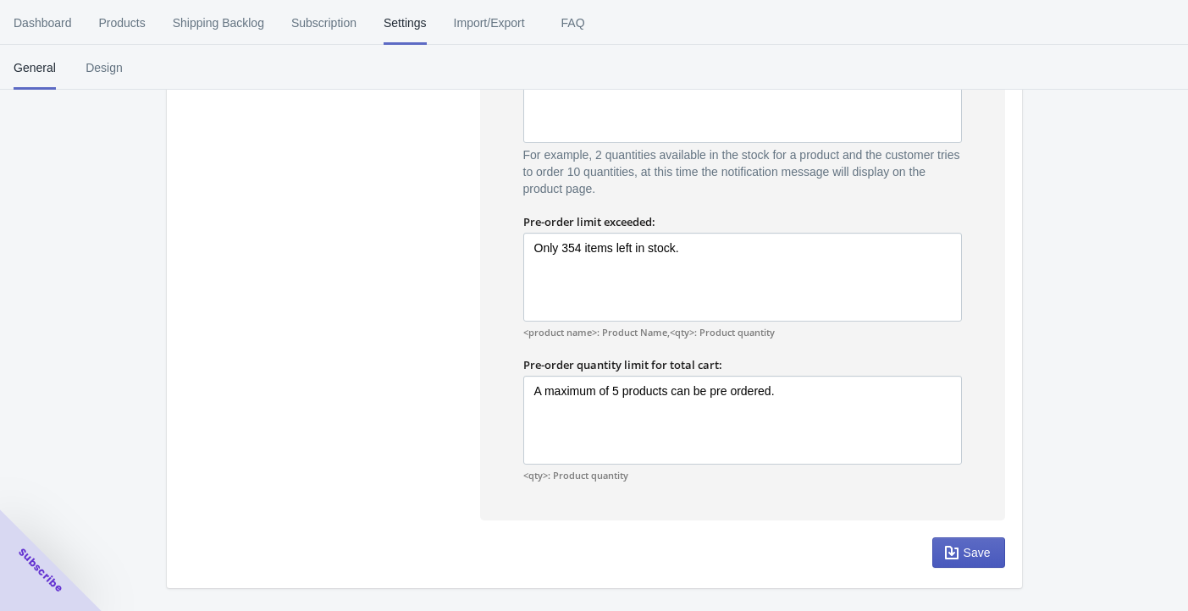
scroll to position [1437, 0]
click at [72, 23] on span "Dashboard" at bounding box center [43, 23] width 58 height 44
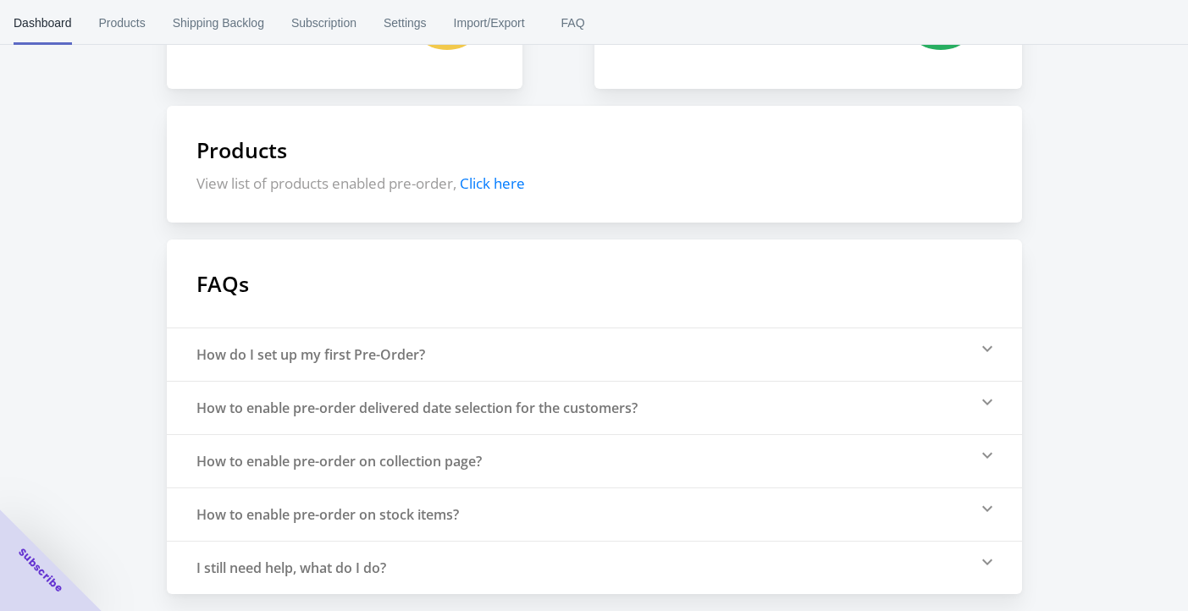
scroll to position [336, 0]
click at [512, 185] on span "Click here" at bounding box center [492, 183] width 65 height 19
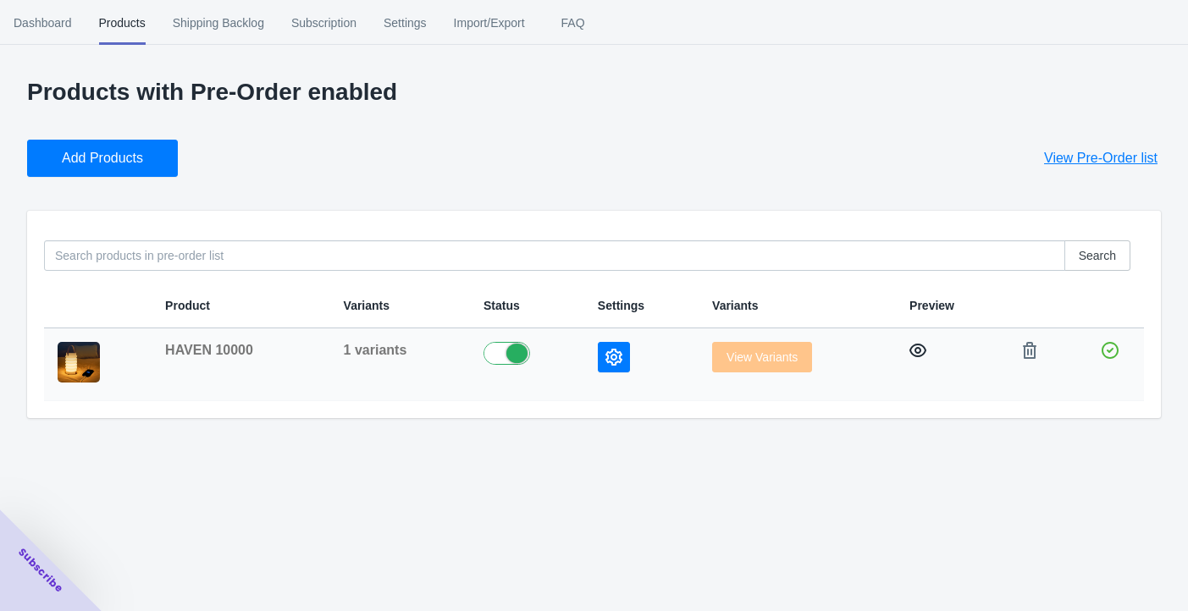
click at [882, 357] on icon "button" at bounding box center [918, 351] width 17 height 14
